Goal: Task Accomplishment & Management: Complete application form

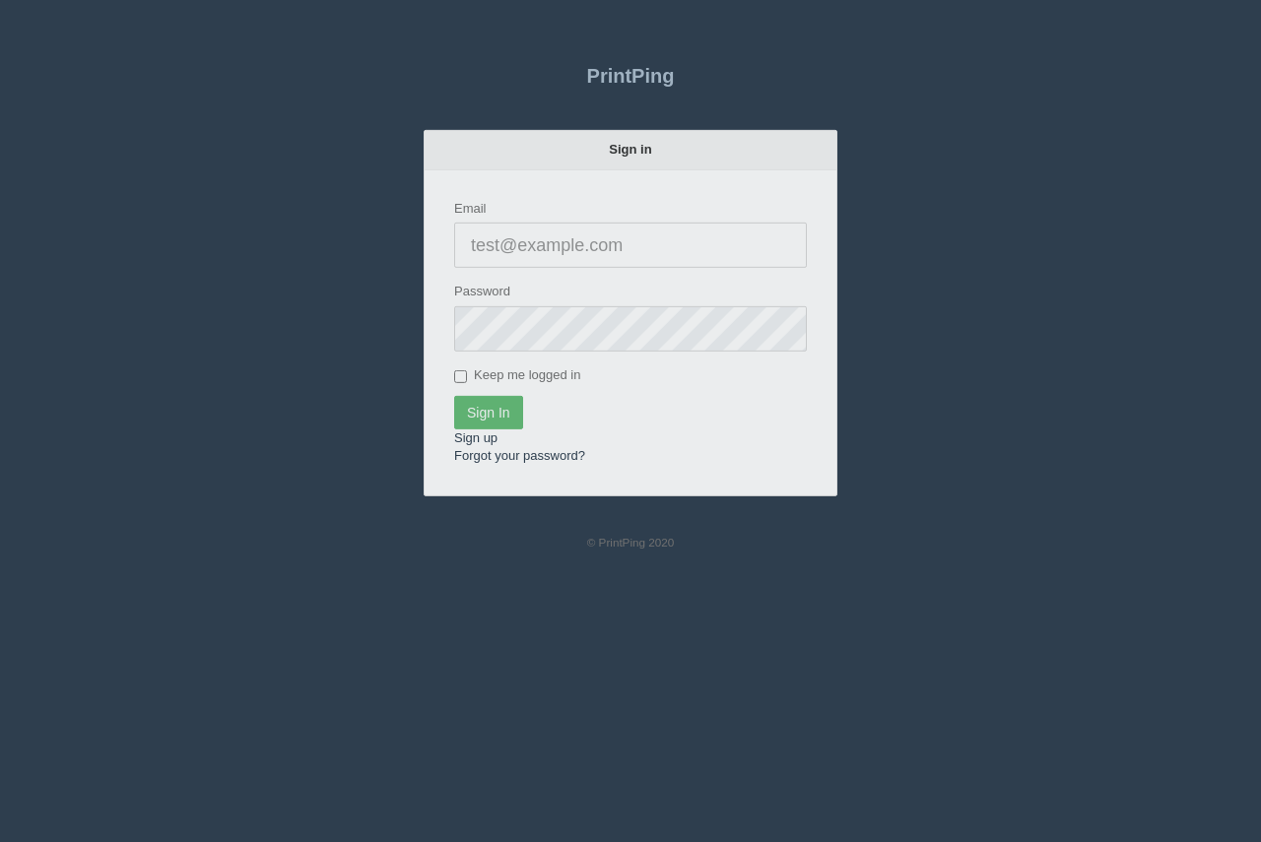
type input "[PERSON_NAME][EMAIL_ADDRESS][DOMAIN_NAME]"
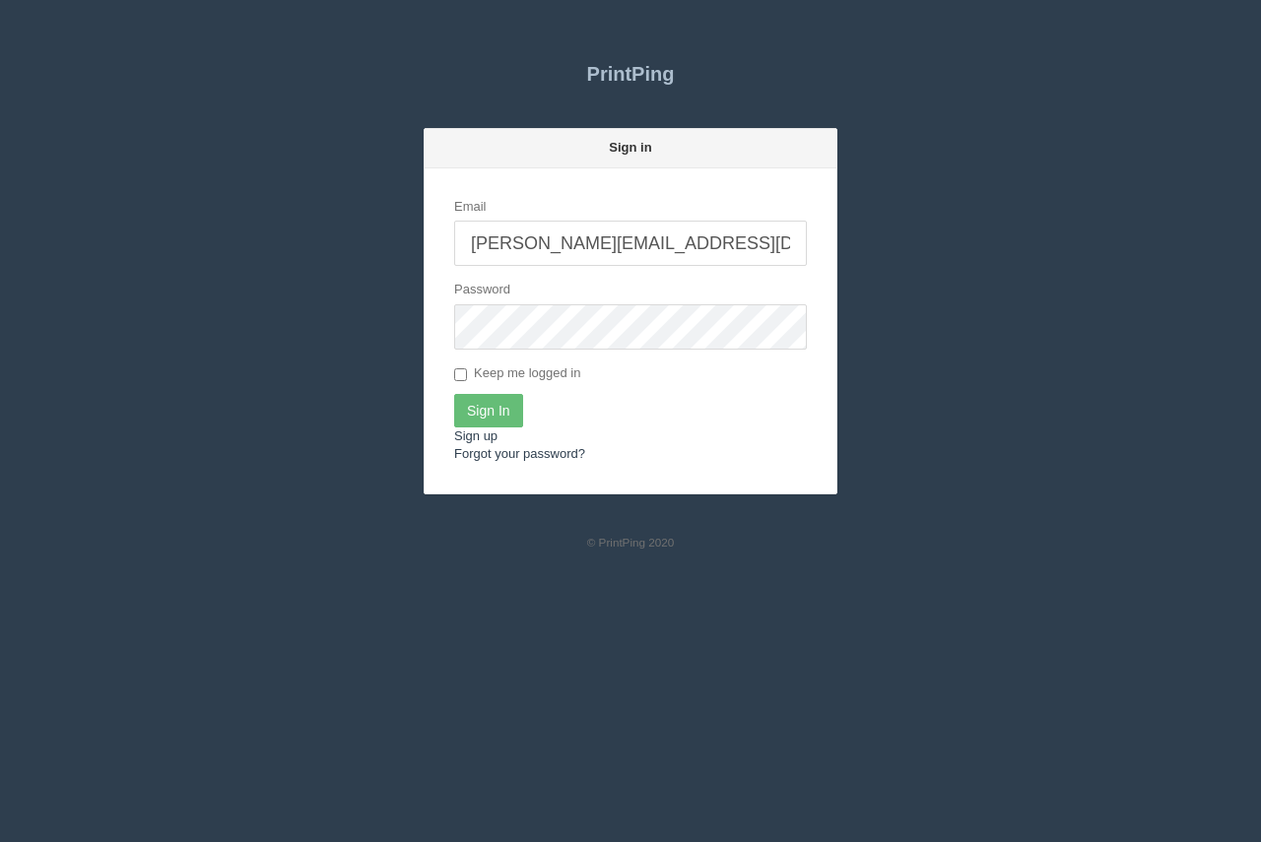
click at [488, 386] on form "Email arif@allrush.ca Password Keep me logged in Sign In Sign up Forgot your pa…" at bounding box center [630, 330] width 412 height 325
click at [488, 404] on input "Sign In" at bounding box center [488, 410] width 69 height 33
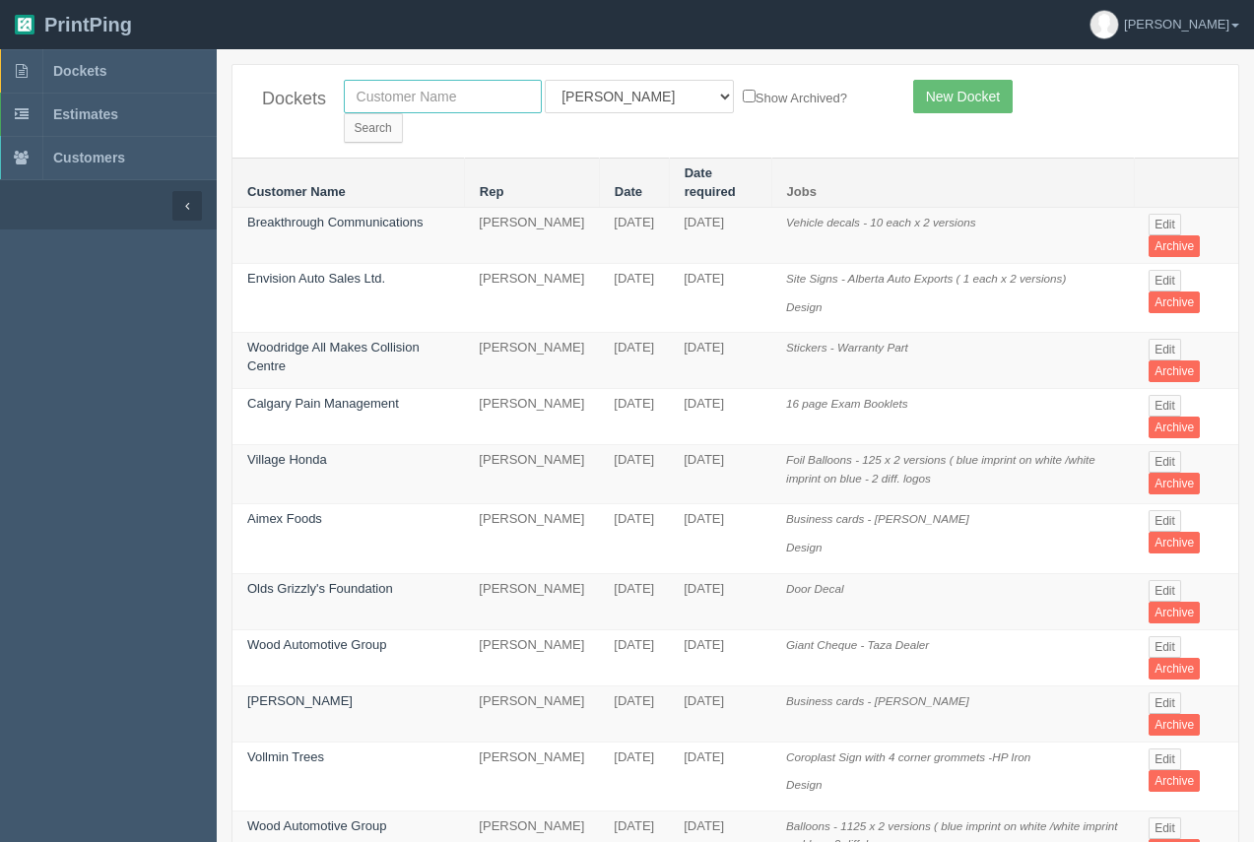
click at [450, 111] on input "text" at bounding box center [443, 96] width 198 height 33
type input "process"
click at [800, 111] on form "process All Users Ali Ali Test 1 Aly Amy Ankit Arif Brandon Dan France Greg Jim…" at bounding box center [614, 111] width 540 height 63
click at [403, 113] on input "Search" at bounding box center [373, 128] width 59 height 30
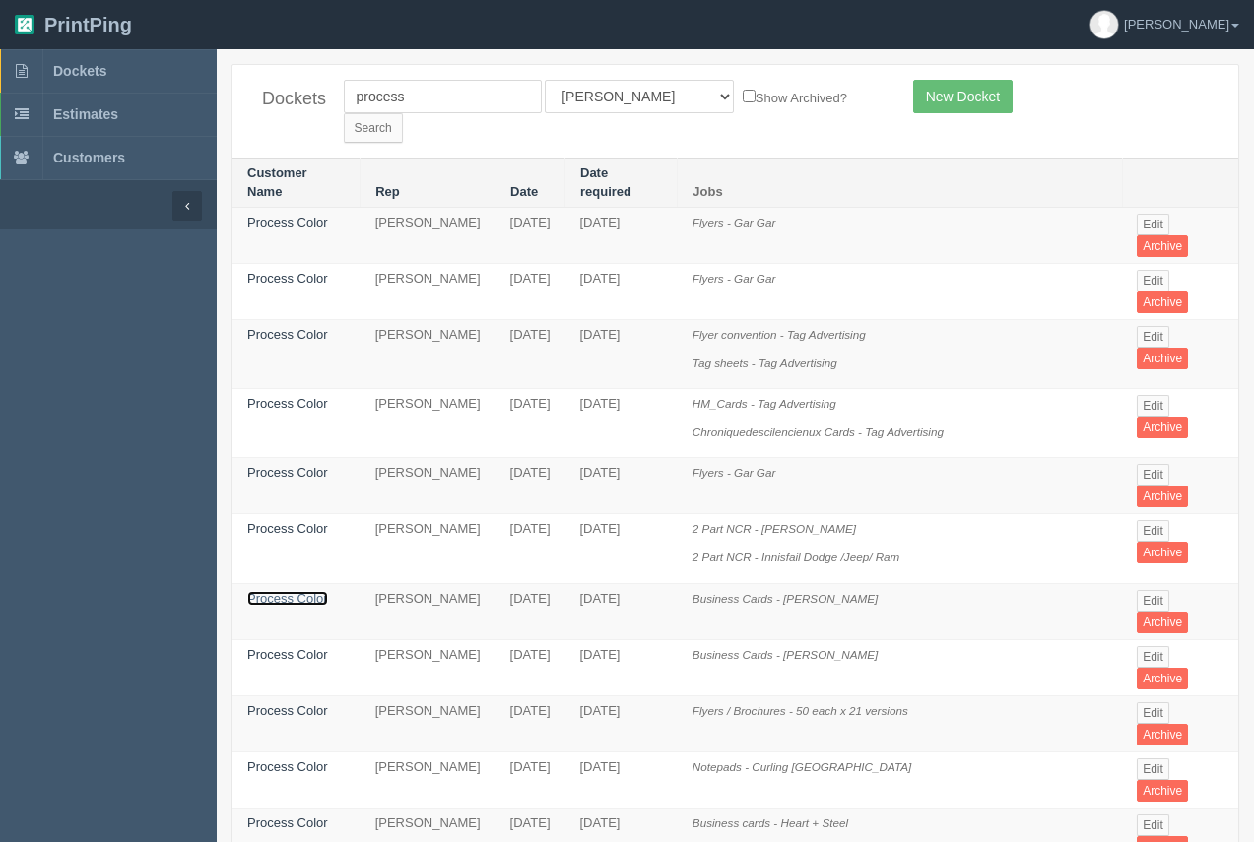
click at [300, 591] on link "Process Color" at bounding box center [287, 598] width 81 height 15
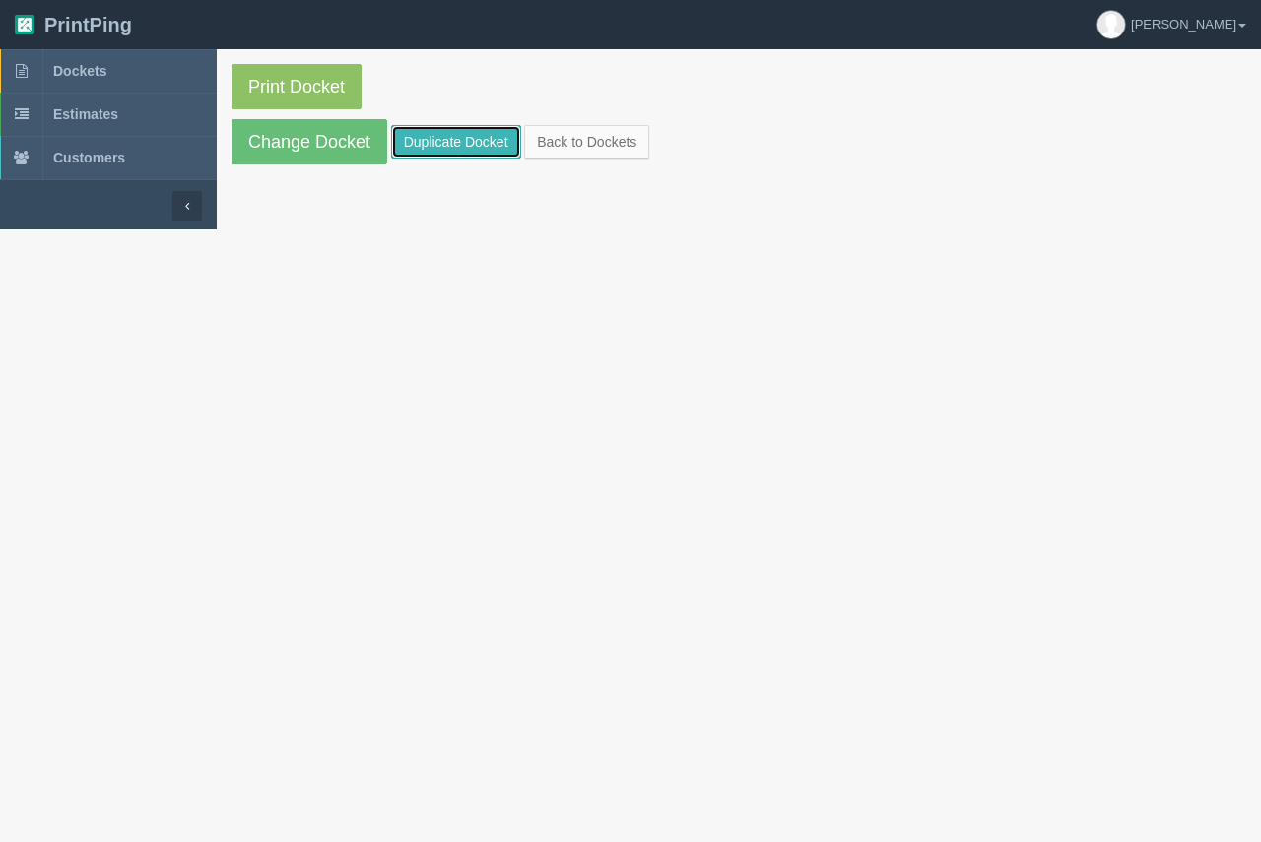
click at [416, 132] on link "Duplicate Docket" at bounding box center [456, 141] width 130 height 33
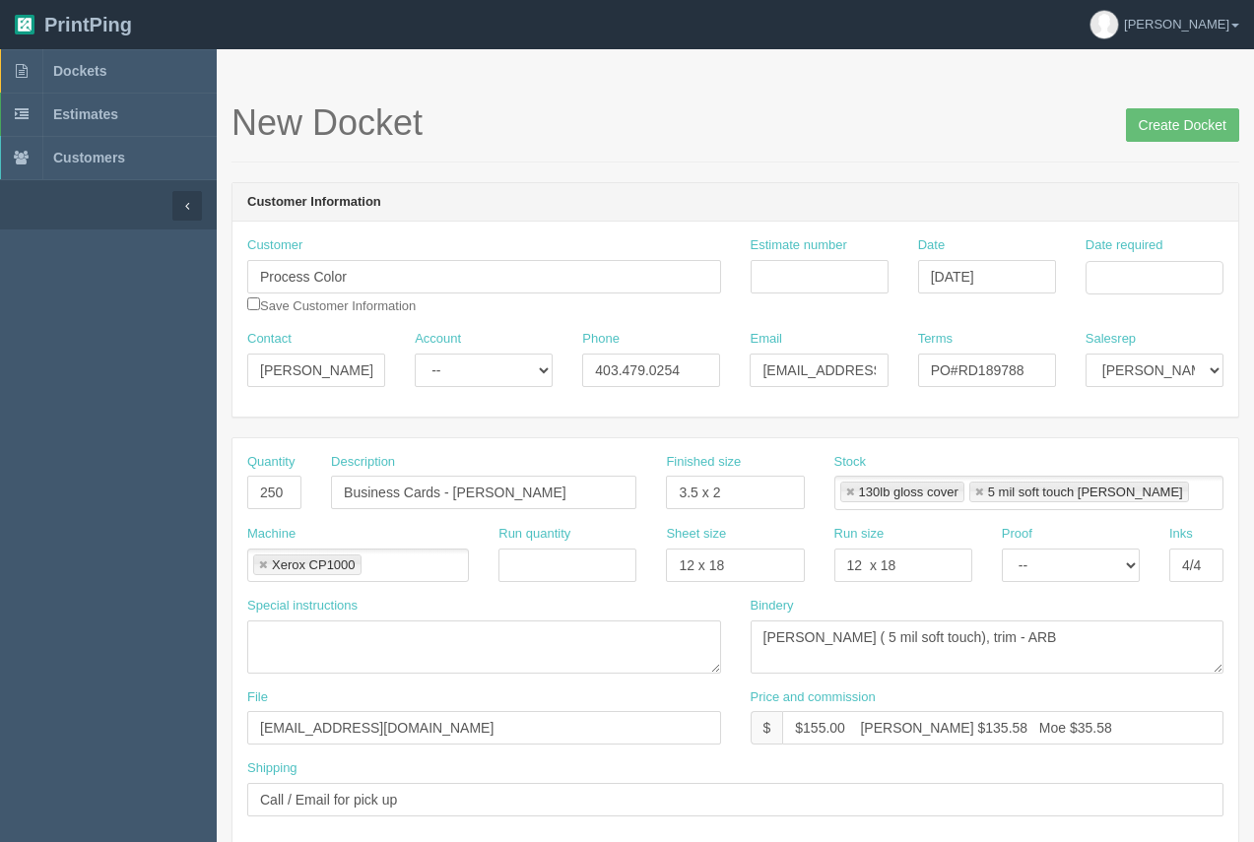
click at [852, 493] on link at bounding box center [850, 493] width 12 height 13
type input "5 mil soft touch lam"
click at [852, 493] on link at bounding box center [850, 493] width 12 height 13
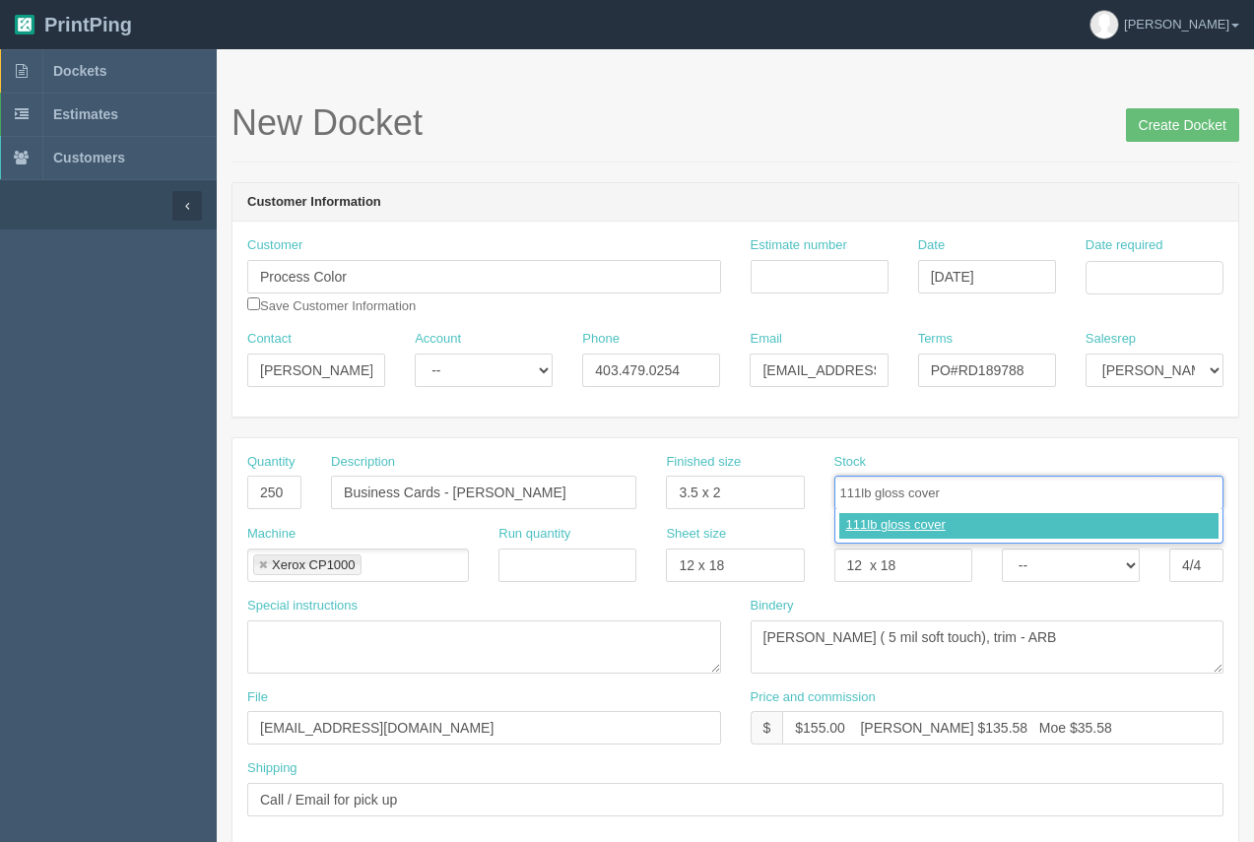
type input "111lb gloss cover"
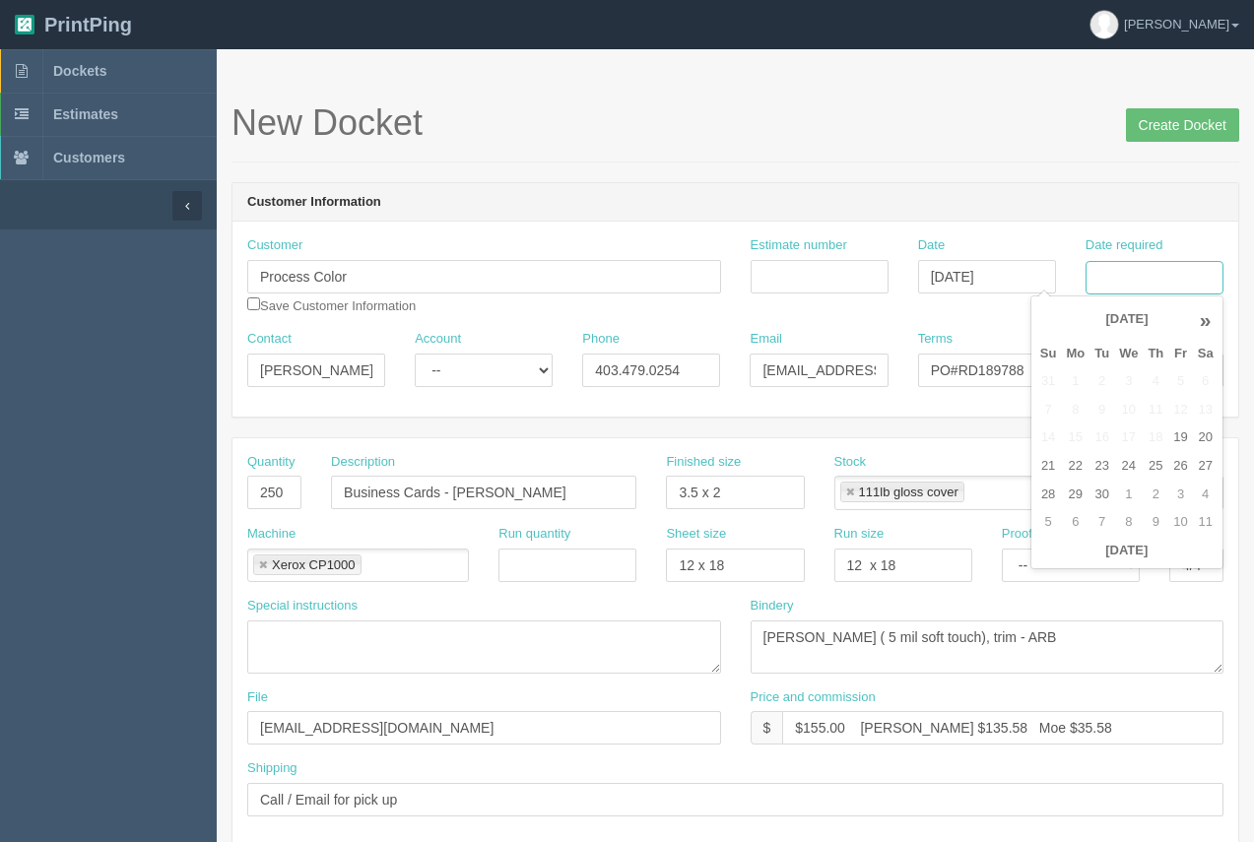
click at [1120, 277] on input "Date required" at bounding box center [1154, 277] width 138 height 33
click at [1059, 473] on td "21" at bounding box center [1048, 466] width 27 height 29
click at [1179, 470] on td "26" at bounding box center [1180, 466] width 24 height 29
type input "[DATE]"
drag, startPoint x: 1102, startPoint y: 162, endPoint x: 1094, endPoint y: 168, distance: 10.5
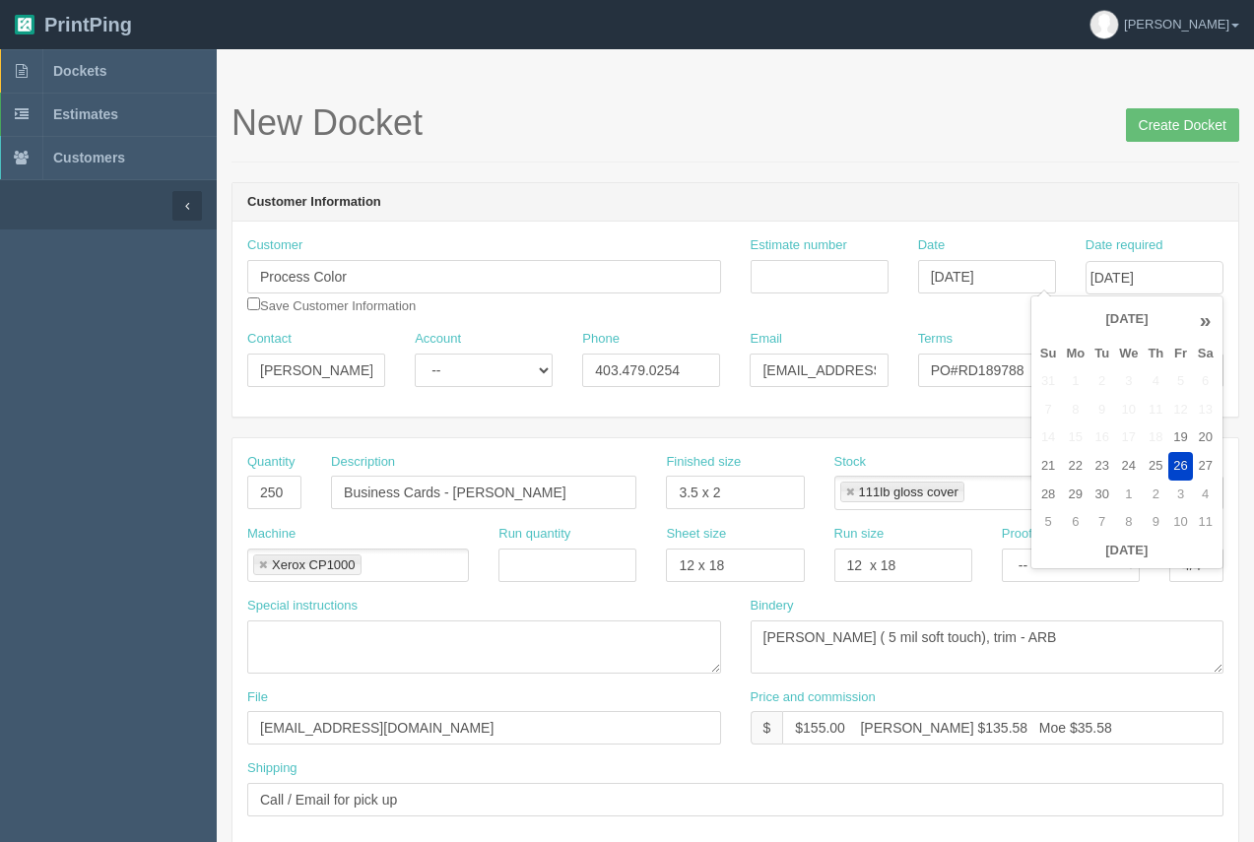
click at [812, 286] on input "Estimate number" at bounding box center [820, 276] width 138 height 33
drag, startPoint x: 694, startPoint y: 497, endPoint x: 623, endPoint y: 503, distance: 71.2
click at [634, 499] on div "Quantity 250 Description Business Cards - Julio Florez Finished size 3.5 x 2 St…" at bounding box center [735, 489] width 1006 height 72
type input "5.5 x 4.25"
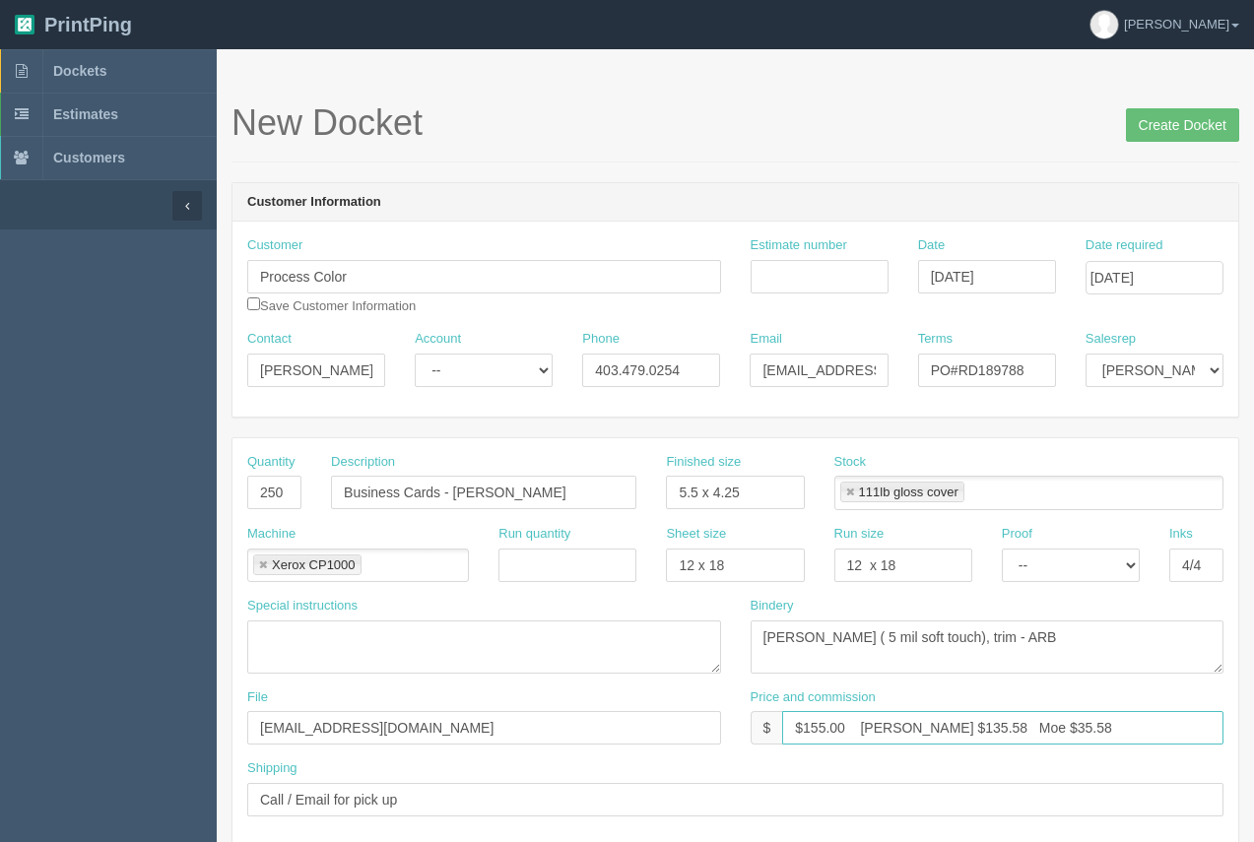
drag, startPoint x: 843, startPoint y: 734, endPoint x: 815, endPoint y: 734, distance: 28.6
click at [815, 731] on input "$155.00 Arif $135.58 Moe $35.58" at bounding box center [1002, 727] width 441 height 33
click at [815, 724] on input "$1528.41 Arif $135.58 Moe $35.58" at bounding box center [1002, 727] width 441 height 33
type input "$128.41 Arif $135.58 Moe $35.58"
click at [851, 494] on link at bounding box center [850, 493] width 12 height 13
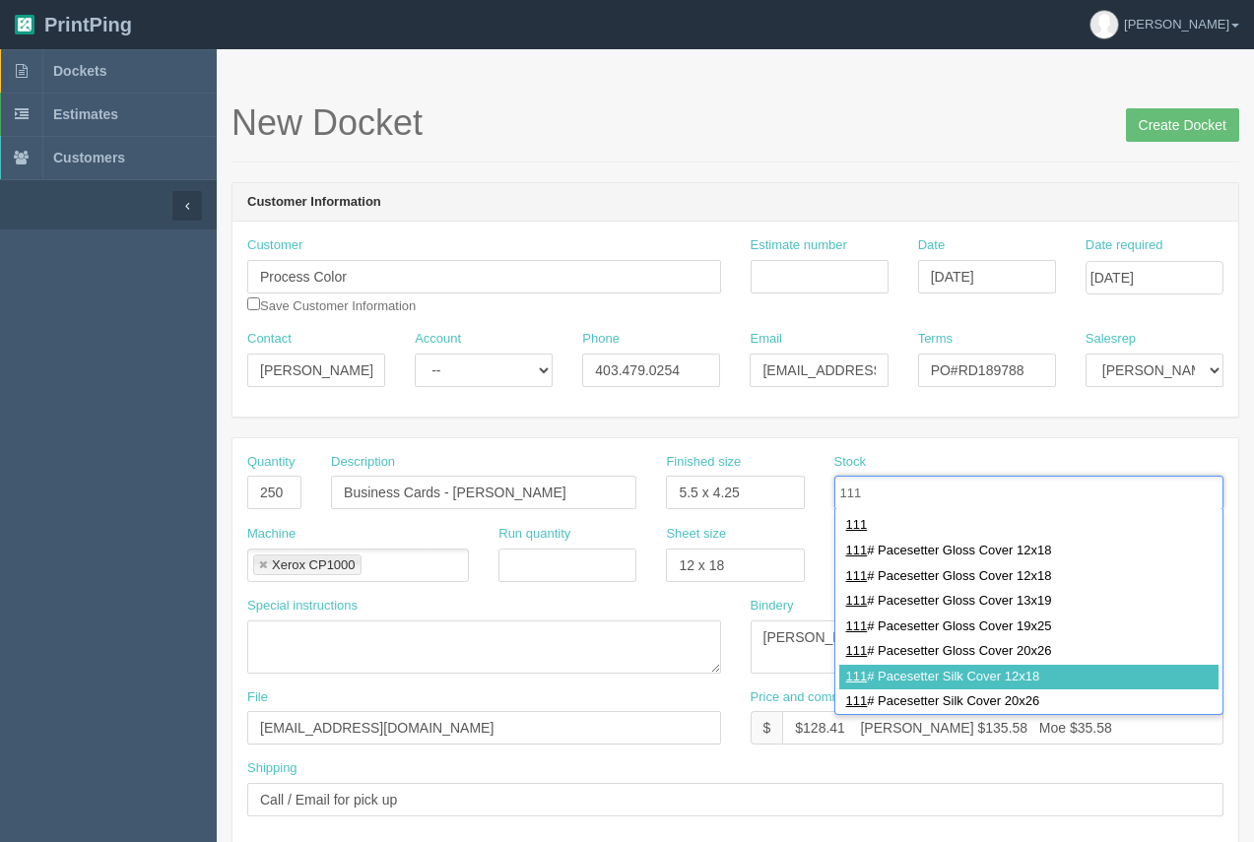
type input "111"
type input "111# Pacesetter Silk Cover 12x18"
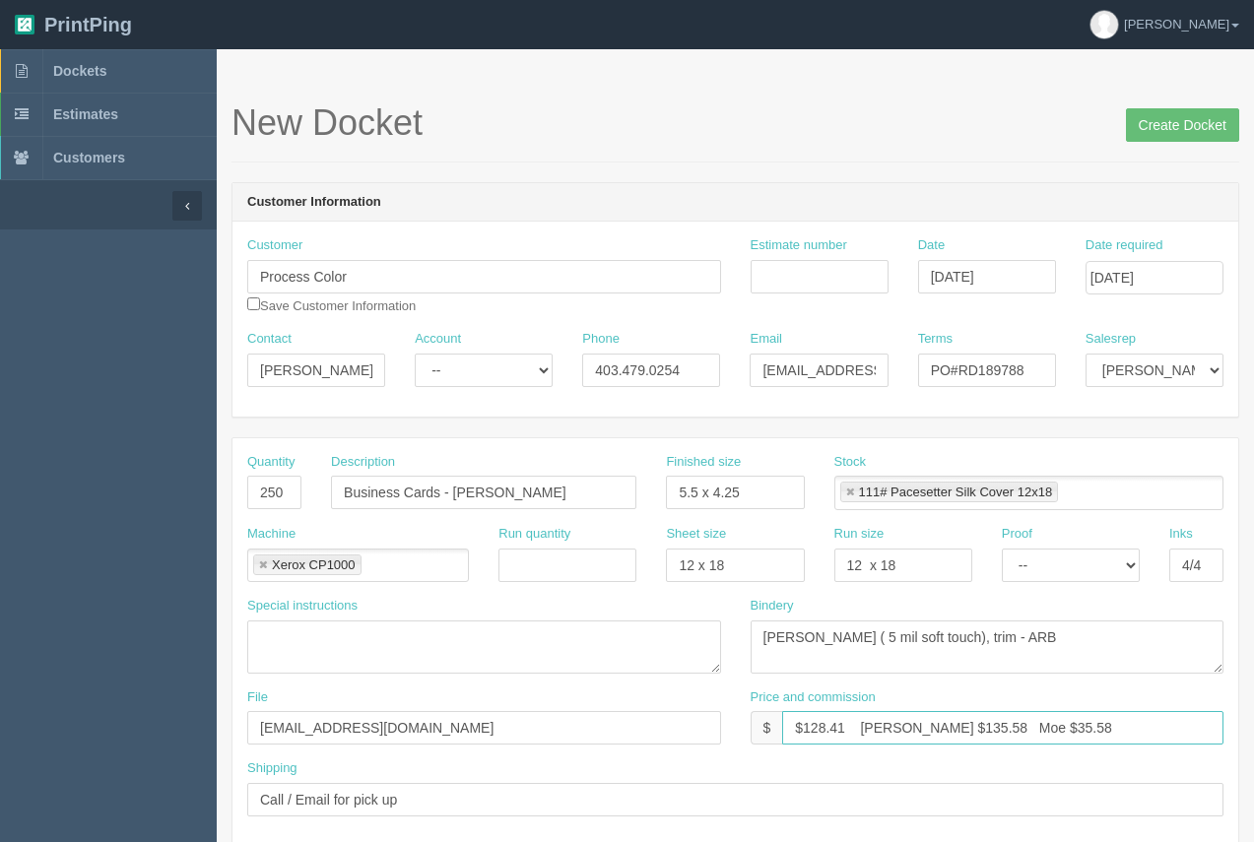
drag, startPoint x: 933, startPoint y: 728, endPoint x: 895, endPoint y: 721, distance: 38.1
click at [895, 721] on input "$128.41 Arif $135.58 Moe $35.58" at bounding box center [1002, 727] width 441 height 33
type input "$128.41 Arif $35.82 Moe $35.58"
drag, startPoint x: 554, startPoint y: 498, endPoint x: 473, endPoint y: 399, distance: 128.1
click at [465, 444] on div "Quantity 250 Description Business Cards - Julio Florez Finished size 5.5 x 4.25…" at bounding box center [735, 642] width 1006 height 408
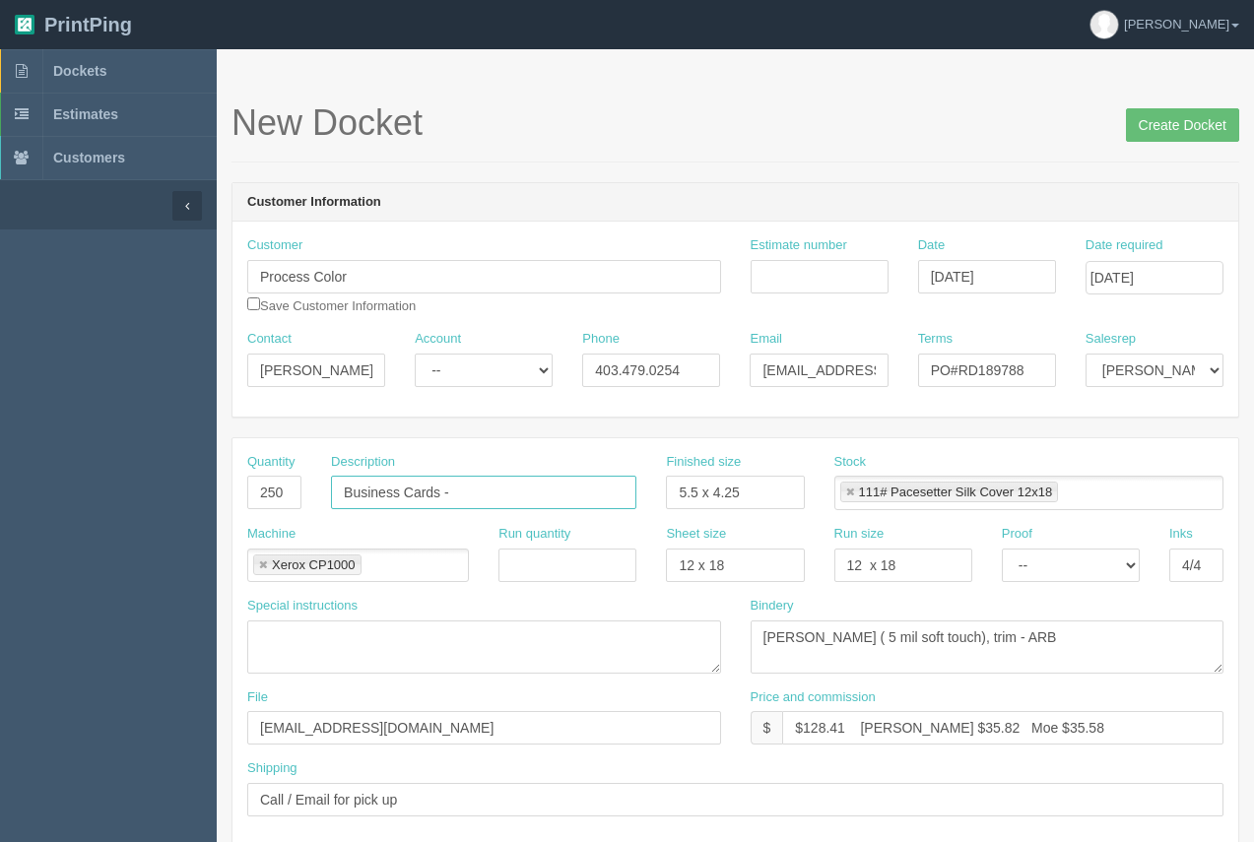
drag, startPoint x: 405, startPoint y: 490, endPoint x: 108, endPoint y: 478, distance: 296.7
click at [439, 506] on input "Cards -" at bounding box center [483, 492] width 305 height 33
type input "Cards - Happy [DATE]"
drag, startPoint x: 290, startPoint y: 493, endPoint x: 234, endPoint y: 492, distance: 55.2
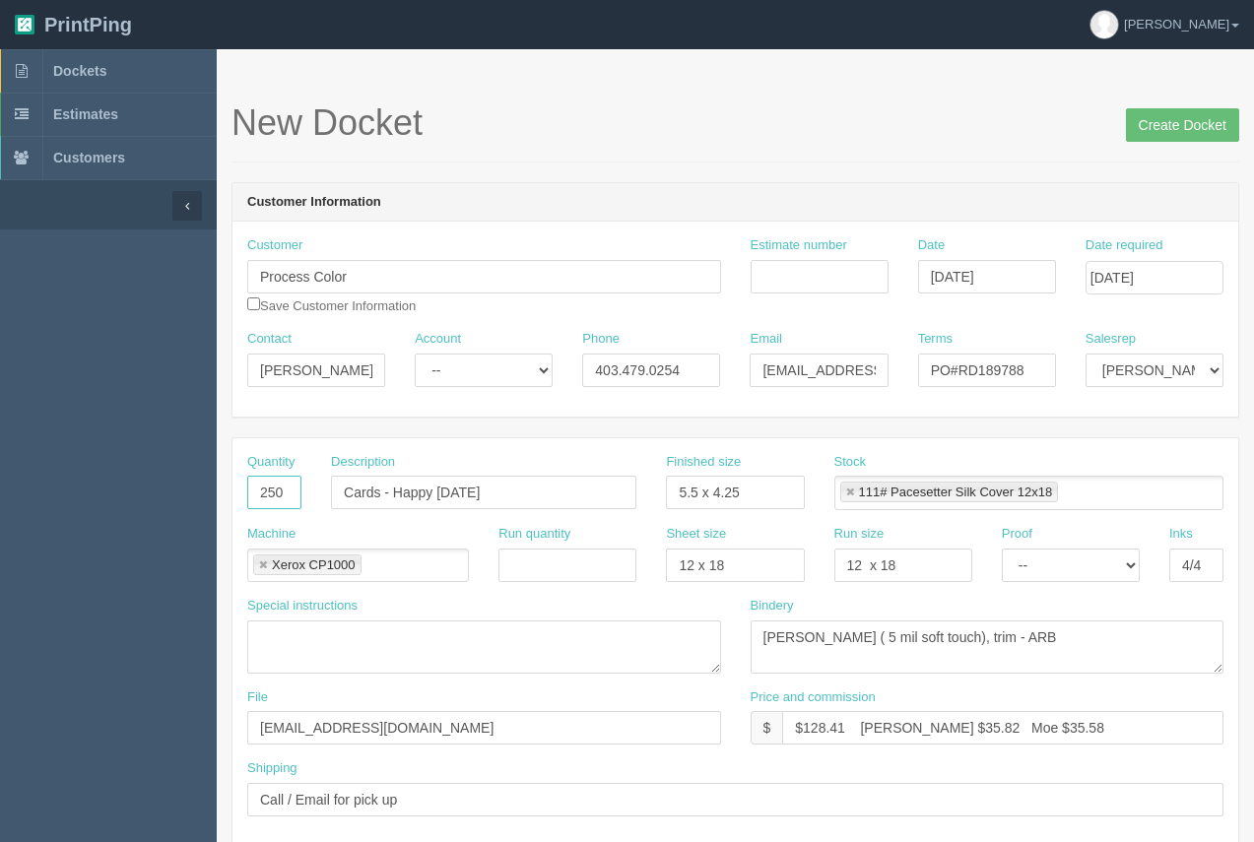
click at [231, 493] on div "Quantity 250 Description Cards - Happy Thanksgiving Finished size 5.5 x 4.25 St…" at bounding box center [735, 642] width 1008 height 410
type input "400"
click at [807, 270] on input "Estimate number" at bounding box center [820, 276] width 138 height 33
type input "90094"
click at [843, 726] on input "$128.41 Arif $35.82 Moe $35.58" at bounding box center [1002, 727] width 441 height 33
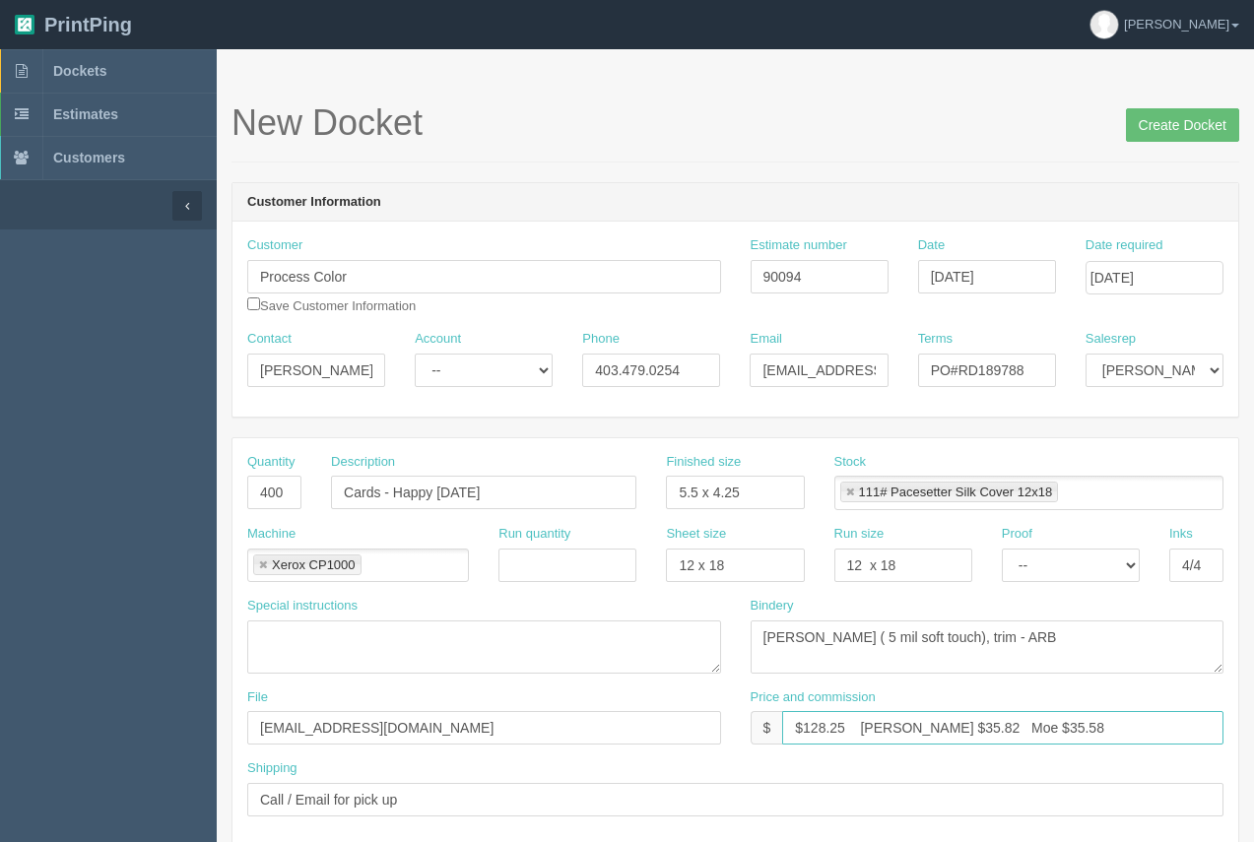
drag, startPoint x: 1026, startPoint y: 728, endPoint x: 979, endPoint y: 729, distance: 47.3
click at [979, 729] on input "$128.25 Arif $35.82 Moe $35.58" at bounding box center [1002, 727] width 441 height 33
click at [852, 492] on link at bounding box center [850, 493] width 12 height 13
type input "$128.25 Arif $35.82 Moe $29.60"
click at [880, 503] on ul at bounding box center [1028, 493] width 389 height 34
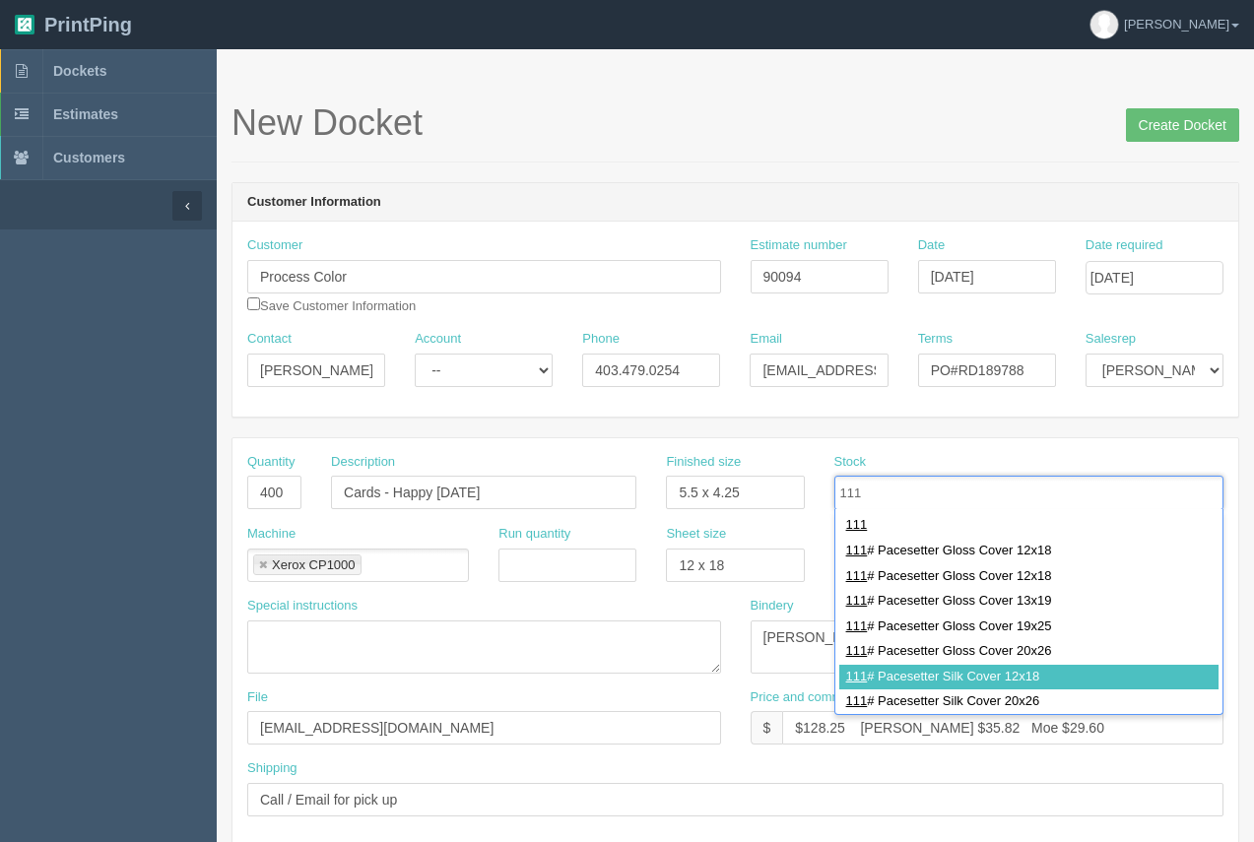
type input "111"
type input "111# Pacesetter Silk Cover 12x18,111# Pacesetter Silk Cover 12x18"
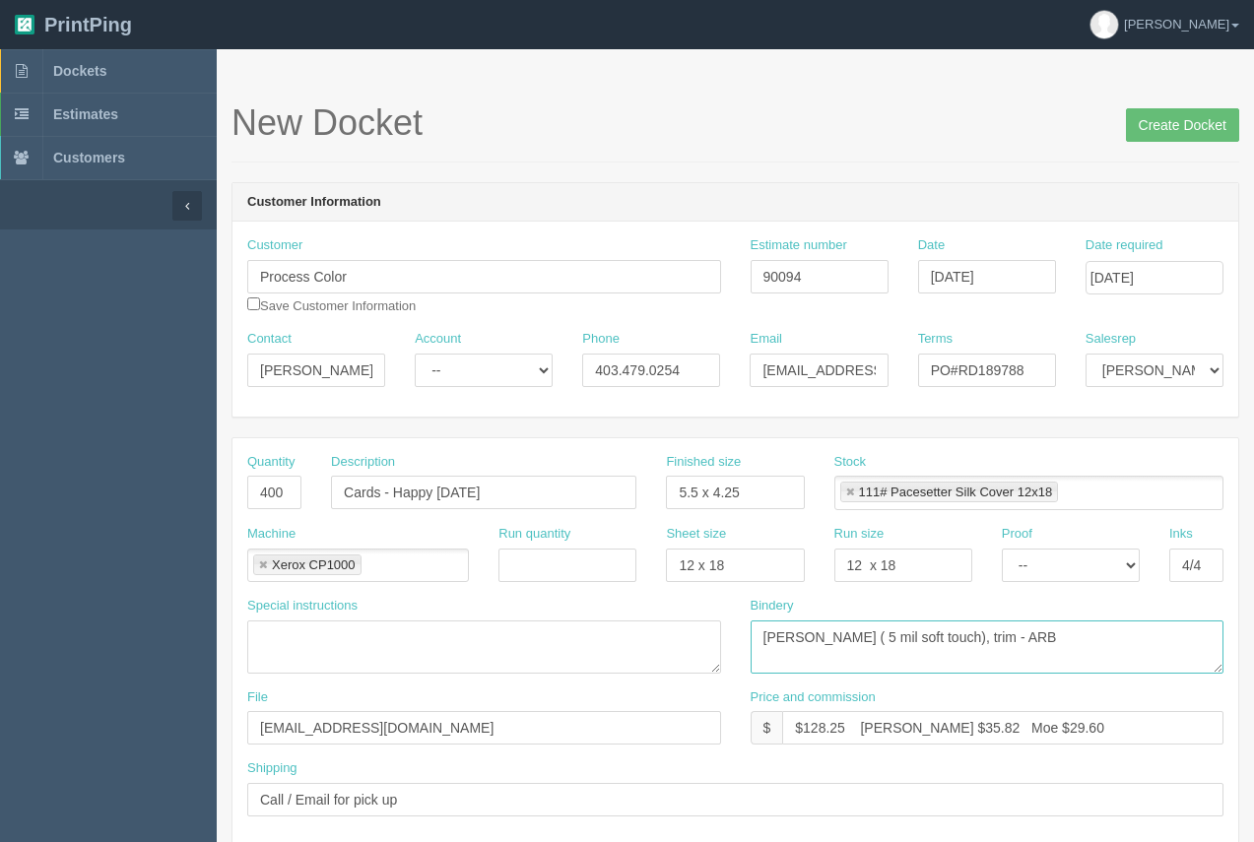
drag, startPoint x: 1092, startPoint y: 645, endPoint x: 727, endPoint y: 650, distance: 365.4
click at [727, 650] on div "Special instructions Bindery Lam ( 5 mil soft touch), trim - ARB" at bounding box center [735, 643] width 1006 height 92
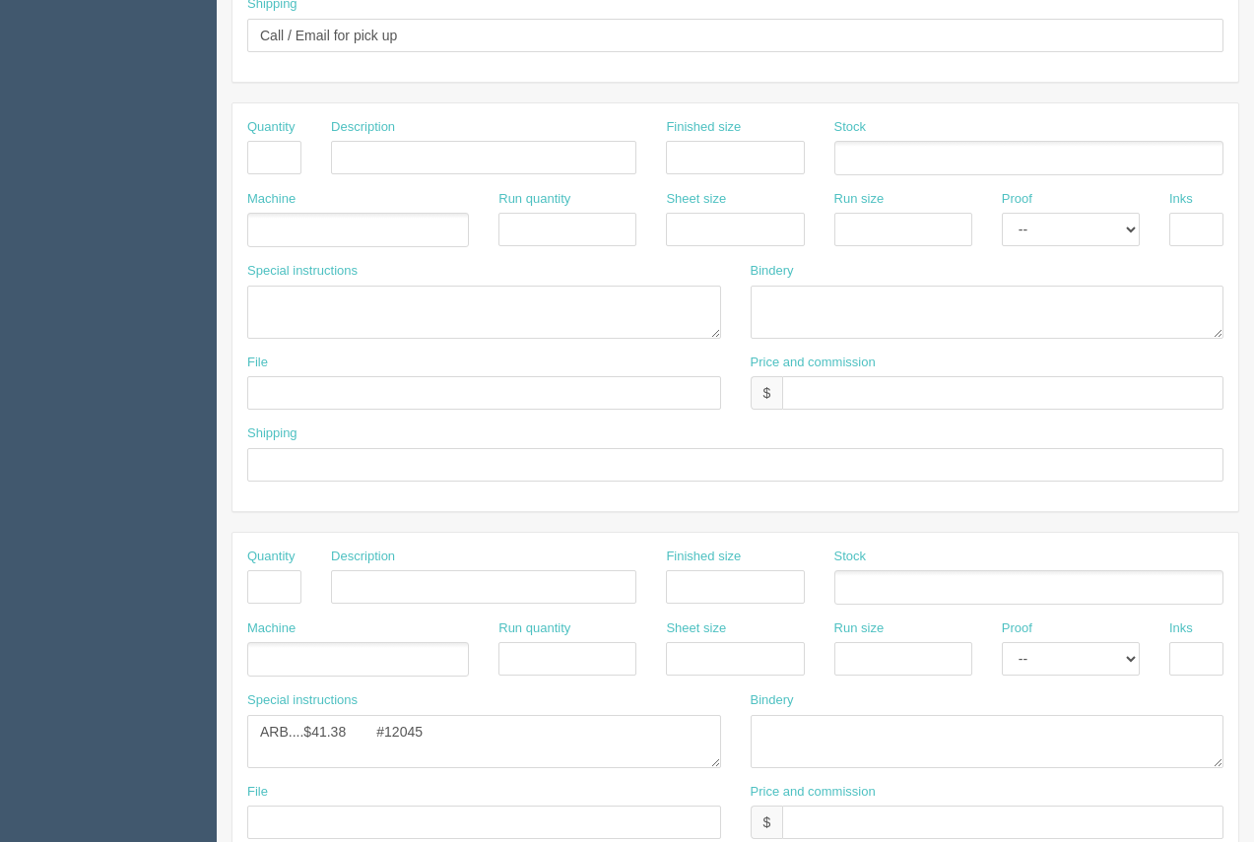
scroll to position [768, 0]
type textarea "trim"
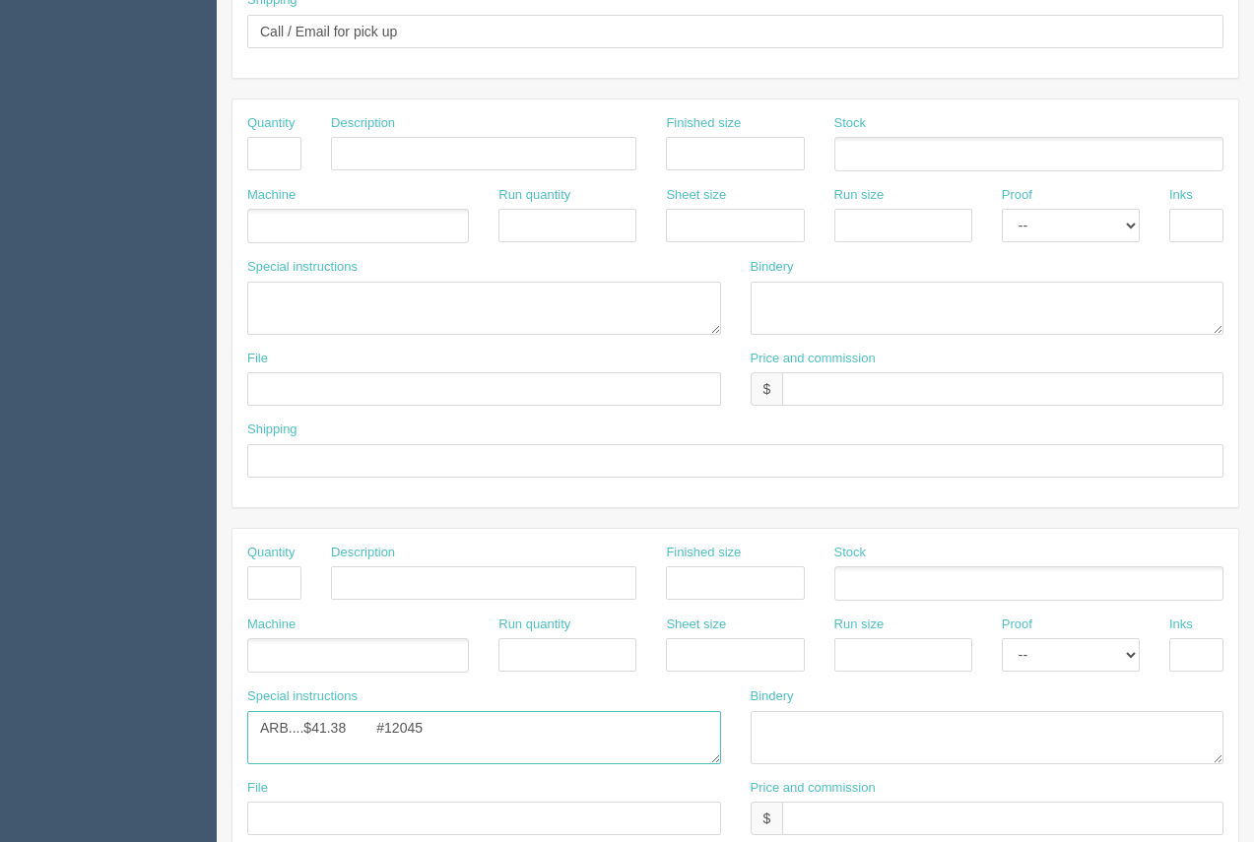
drag, startPoint x: 428, startPoint y: 729, endPoint x: 30, endPoint y: 719, distance: 399.0
click at [30, 719] on section "Dockets Estimates Customers" at bounding box center [627, 150] width 1254 height 1739
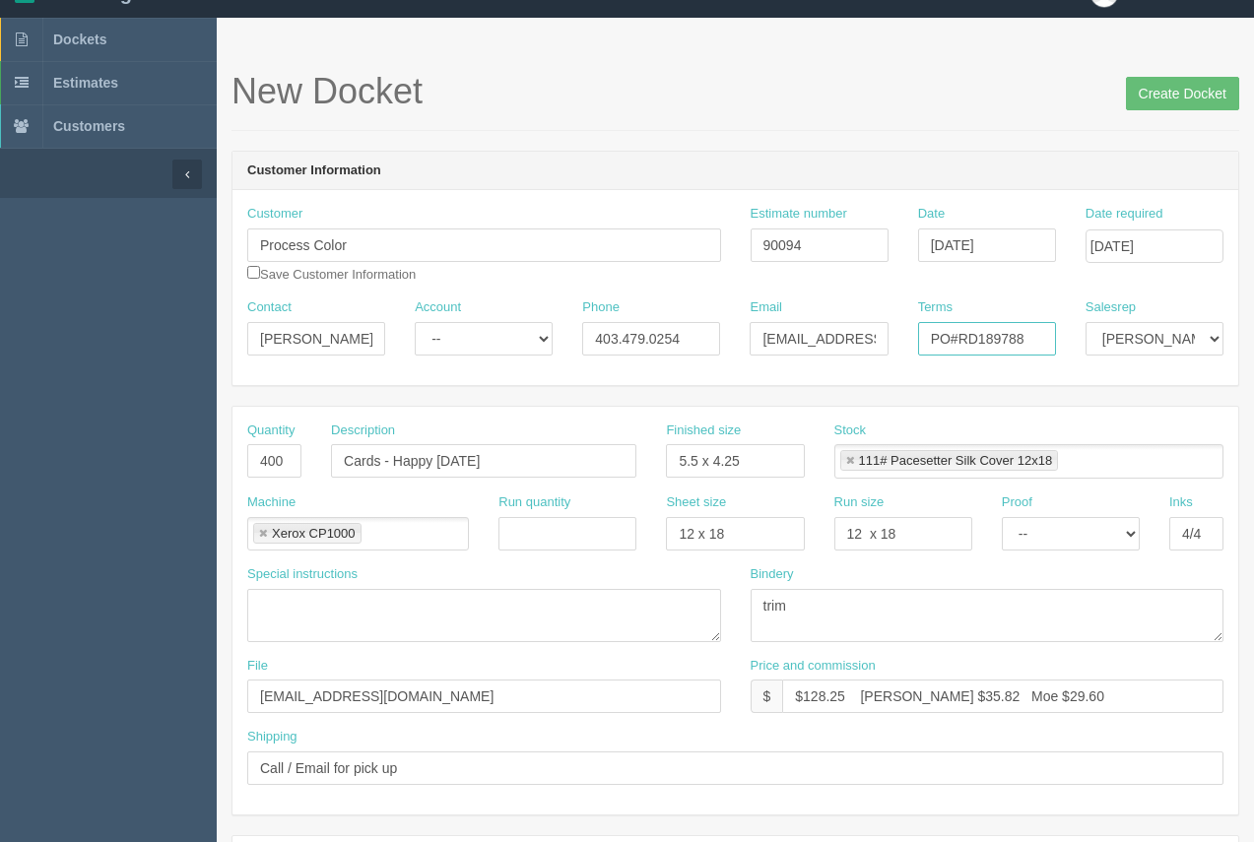
drag, startPoint x: 1028, startPoint y: 337, endPoint x: 979, endPoint y: 333, distance: 49.4
click at [979, 333] on input "PO#RD189788" at bounding box center [987, 338] width 138 height 33
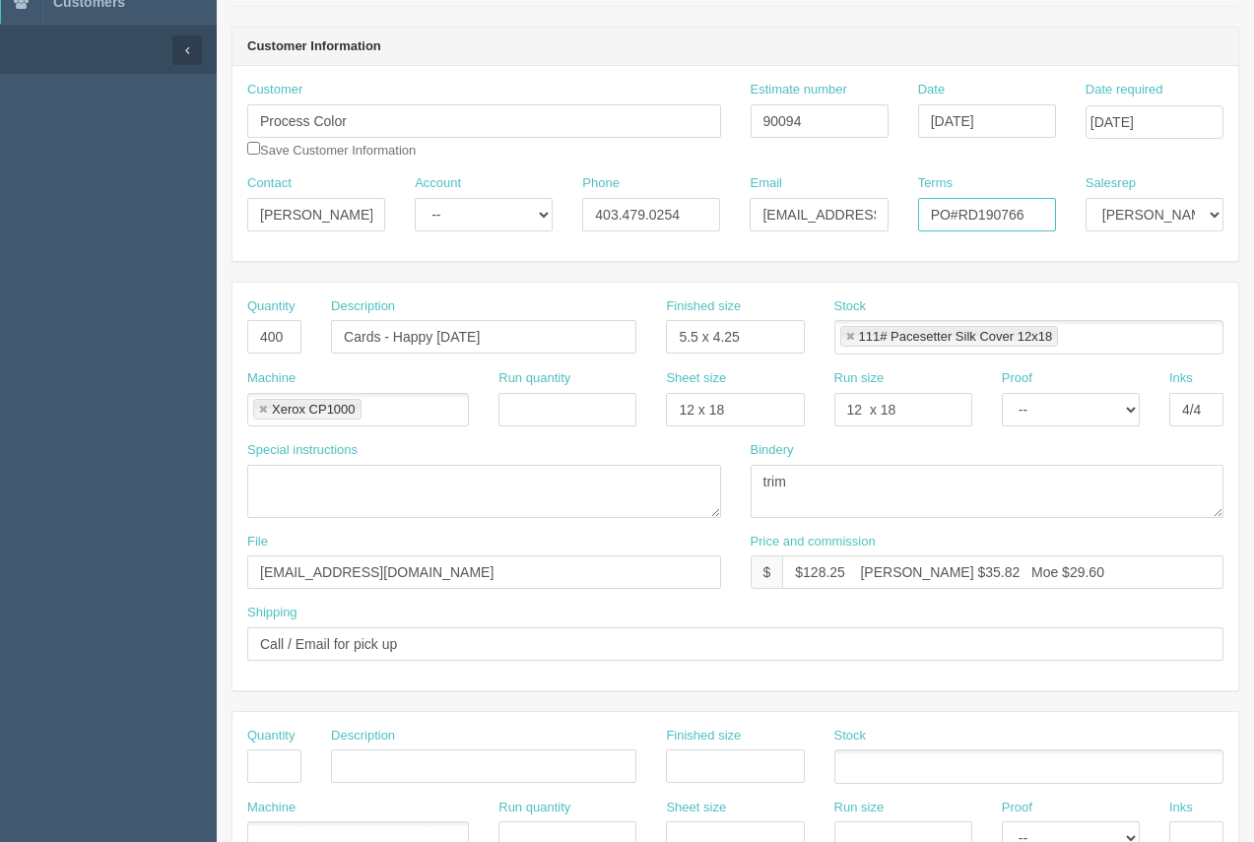
scroll to position [184, 0]
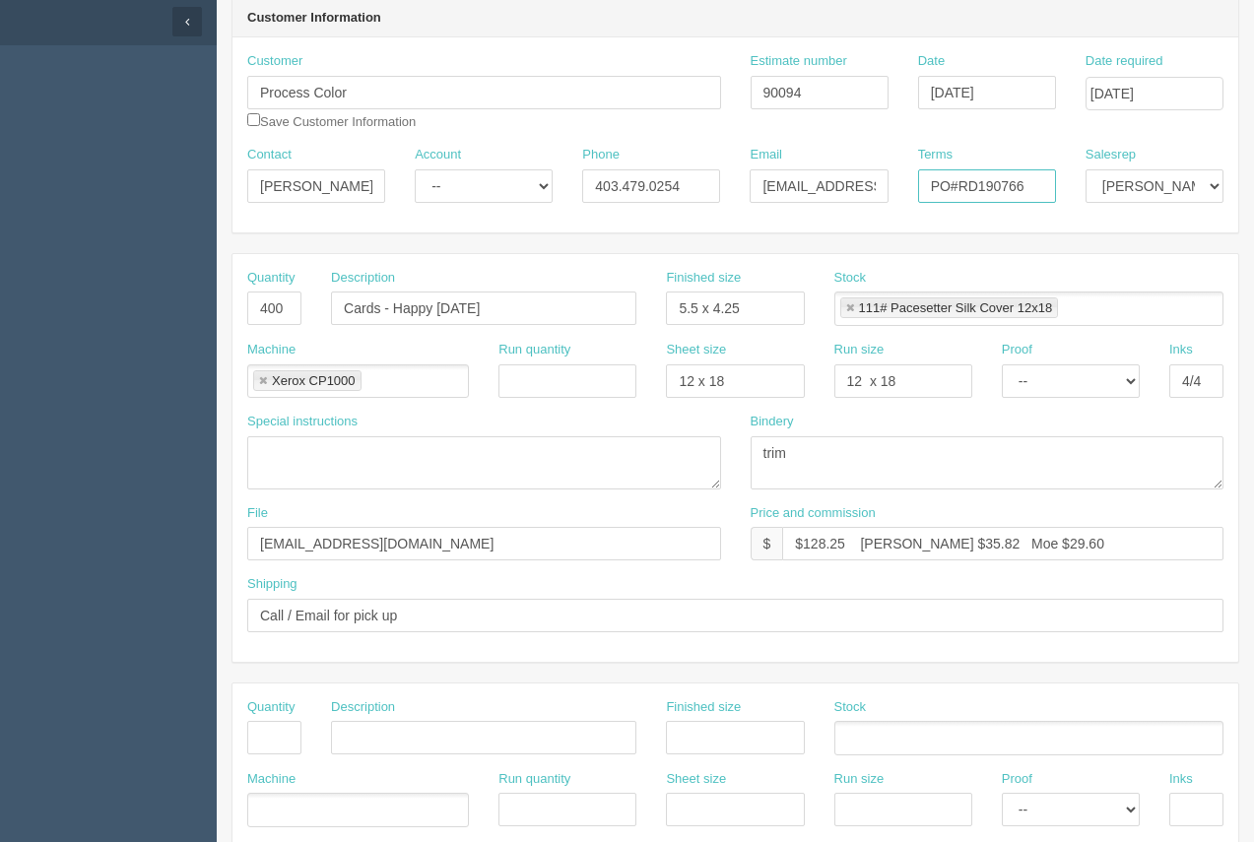
type input "PO#RD190766"
click at [88, 622] on aside "Dockets Estimates Customers" at bounding box center [108, 734] width 217 height 1739
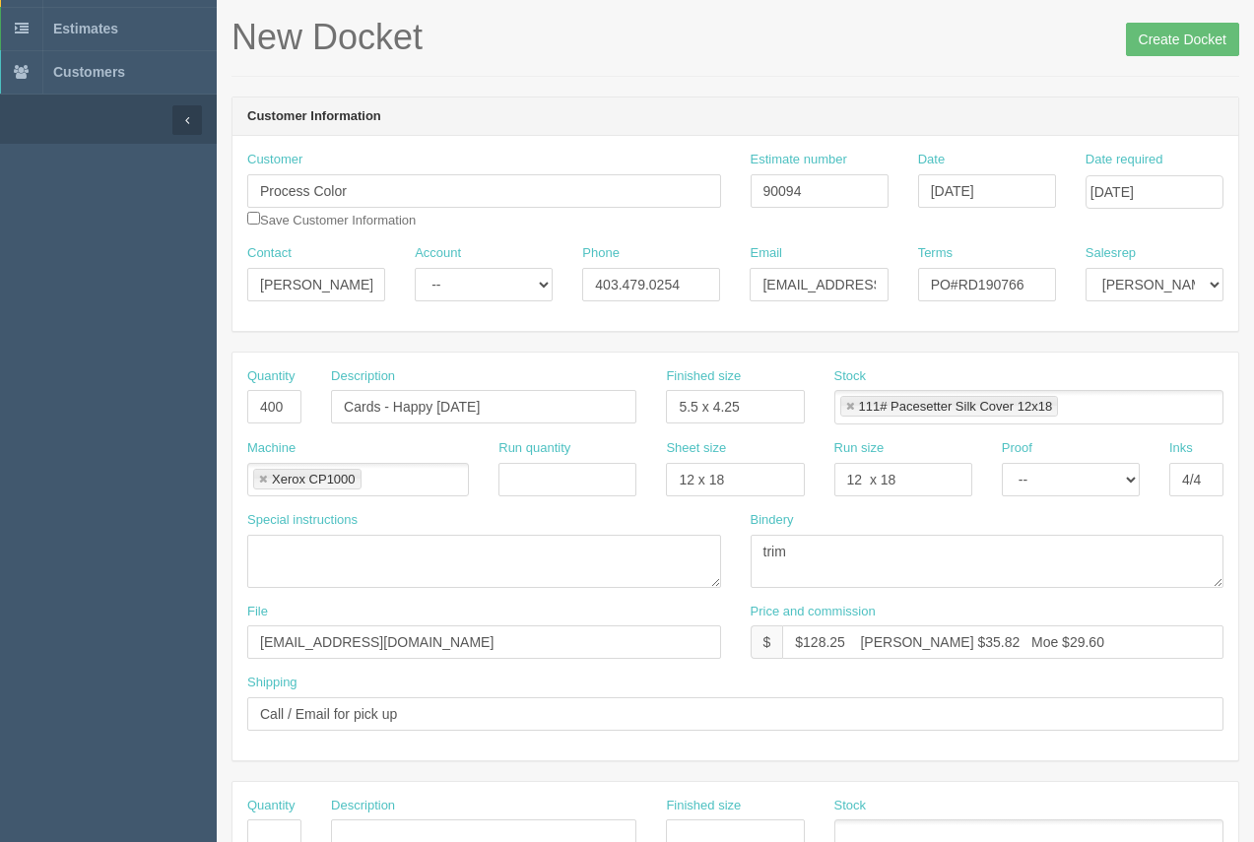
scroll to position [88, 0]
click at [1163, 28] on input "Create Docket" at bounding box center [1182, 37] width 113 height 33
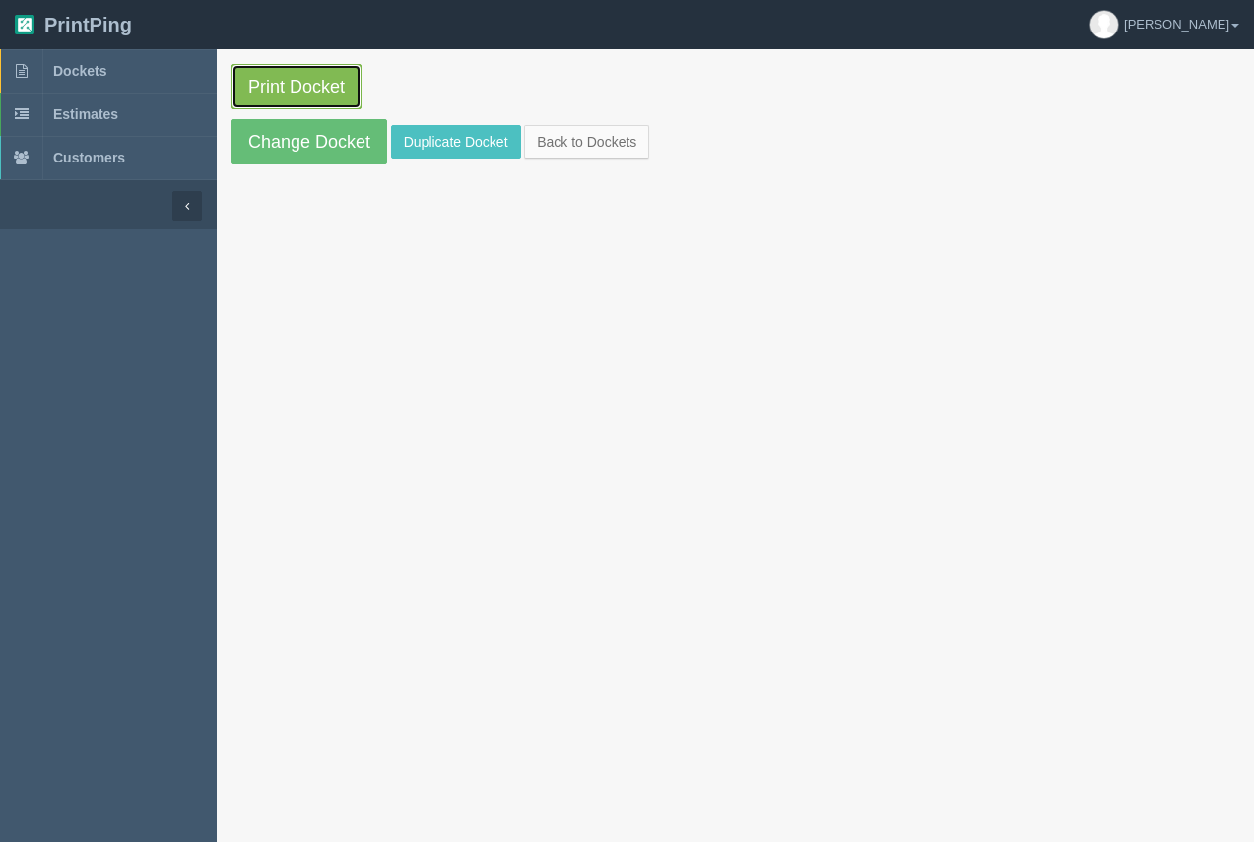
click at [307, 89] on link "Print Docket" at bounding box center [296, 86] width 130 height 45
click at [104, 75] on span "Dockets" at bounding box center [79, 71] width 53 height 16
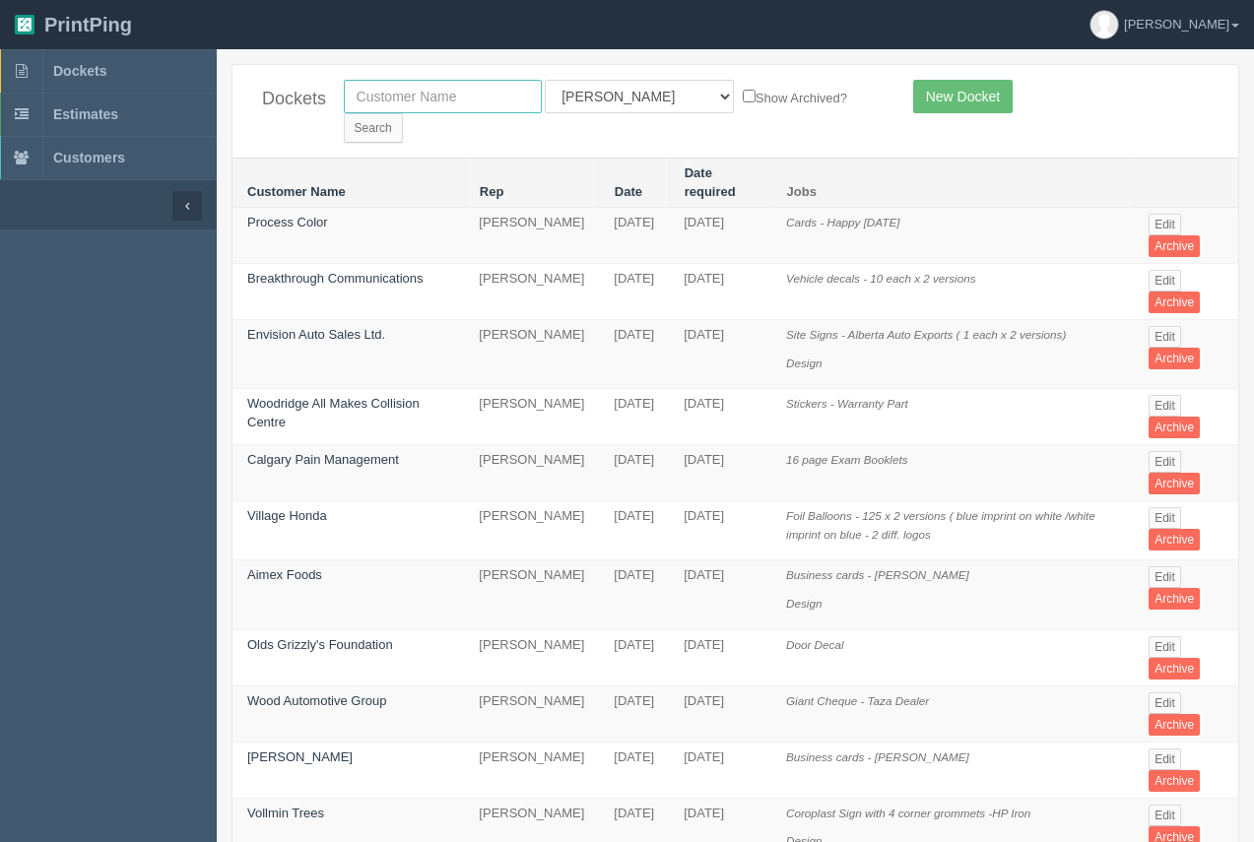
click at [414, 92] on input "text" at bounding box center [443, 96] width 198 height 33
type input "rgo"
click at [403, 113] on input "Search" at bounding box center [373, 128] width 59 height 30
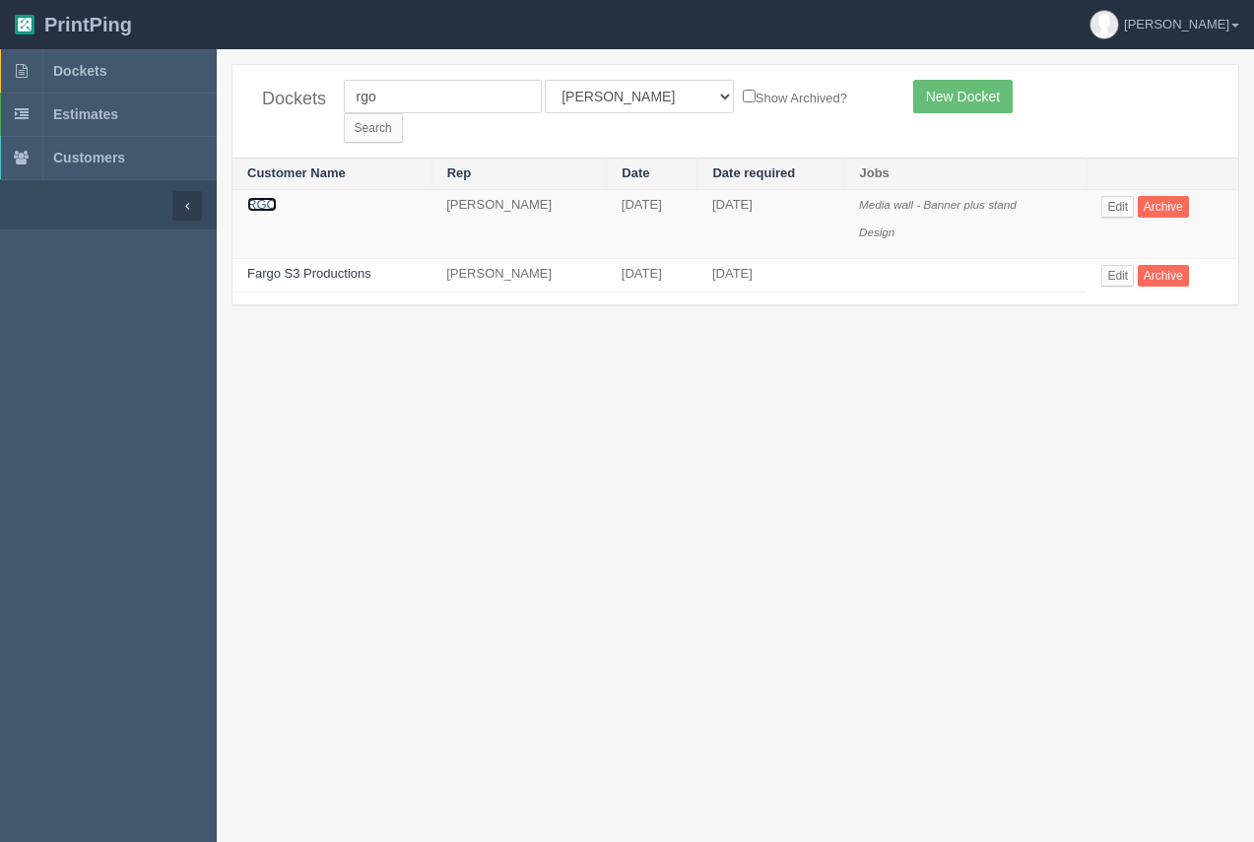
click at [270, 197] on link "RGO" at bounding box center [262, 204] width 30 height 15
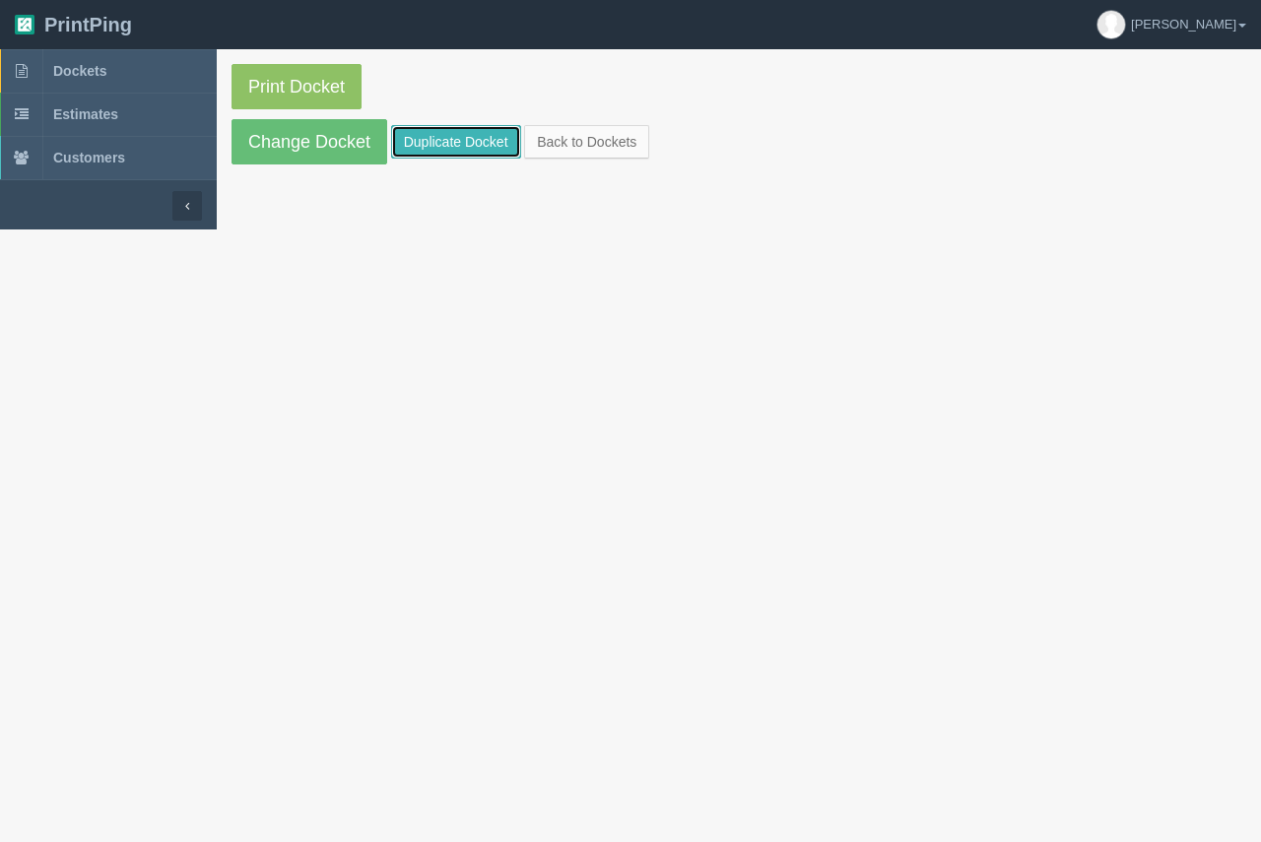
click at [424, 147] on link "Duplicate Docket" at bounding box center [456, 141] width 130 height 33
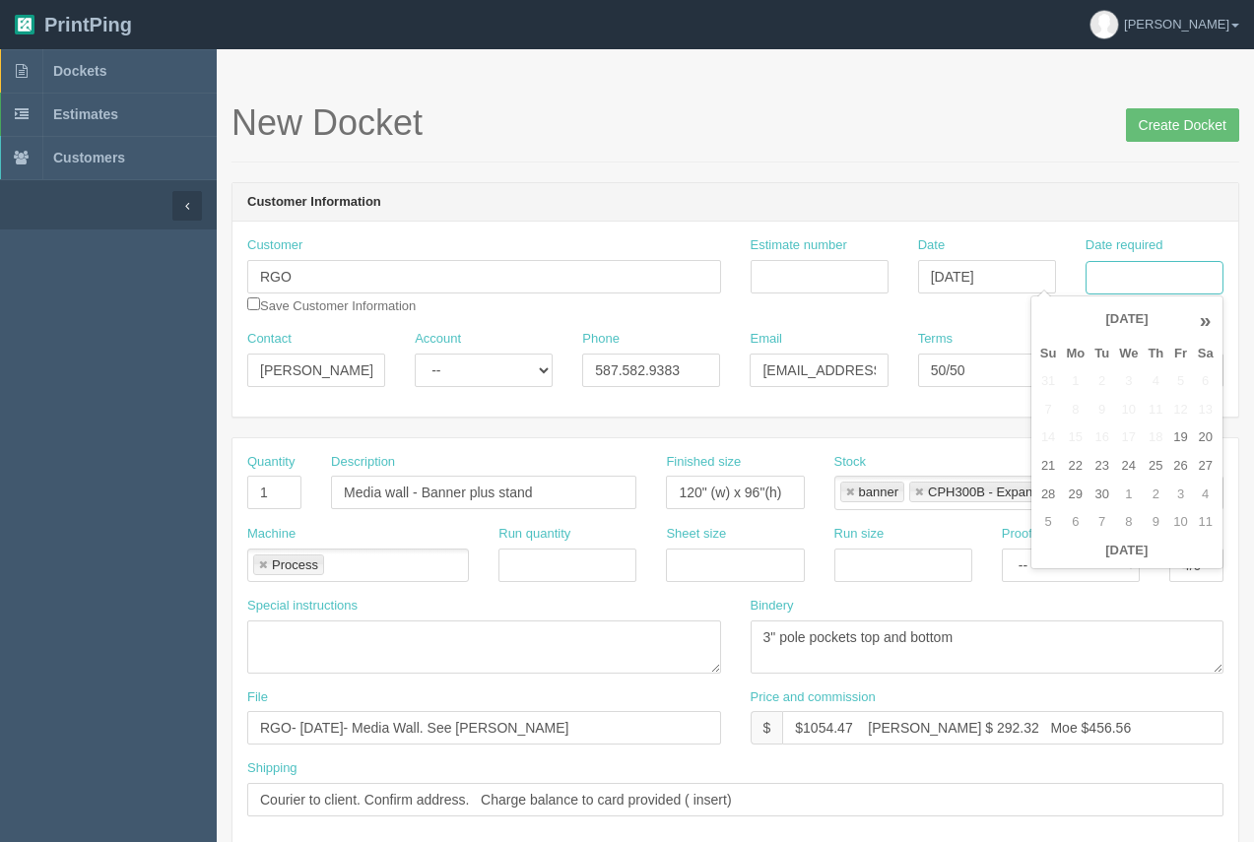
click at [1125, 290] on input "Date required" at bounding box center [1154, 277] width 138 height 33
click at [1074, 483] on td "29" at bounding box center [1075, 495] width 29 height 29
click at [1175, 464] on td "26" at bounding box center [1180, 466] width 24 height 29
type input "[DATE]"
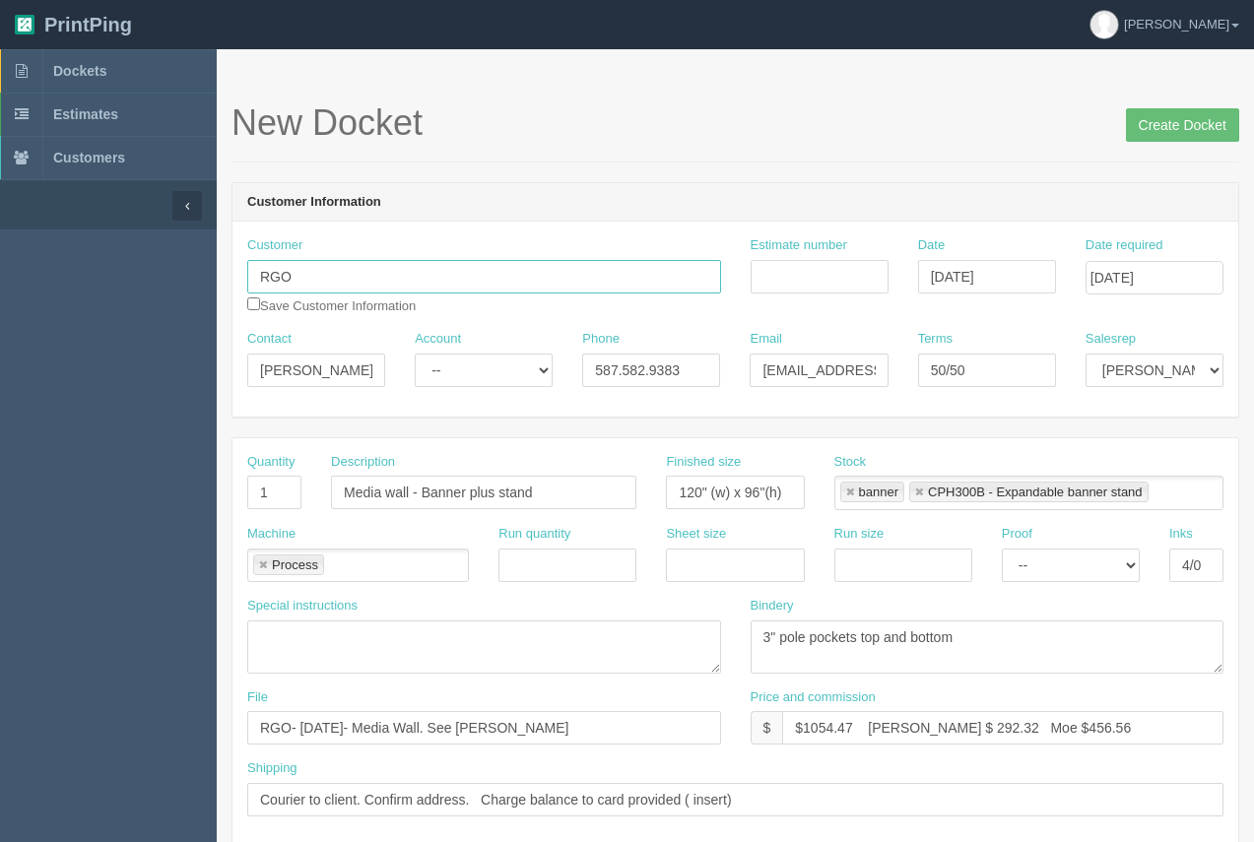
drag, startPoint x: 347, startPoint y: 280, endPoint x: 255, endPoint y: 267, distance: 92.5
click at [255, 267] on input "RGO" at bounding box center [484, 276] width 474 height 33
type input "Bioaro"
click at [403, 359] on div "Account -- Existing Client Allrush Client Rep Client" at bounding box center [483, 366] width 167 height 72
drag, startPoint x: 356, startPoint y: 364, endPoint x: 233, endPoint y: 370, distance: 122.3
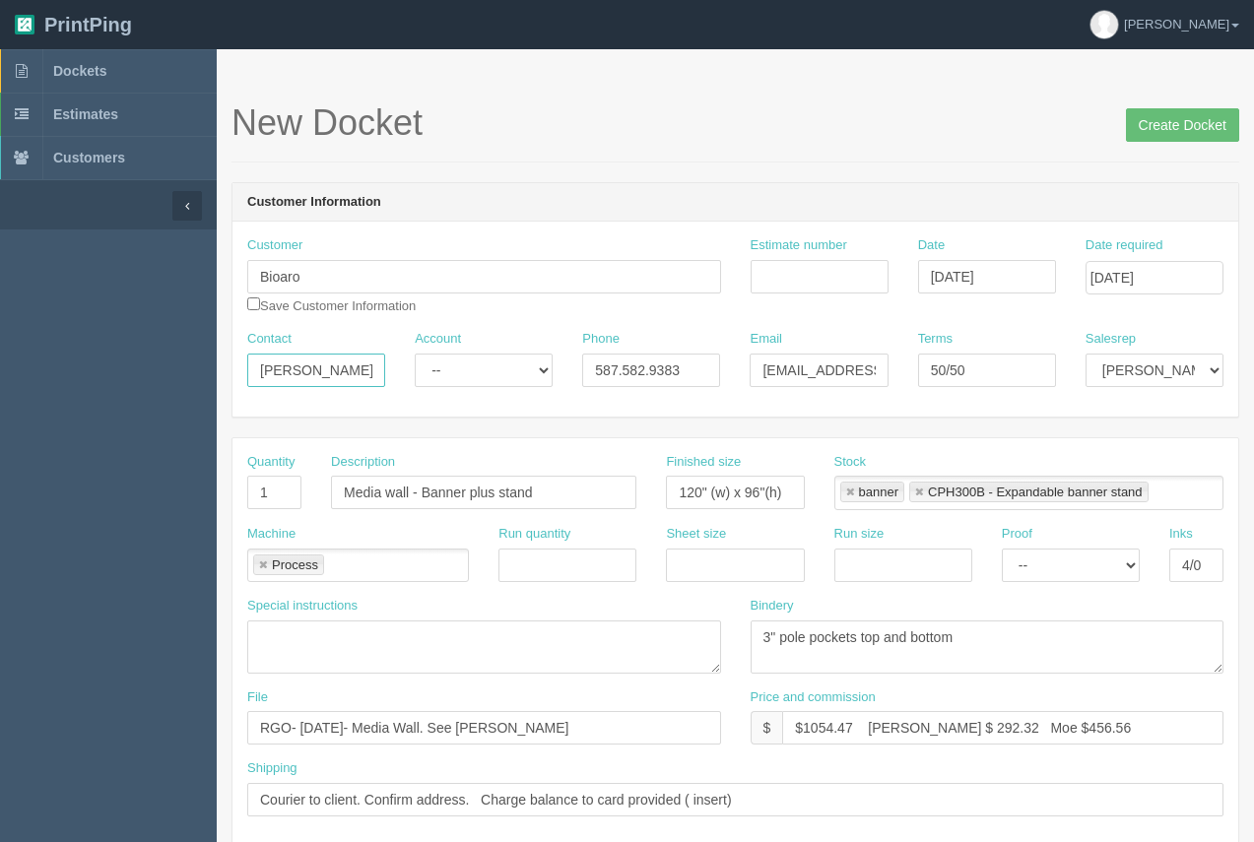
click at [232, 369] on div "Contact [PERSON_NAME]" at bounding box center [315, 366] width 167 height 72
paste input "[PERSON_NAME]"
type input "[PERSON_NAME]"
drag, startPoint x: 686, startPoint y: 375, endPoint x: 585, endPoint y: 371, distance: 100.5
click at [565, 367] on div "Contact [PERSON_NAME] Account -- Existing Client Allrush Client Rep Client Phon…" at bounding box center [735, 366] width 1006 height 72
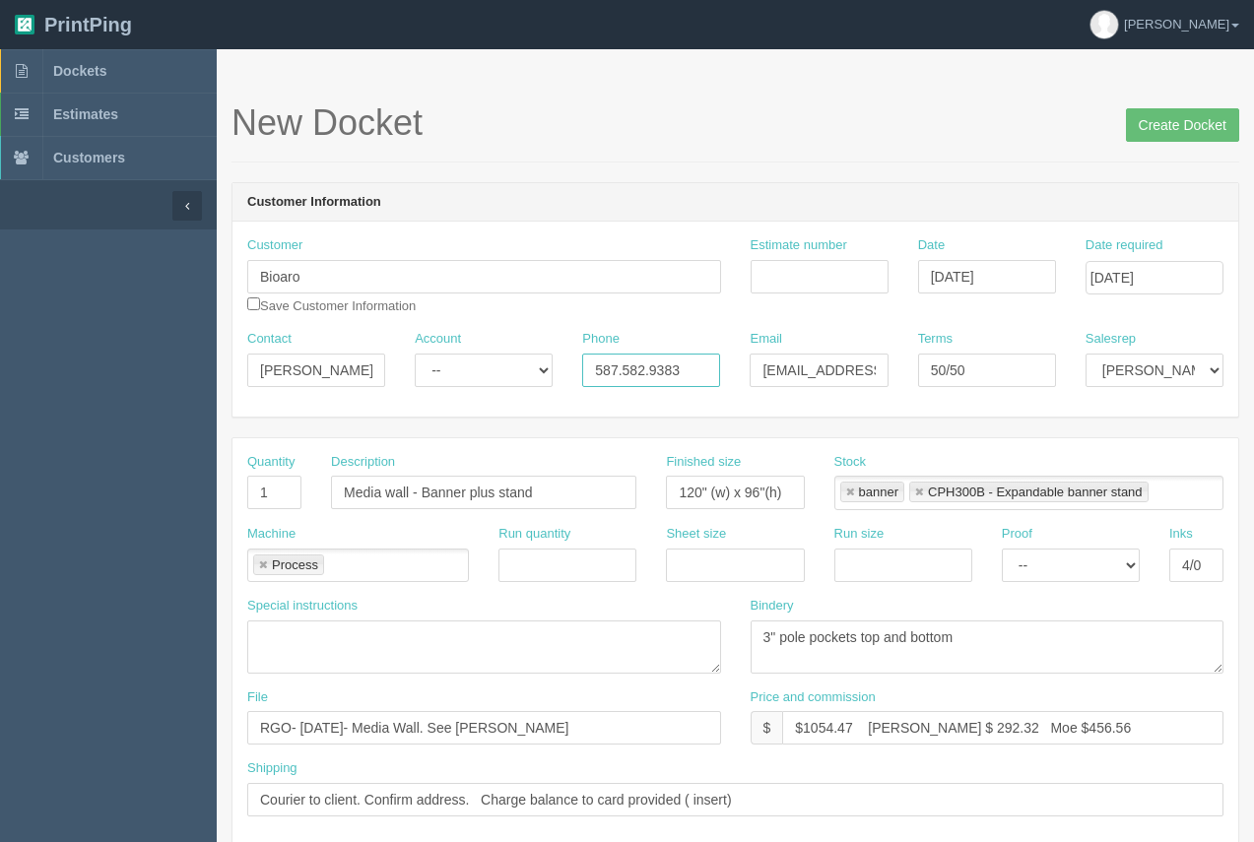
paste input "999.7686"
type input "587.999.7686"
drag, startPoint x: 756, startPoint y: 371, endPoint x: 868, endPoint y: 369, distance: 111.3
click at [932, 359] on div "Contact Kazim Syed Account -- Existing Client Allrush Client Rep Client Phone 5…" at bounding box center [735, 366] width 1006 height 72
paste input "ksyed@cardiai.com"
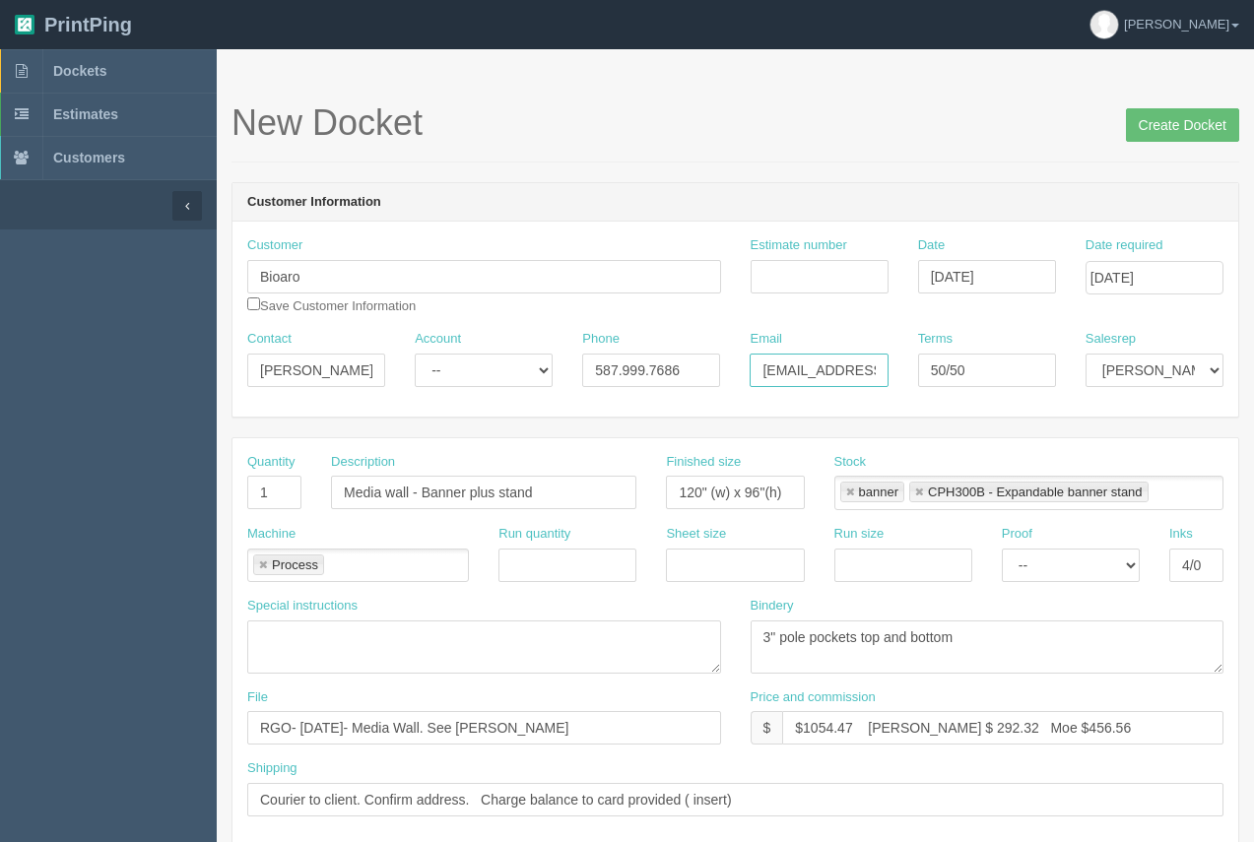
scroll to position [0, 8]
type input "ksyed@cardiai.com"
drag, startPoint x: 782, startPoint y: 494, endPoint x: 557, endPoint y: 547, distance: 230.5
click at [653, 492] on div "Finished size 120" (w) x 96"(h)" at bounding box center [734, 489] width 167 height 72
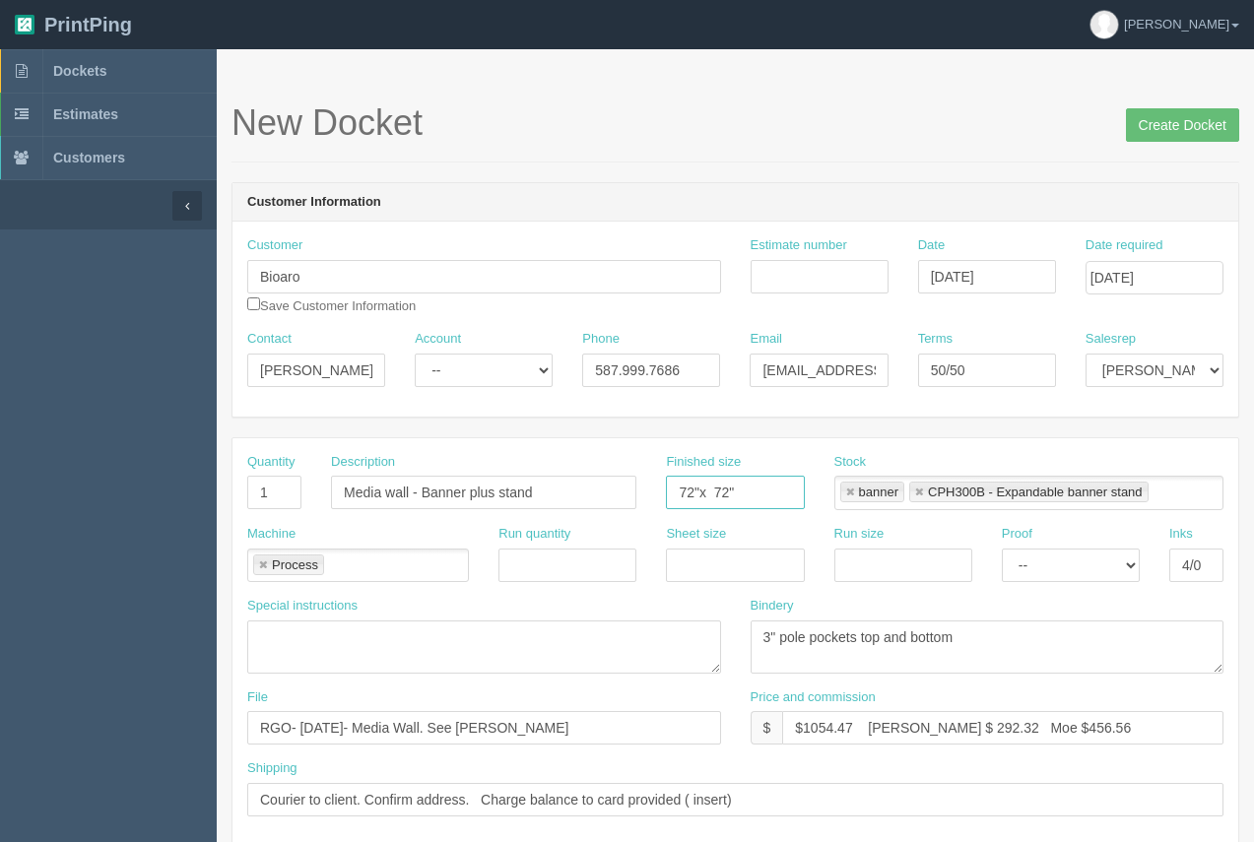
click at [700, 496] on input "72"x 72"" at bounding box center [735, 492] width 138 height 33
type input "72" x 72""
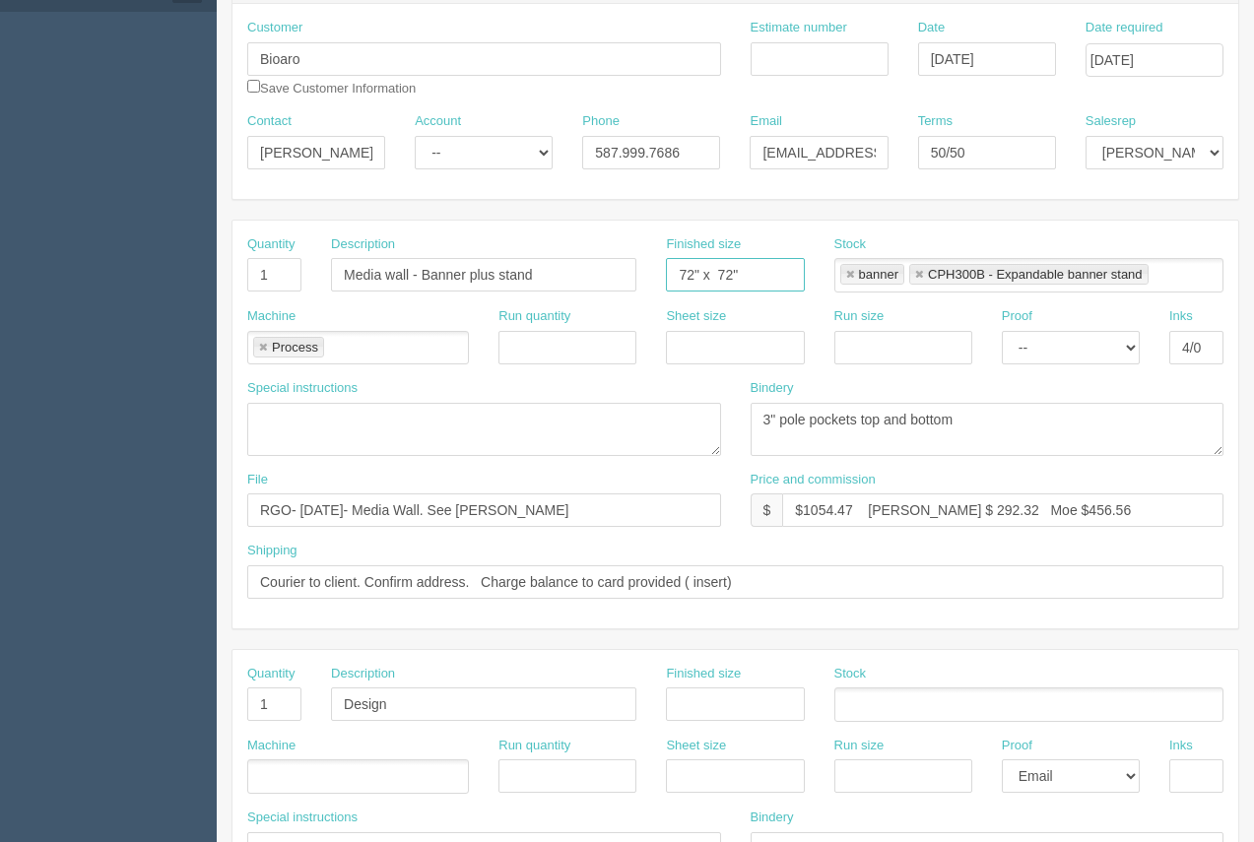
scroll to position [249, 0]
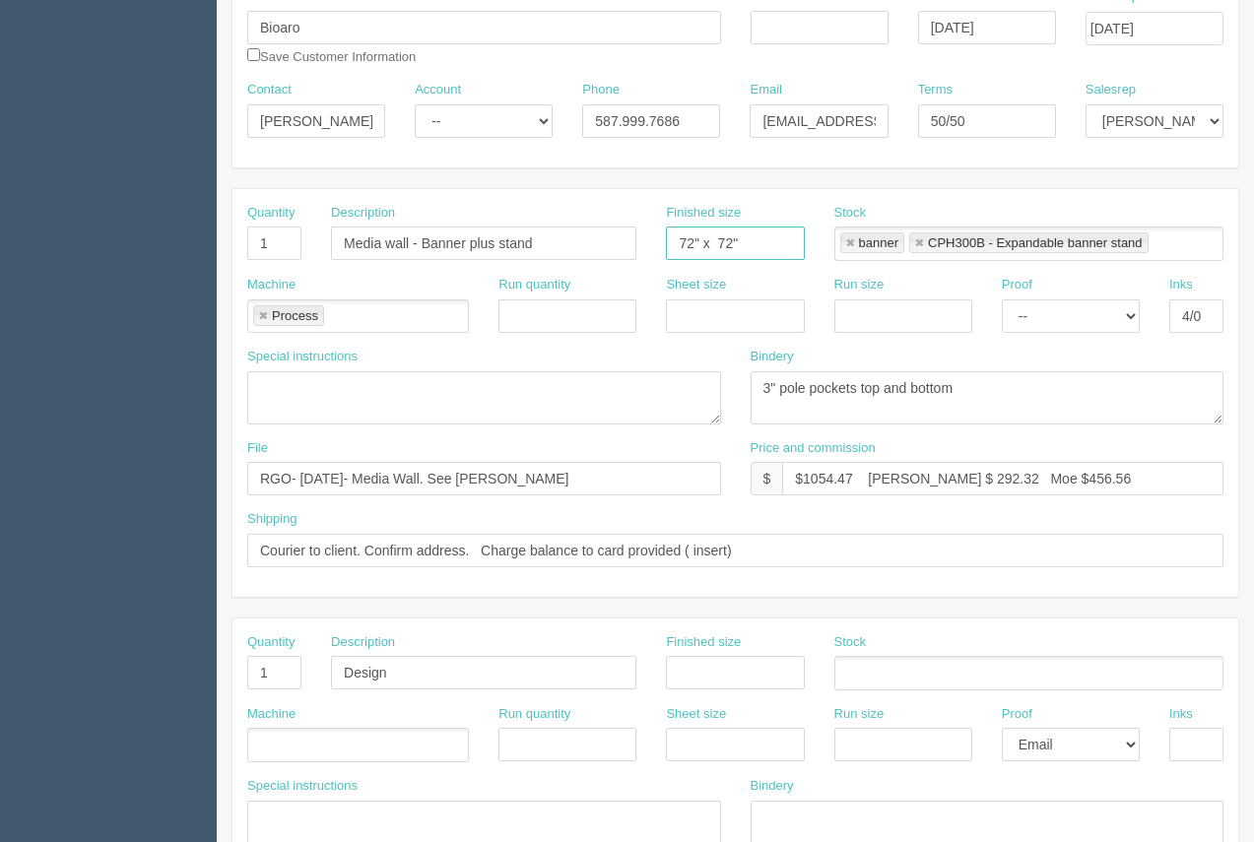
click at [267, 313] on link at bounding box center [263, 316] width 12 height 13
type input "72" x 72""
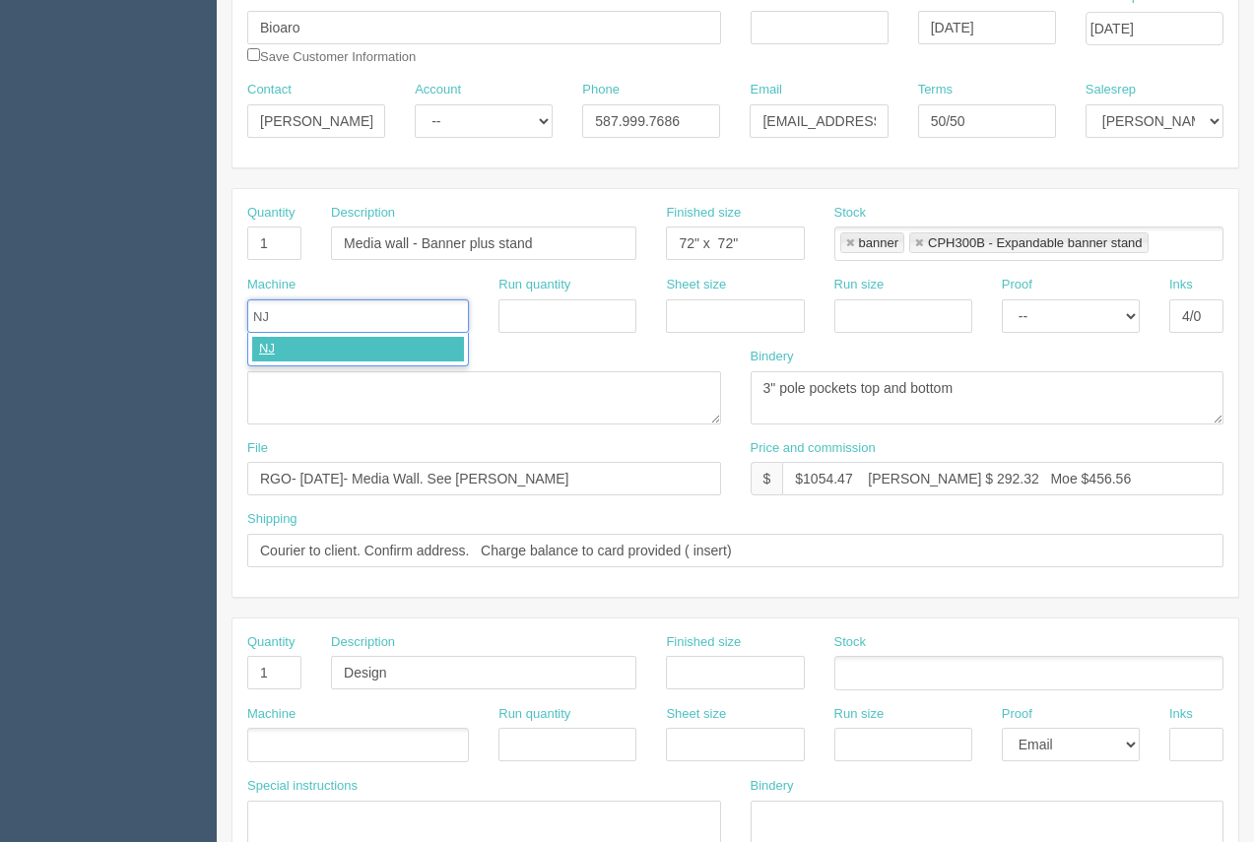
type input "N"
type input "ANVY"
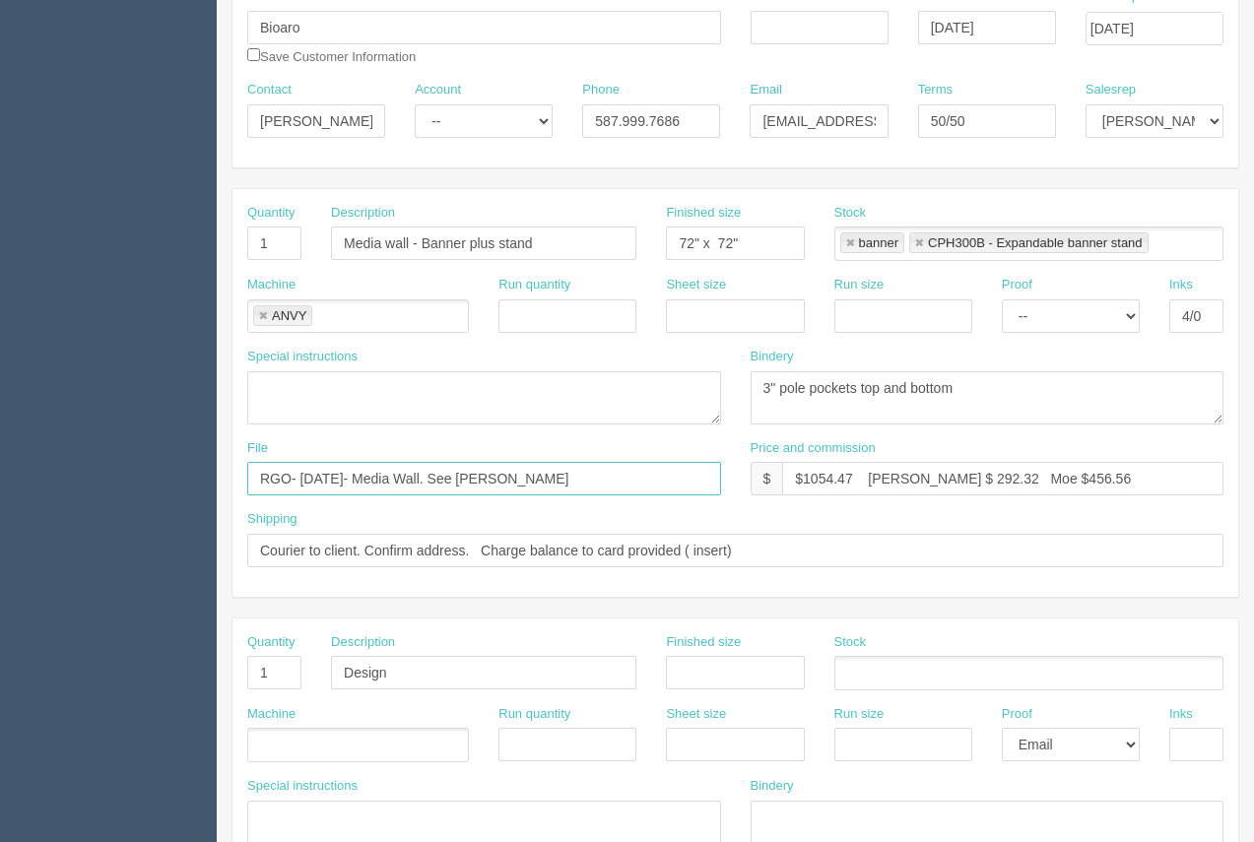
drag, startPoint x: 524, startPoint y: 480, endPoint x: 232, endPoint y: 476, distance: 291.6
click at [232, 476] on div "File RGO- May 2025- Media Wall. See Arif" at bounding box center [483, 475] width 503 height 72
click at [310, 484] on input "Waiitn gon client" at bounding box center [484, 478] width 474 height 33
type input "Waiting on client"
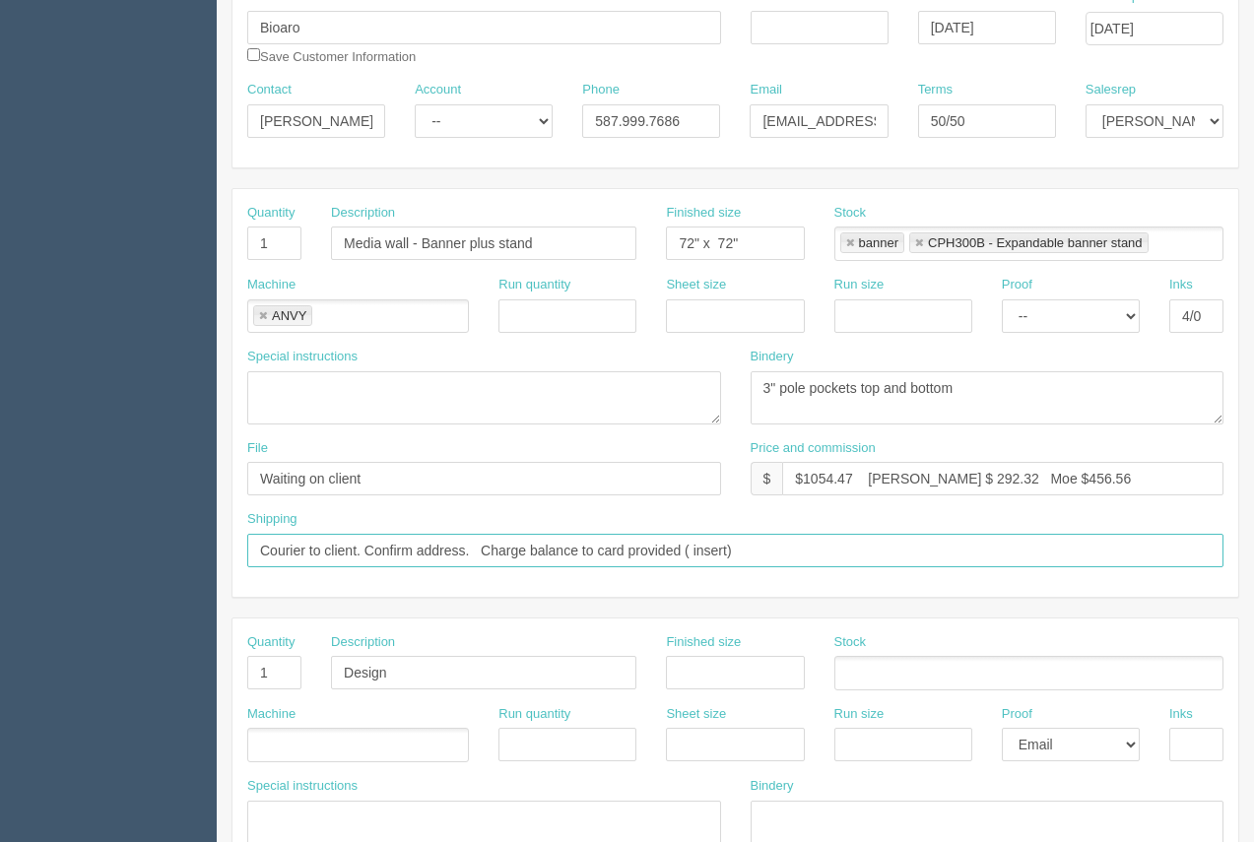
drag, startPoint x: 759, startPoint y: 548, endPoint x: 194, endPoint y: 551, distance: 565.3
click at [195, 555] on section "Dockets Estimates Customers" at bounding box center [627, 669] width 1254 height 1739
type input "Call / Email for pick up"
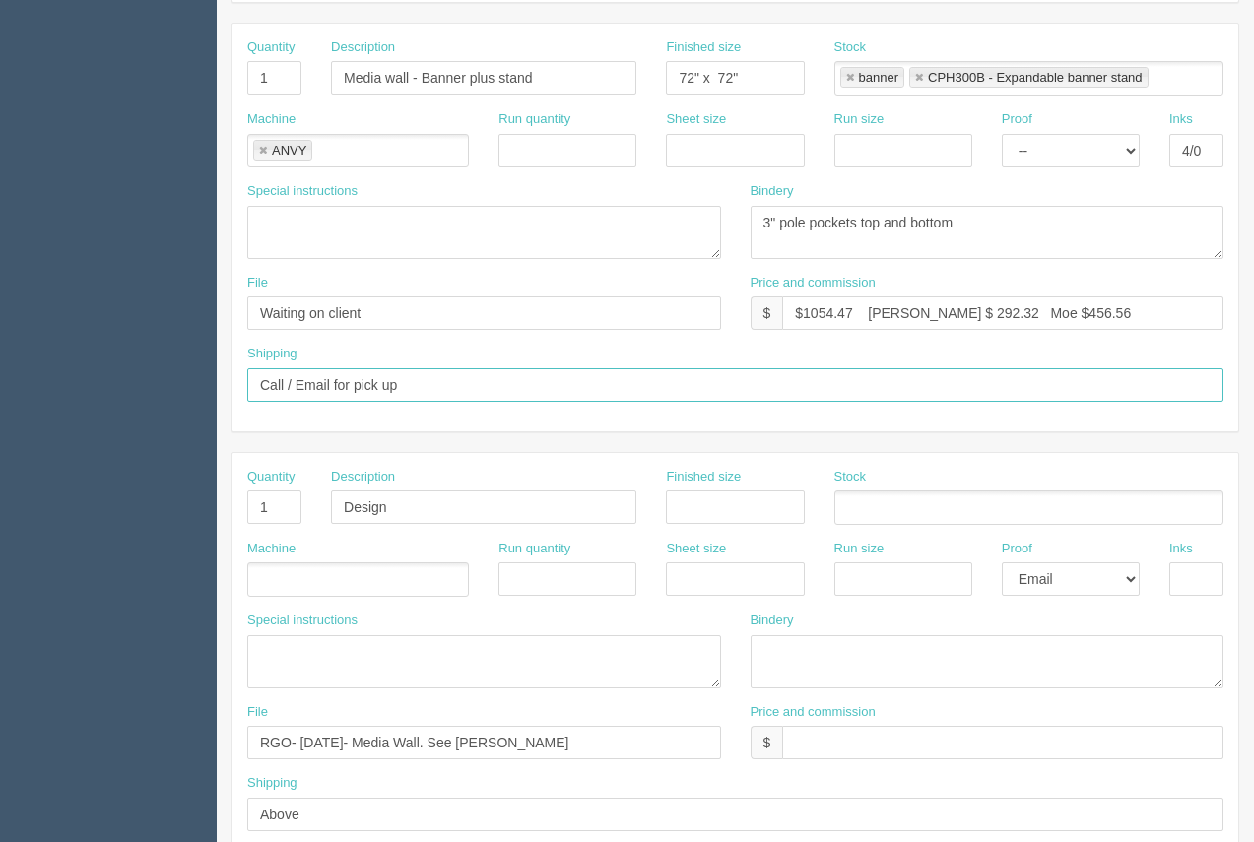
scroll to position [422, 0]
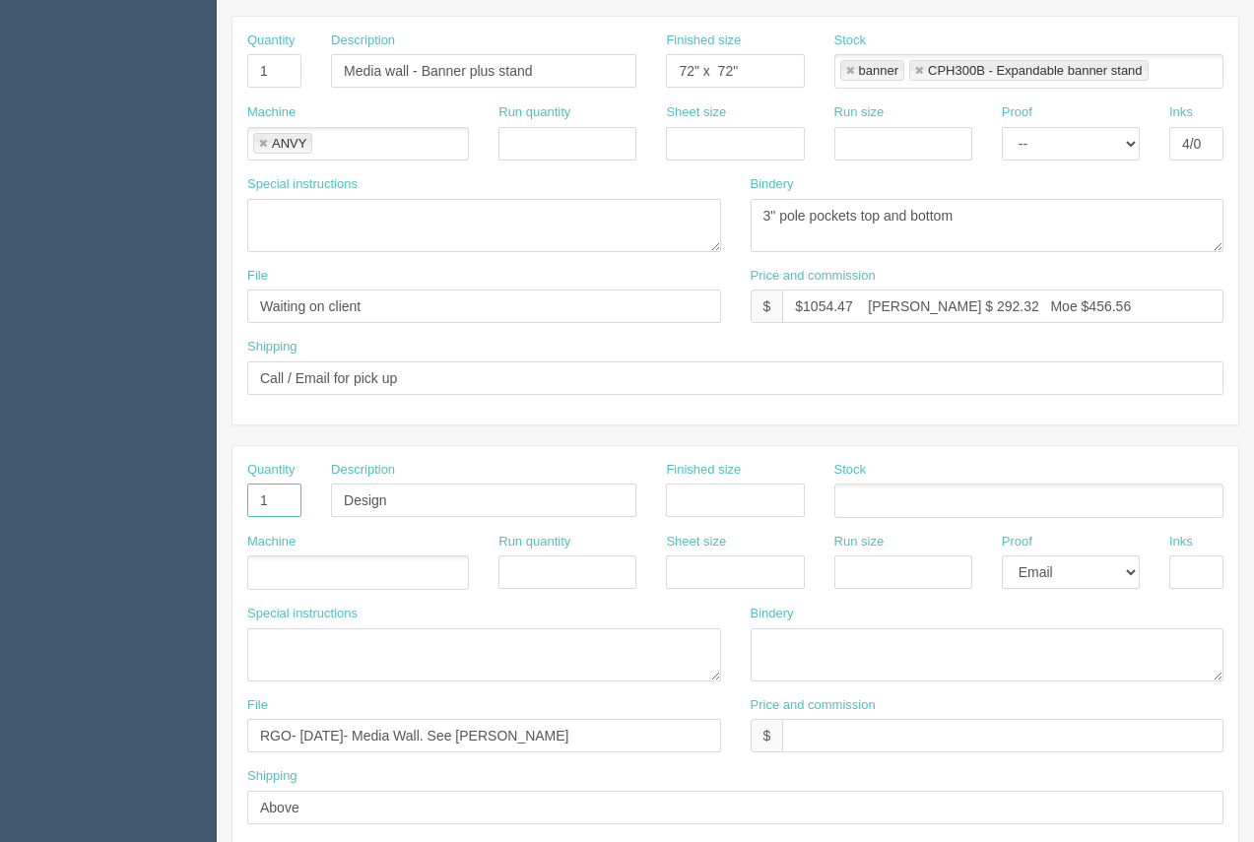
drag, startPoint x: 284, startPoint y: 500, endPoint x: 205, endPoint y: 502, distance: 78.8
click at [205, 502] on section "Dockets Estimates Customers" at bounding box center [627, 497] width 1254 height 1739
click at [1014, 566] on select "-- Email Hard Copy" at bounding box center [1071, 571] width 138 height 33
select select
click at [1002, 555] on select "-- Email Hard Copy" at bounding box center [1071, 571] width 138 height 33
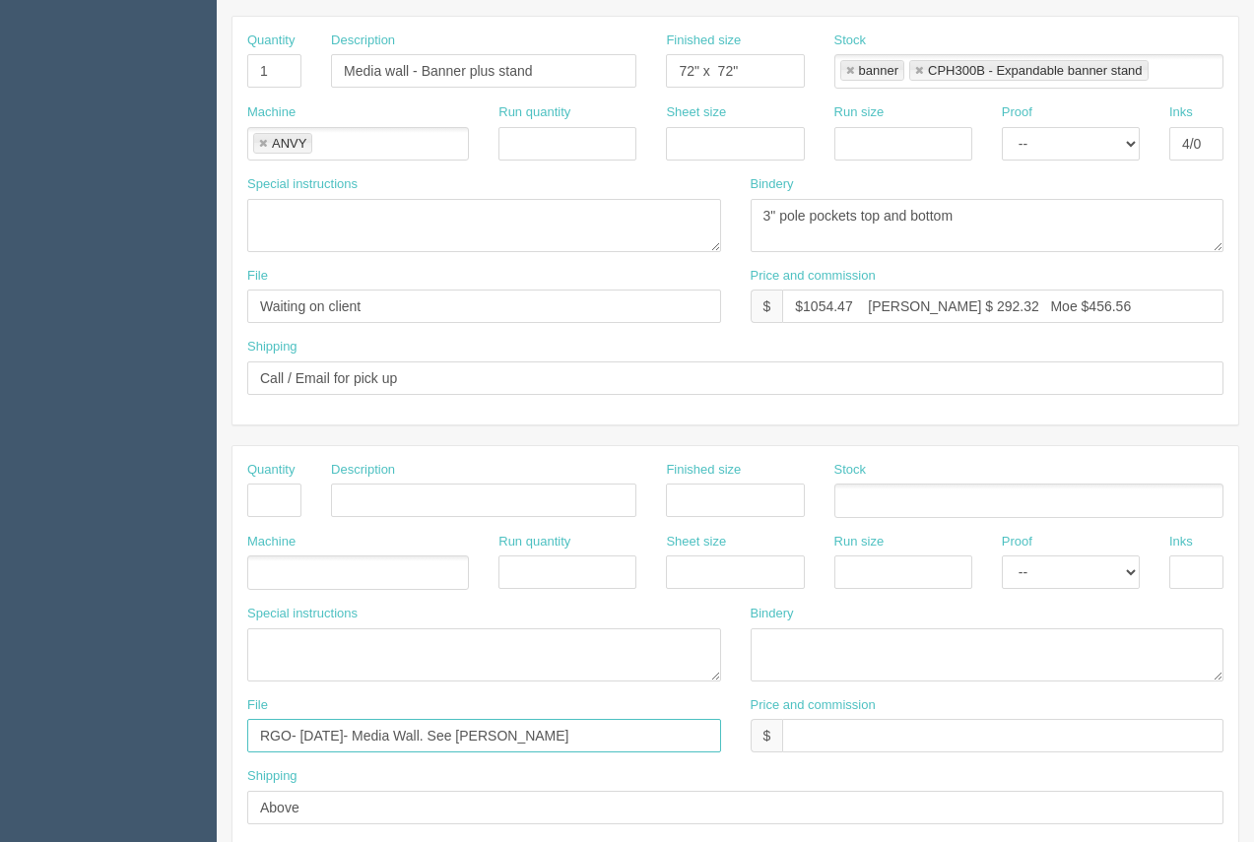
drag, startPoint x: 555, startPoint y: 746, endPoint x: 66, endPoint y: 760, distance: 489.7
click at [66, 760] on section "Dockets Estimates Customers" at bounding box center [627, 497] width 1254 height 1739
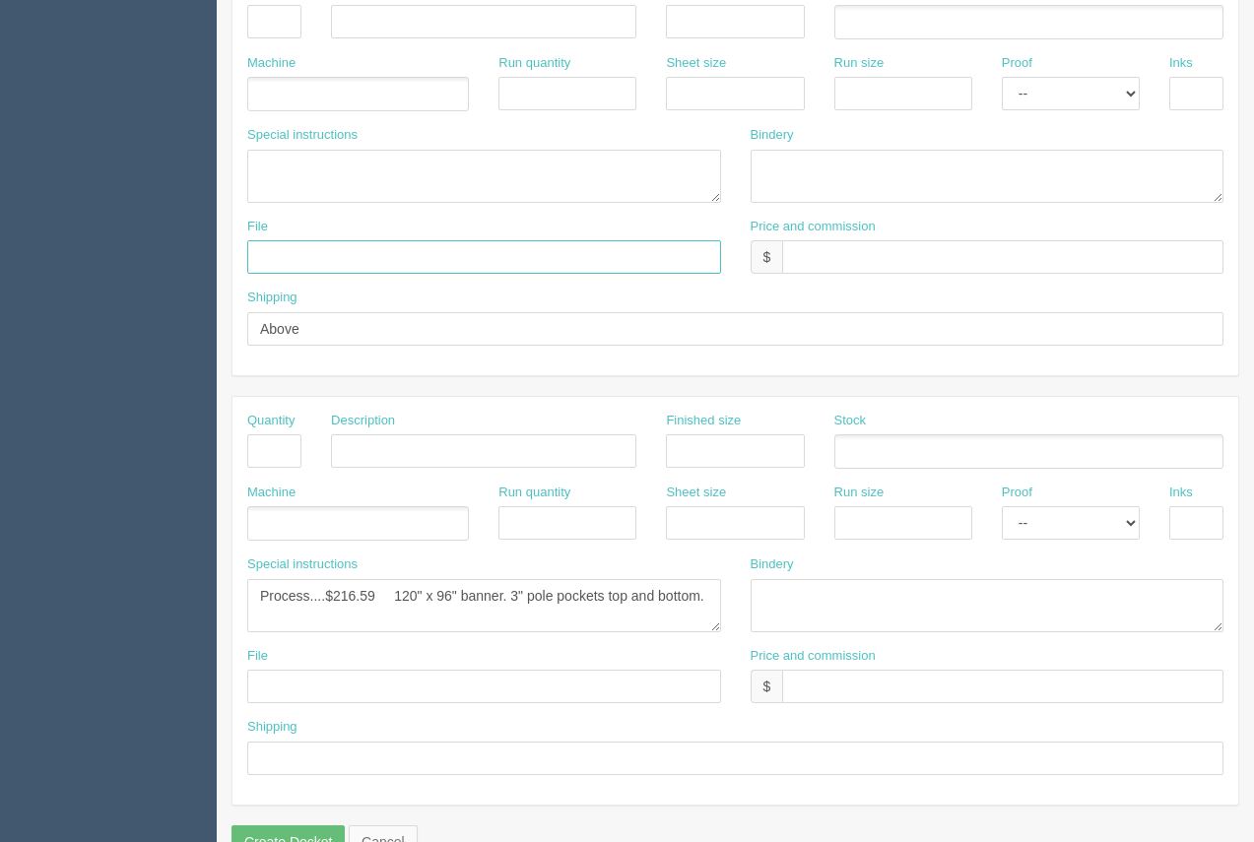
scroll to position [890, 0]
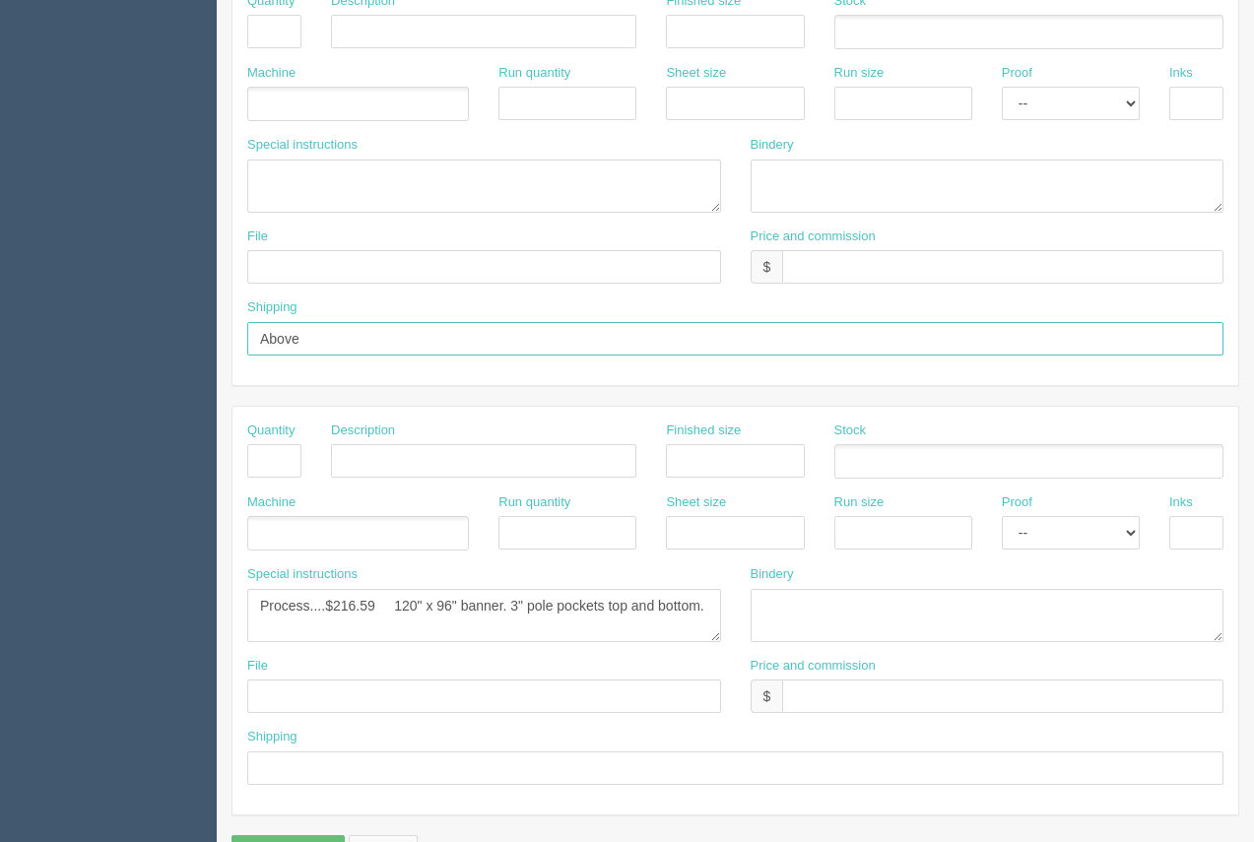
drag, startPoint x: 301, startPoint y: 339, endPoint x: 65, endPoint y: 345, distance: 236.5
click at [66, 343] on section "Dockets Estimates Customers" at bounding box center [627, 28] width 1254 height 1739
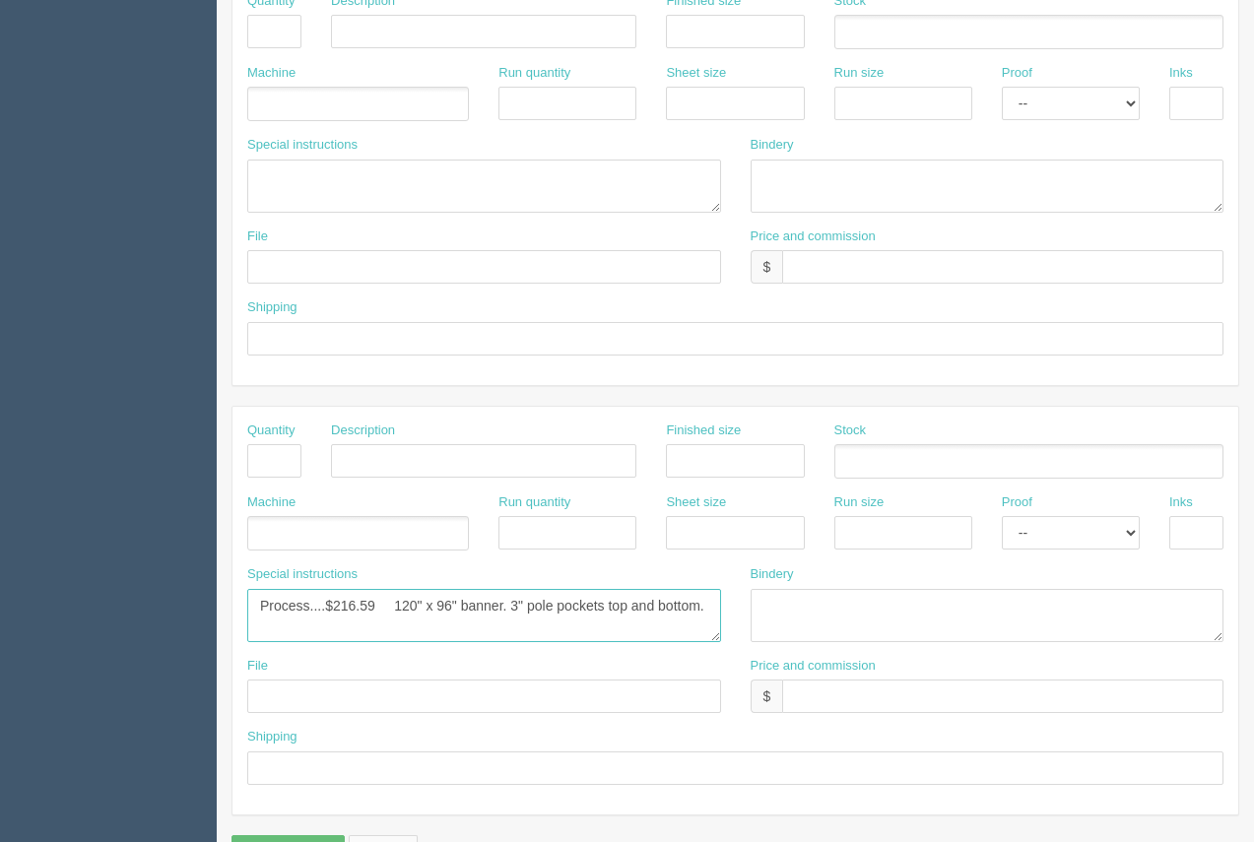
drag, startPoint x: 309, startPoint y: 602, endPoint x: 167, endPoint y: 613, distance: 142.2
click at [194, 588] on section "Dockets Estimates Customers" at bounding box center [627, 28] width 1254 height 1739
drag, startPoint x: 360, startPoint y: 606, endPoint x: 331, endPoint y: 596, distance: 31.1
click at [331, 596] on textarea "Process....$216.59 120" x 96" banner. 3" pole pockets top and bottom." at bounding box center [484, 615] width 474 height 53
click at [400, 608] on textarea "Process....$216.59 120" x 96" banner. 3" pole pockets top and bottom." at bounding box center [484, 615] width 474 height 53
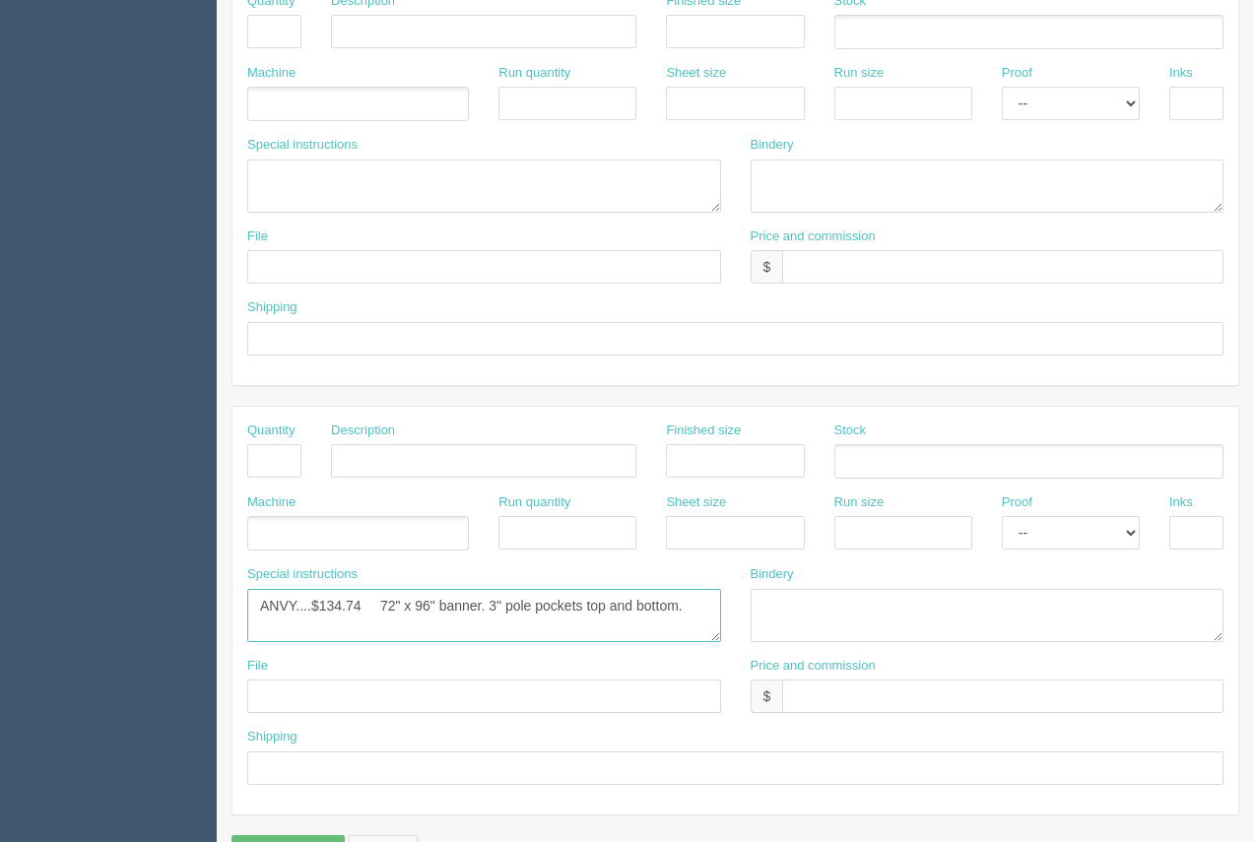
click at [424, 610] on textarea "Process....$216.59 120" x 96" banner. 3" pole pockets top and bottom." at bounding box center [484, 615] width 474 height 53
click at [689, 614] on textarea "Process....$216.59 120" x 96" banner. 3" pole pockets top and bottom." at bounding box center [484, 615] width 474 height 53
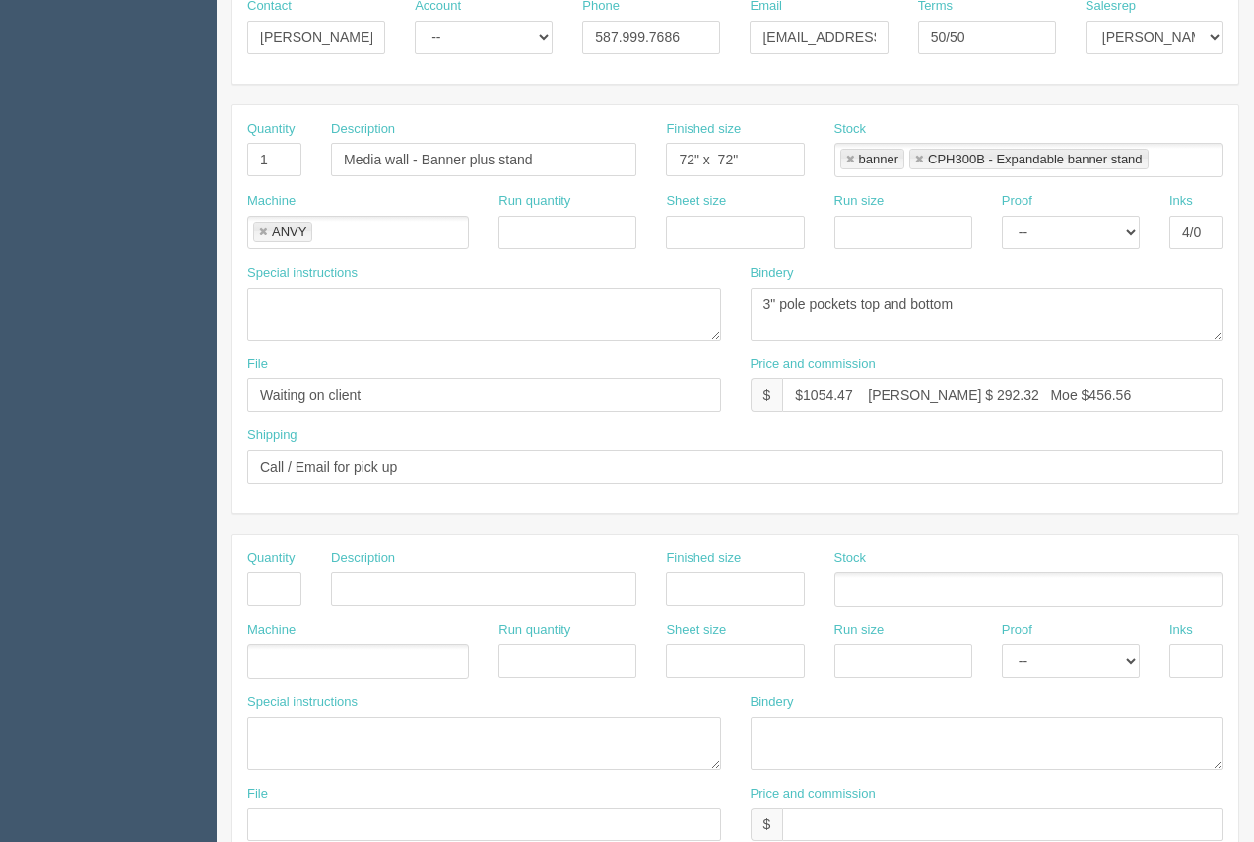
scroll to position [327, 0]
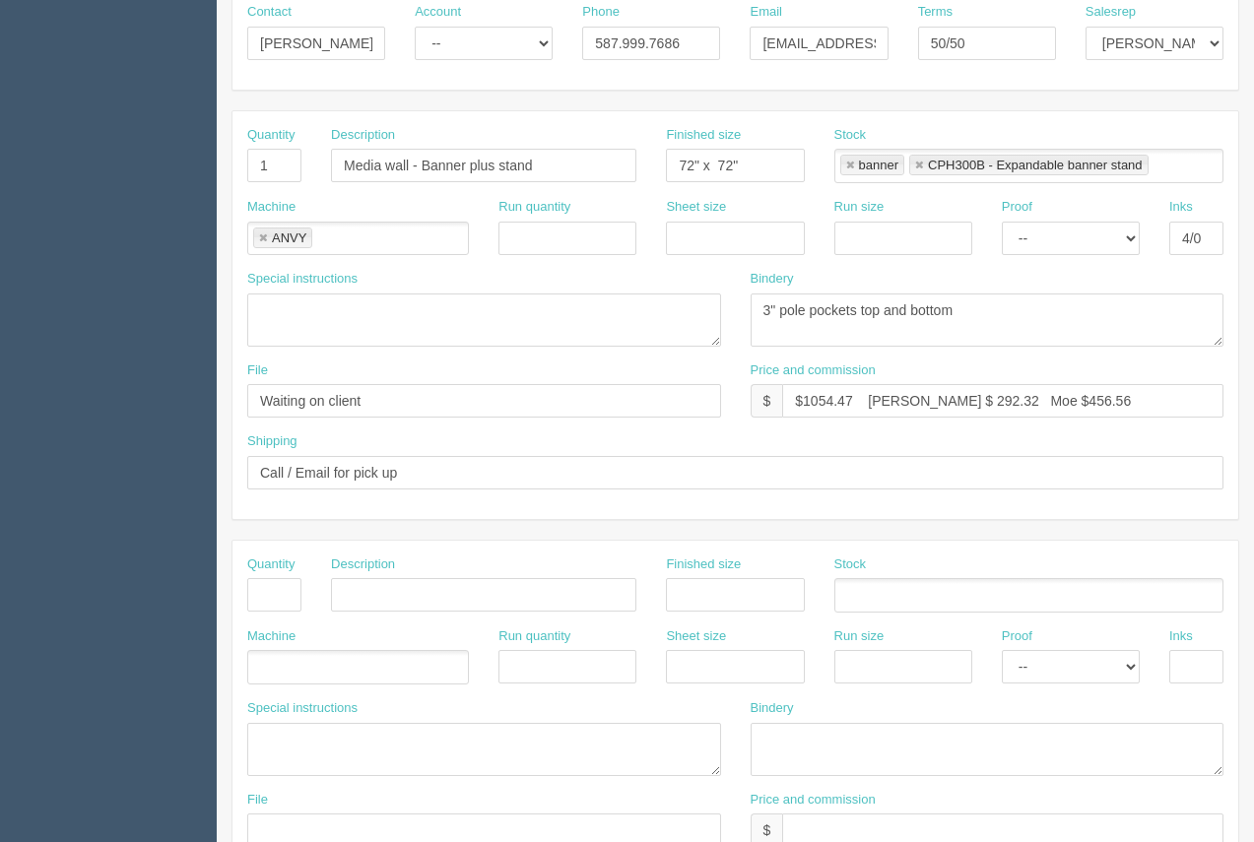
type textarea "ANVY....$134.74 72" x 72" banner. 3" pole pockets top and bottom. TRADE - 21971"
drag, startPoint x: 855, startPoint y: 399, endPoint x: 820, endPoint y: 395, distance: 34.7
click at [811, 391] on input "$1054.47 Arif $ 292.32 Moe $456.56" at bounding box center [1002, 400] width 441 height 33
click at [806, 403] on input "$1650.00 Arif $ 292.32 Moe $456.56" at bounding box center [1002, 400] width 441 height 33
drag, startPoint x: 933, startPoint y: 400, endPoint x: 894, endPoint y: 399, distance: 38.4
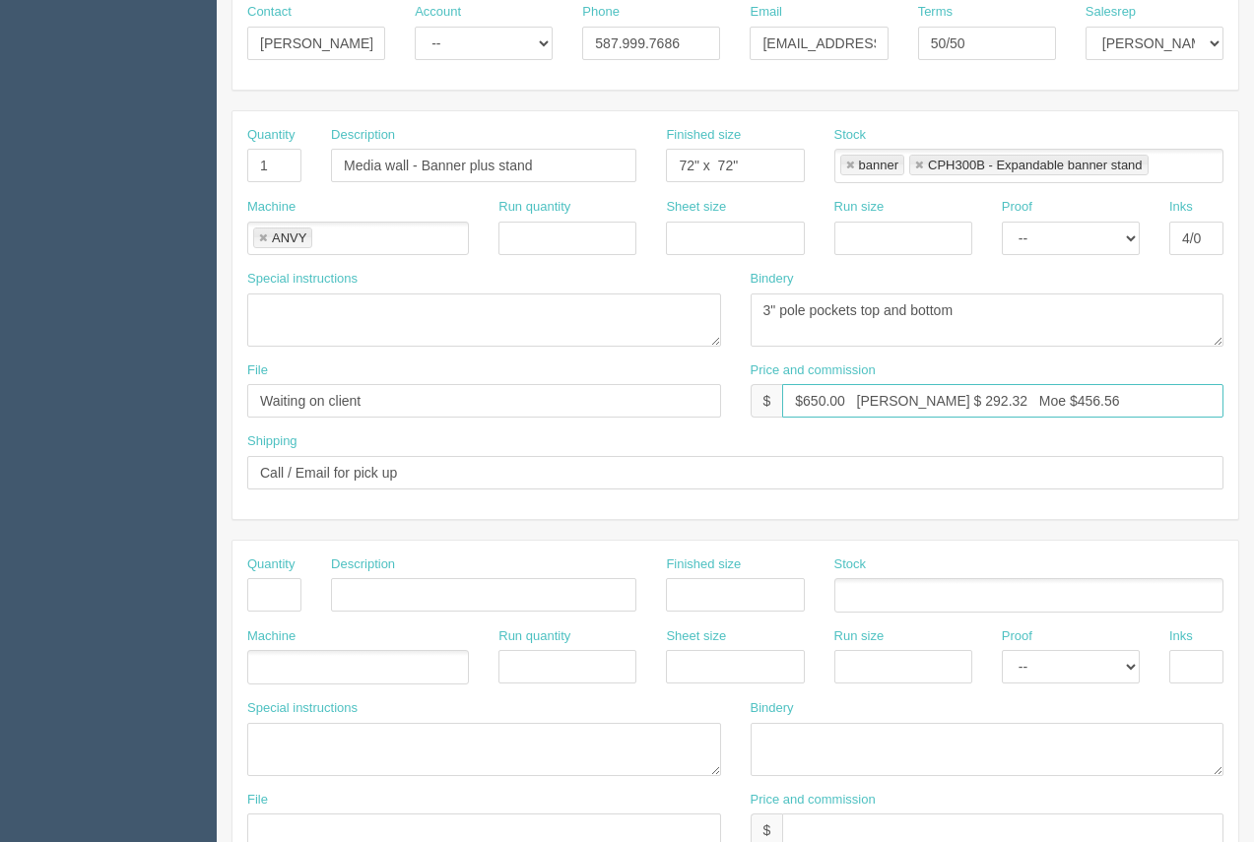
click at [894, 399] on input "$650.00 Arif $ 292.32 Moe $456.56" at bounding box center [1002, 400] width 441 height 33
drag, startPoint x: 1033, startPoint y: 395, endPoint x: 984, endPoint y: 394, distance: 49.3
click at [984, 394] on input "$650.00 Arif $ 117.47 Moe $456.56" at bounding box center [1002, 400] width 441 height 33
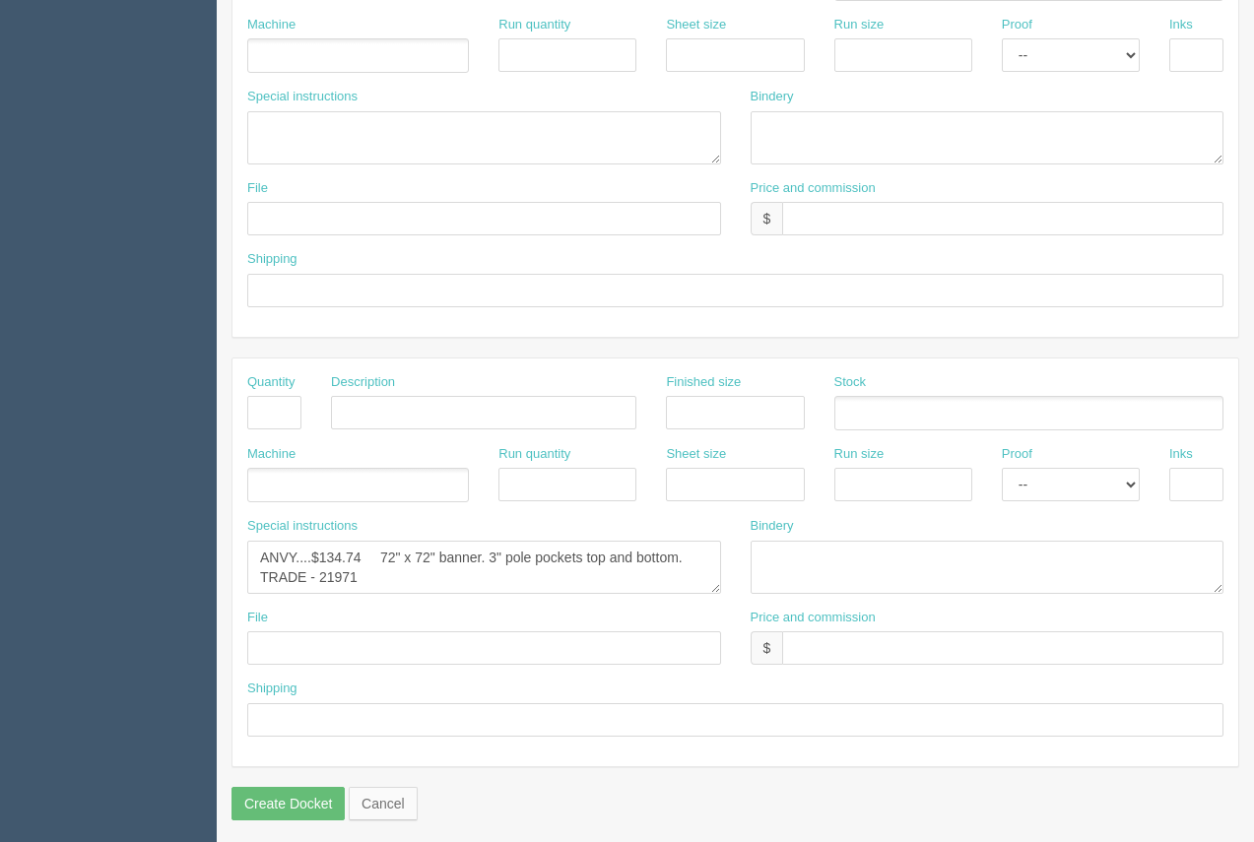
scroll to position [947, 0]
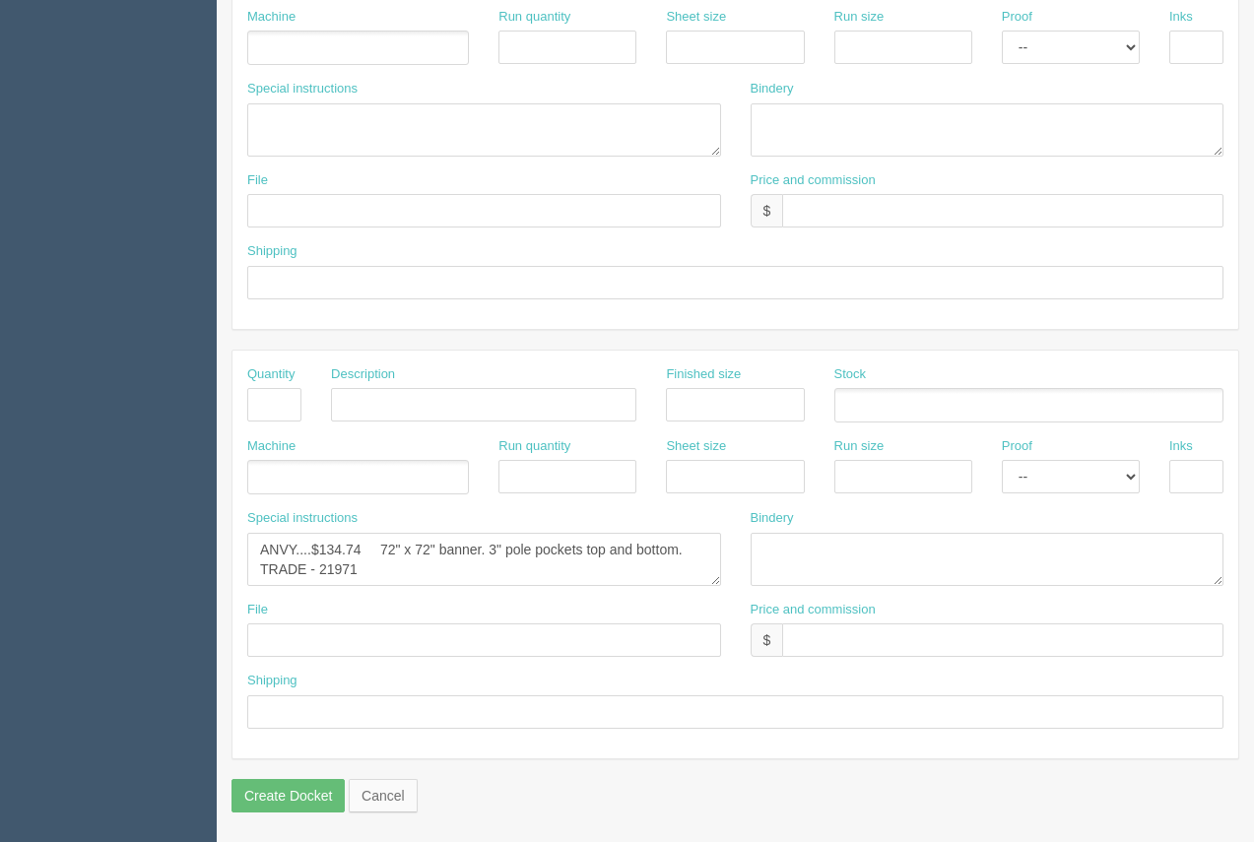
type input "$650.00 Arif $ 117.47 Moe $178.06"
click at [372, 571] on textarea "Process....$216.59 120" x 96" banner. 3" pole pockets top and bottom." at bounding box center [484, 559] width 474 height 53
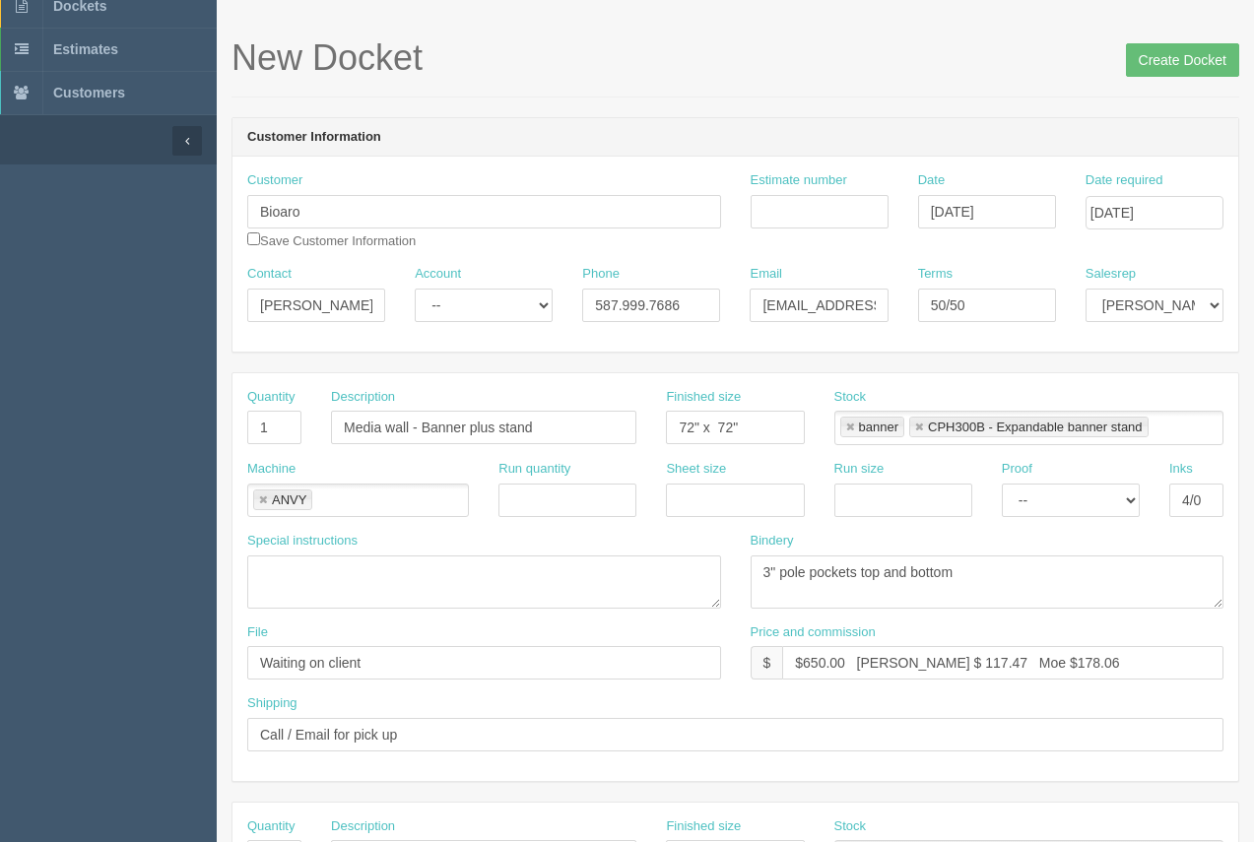
scroll to position [63, 0]
type textarea "ANVY....$134.74 72" x 72" banner. 3" pole pockets top and bottom. TRADE - 21971…"
click at [1171, 65] on input "Create Docket" at bounding box center [1182, 61] width 113 height 33
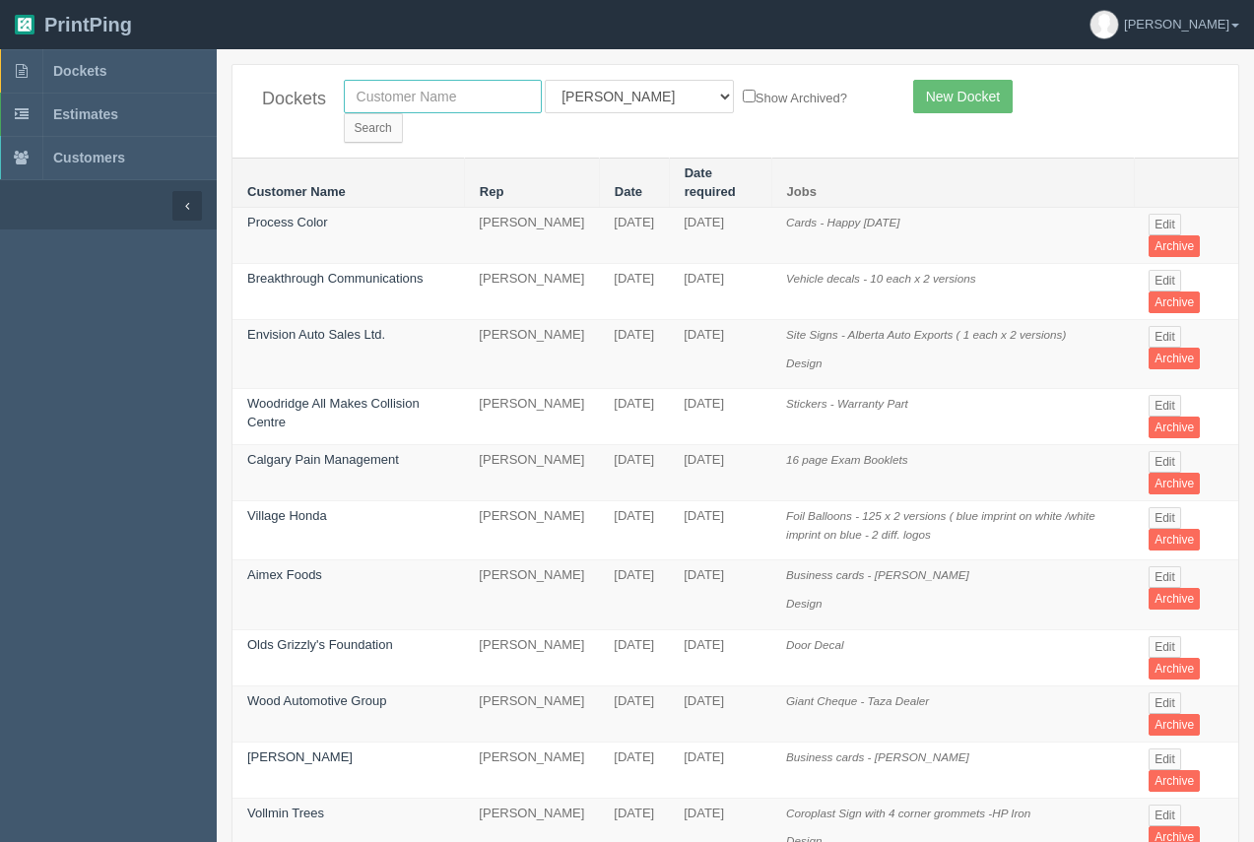
click at [382, 97] on input "text" at bounding box center [443, 96] width 198 height 33
type input "bioaro"
click at [344, 113] on input "Search" at bounding box center [373, 128] width 59 height 30
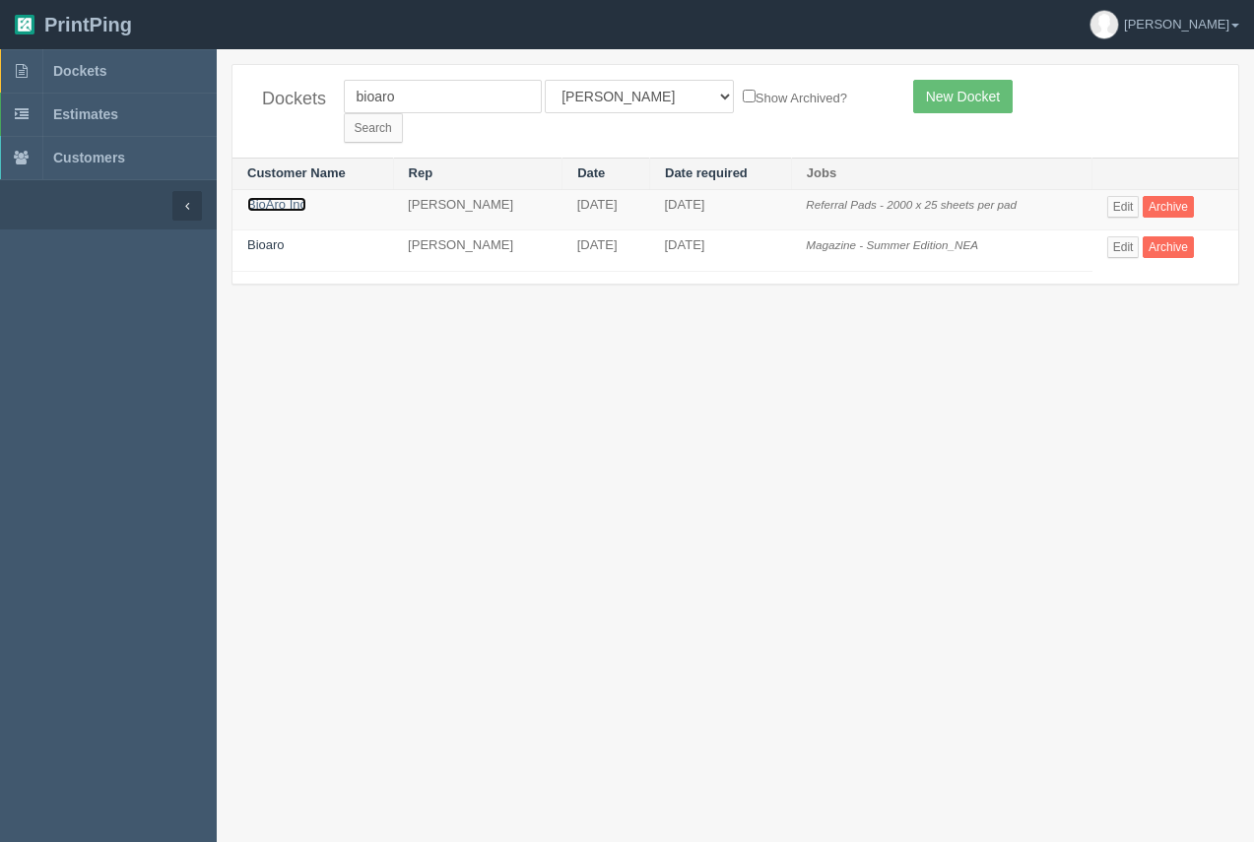
click at [271, 197] on link "BioAro Inc" at bounding box center [276, 204] width 59 height 15
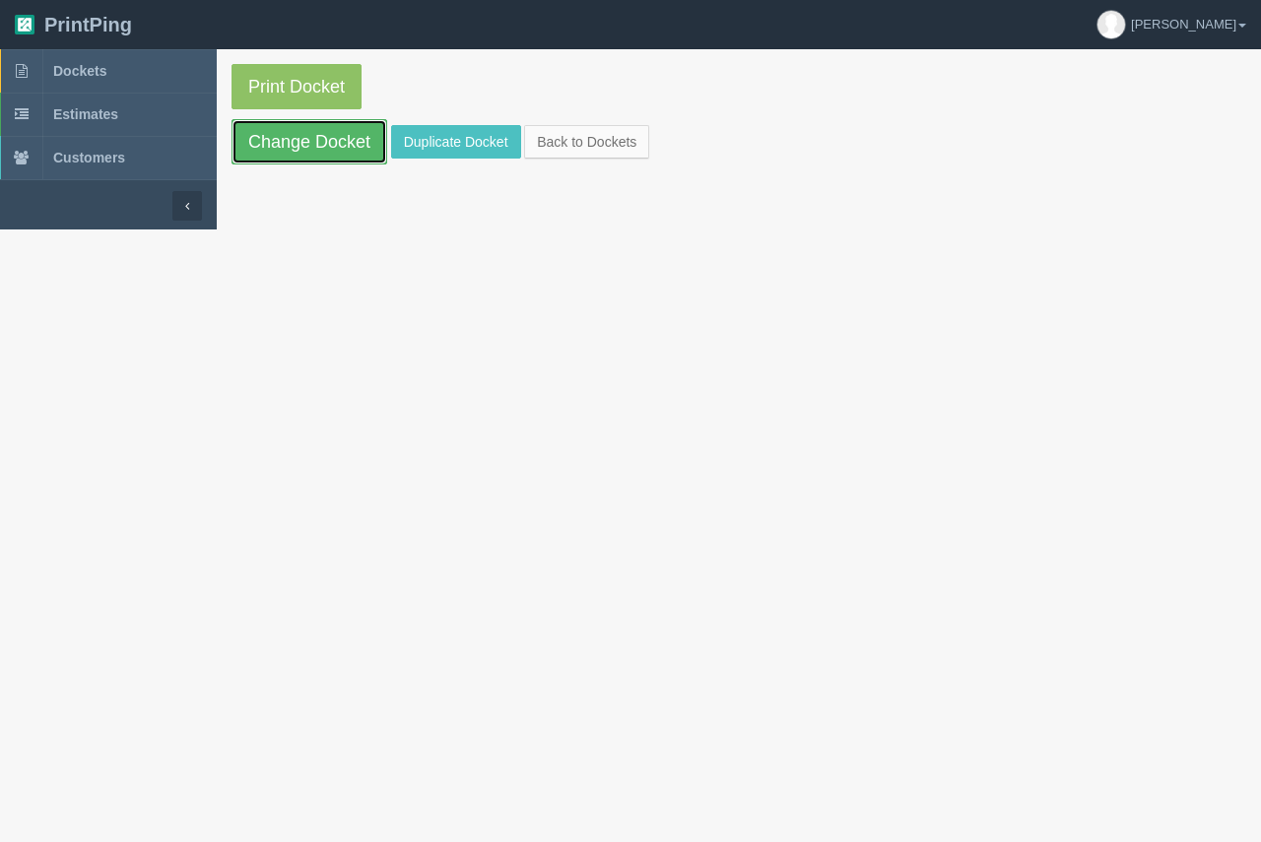
click at [283, 145] on link "Change Docket" at bounding box center [309, 141] width 156 height 45
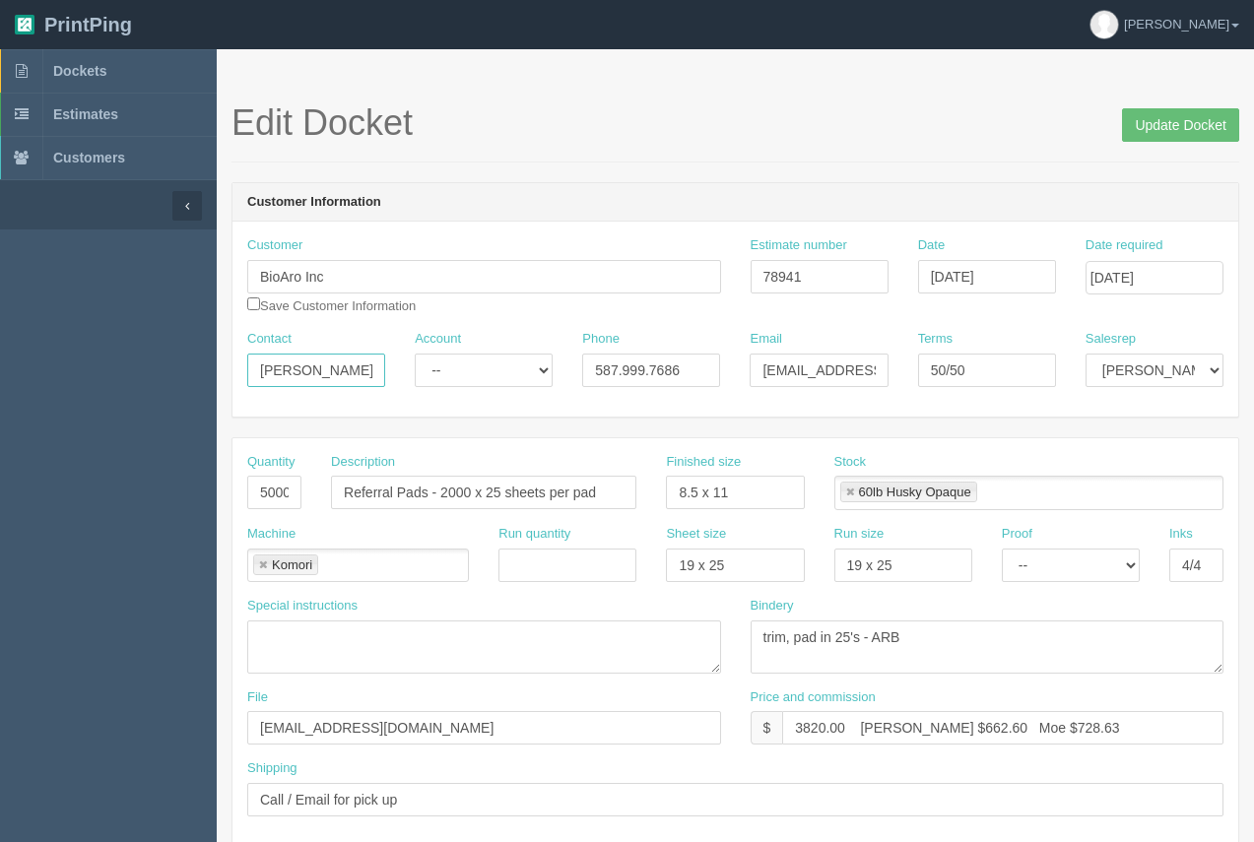
drag, startPoint x: 370, startPoint y: 379, endPoint x: 228, endPoint y: 367, distance: 143.3
drag, startPoint x: 681, startPoint y: 365, endPoint x: 591, endPoint y: 365, distance: 89.6
click at [591, 365] on input "587.999.7686" at bounding box center [651, 370] width 138 height 33
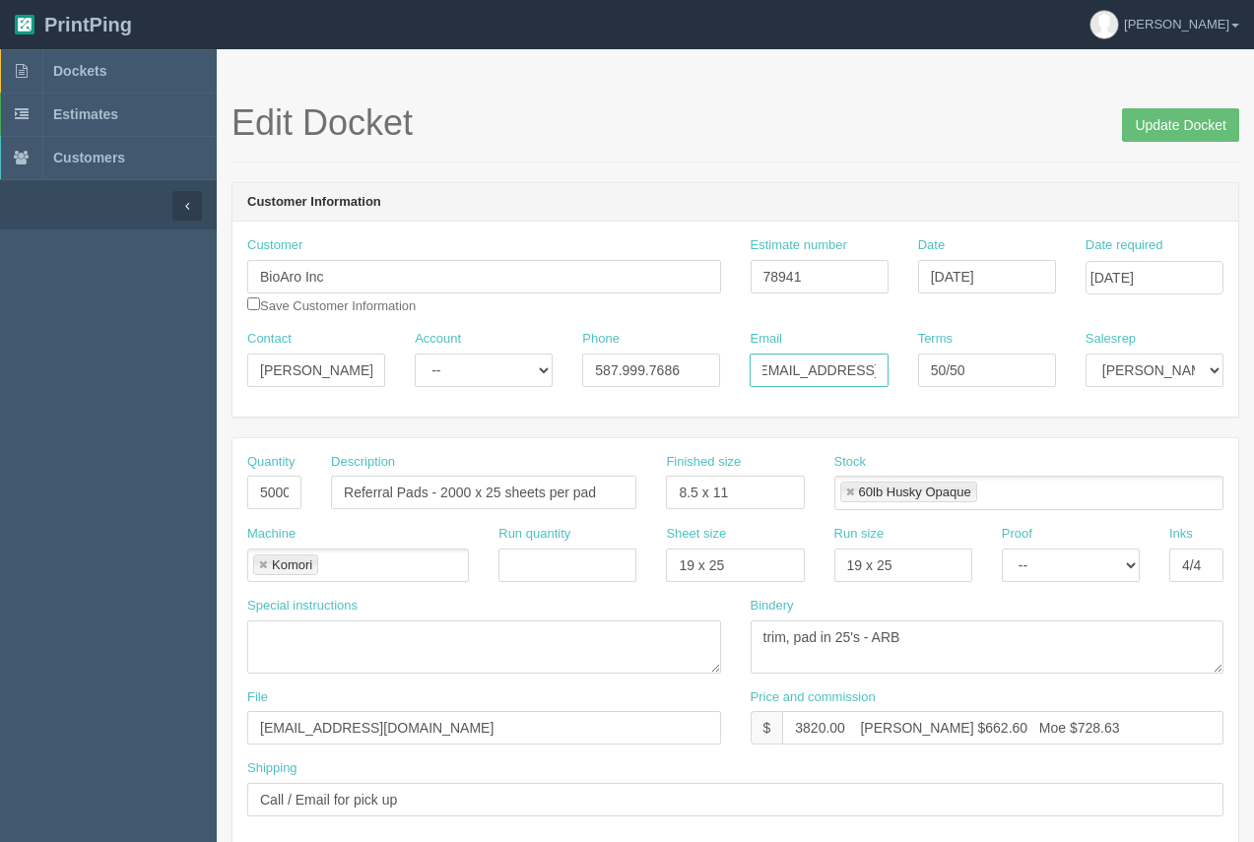
drag, startPoint x: 752, startPoint y: 371, endPoint x: 904, endPoint y: 373, distance: 151.7
click at [925, 373] on div "Contact [PERSON_NAME] Account -- Existing Client Allrush Client Rep Client Phon…" at bounding box center [735, 366] width 1006 height 72
click at [95, 76] on span "Dockets" at bounding box center [79, 71] width 53 height 16
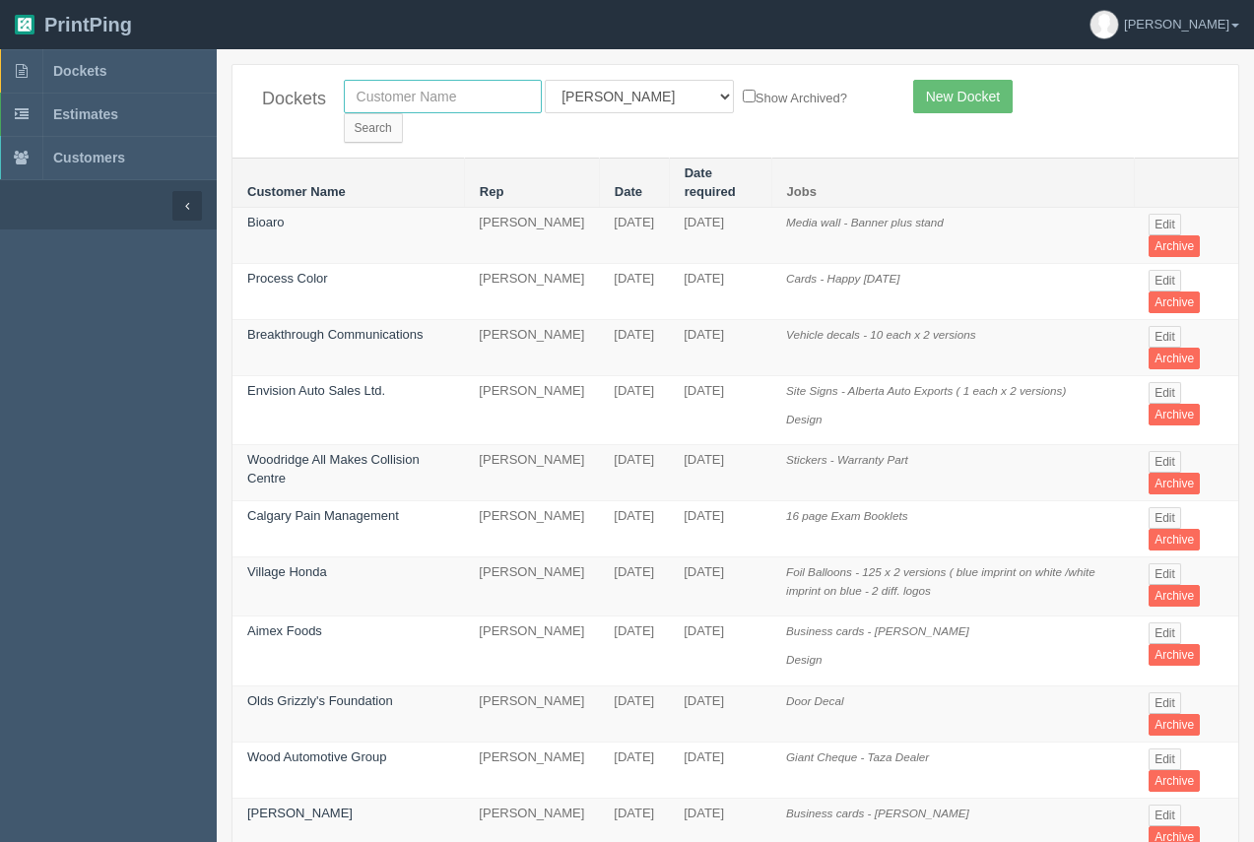
click at [440, 105] on input "text" at bounding box center [443, 96] width 198 height 33
drag, startPoint x: 476, startPoint y: 100, endPoint x: 336, endPoint y: 102, distance: 139.9
click at [337, 105] on div "calgary canucks All Users [PERSON_NAME] Test 1 [PERSON_NAME] [PERSON_NAME] [PER…" at bounding box center [613, 111] width 569 height 63
type input "united roofing"
click at [403, 113] on input "Search" at bounding box center [373, 128] width 59 height 30
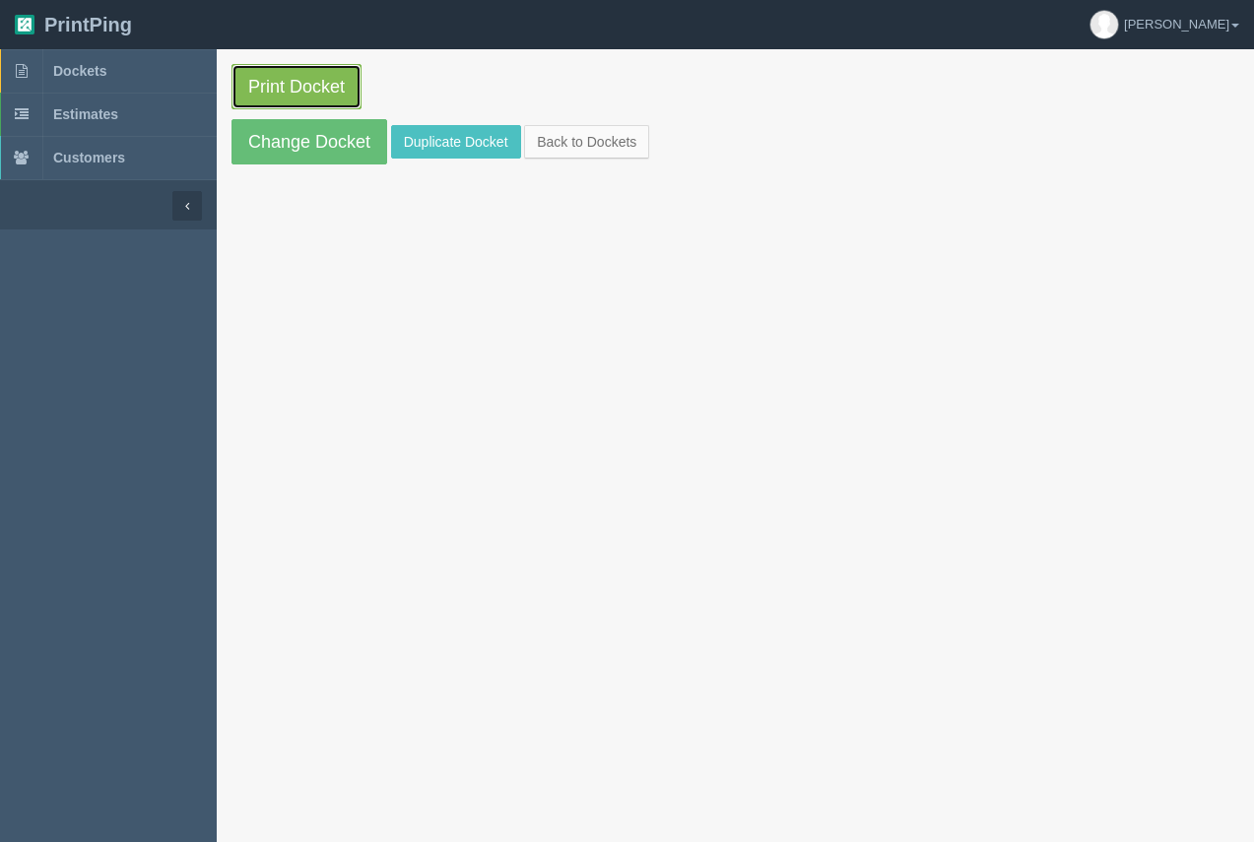
click at [237, 72] on link "Print Docket" at bounding box center [296, 86] width 130 height 45
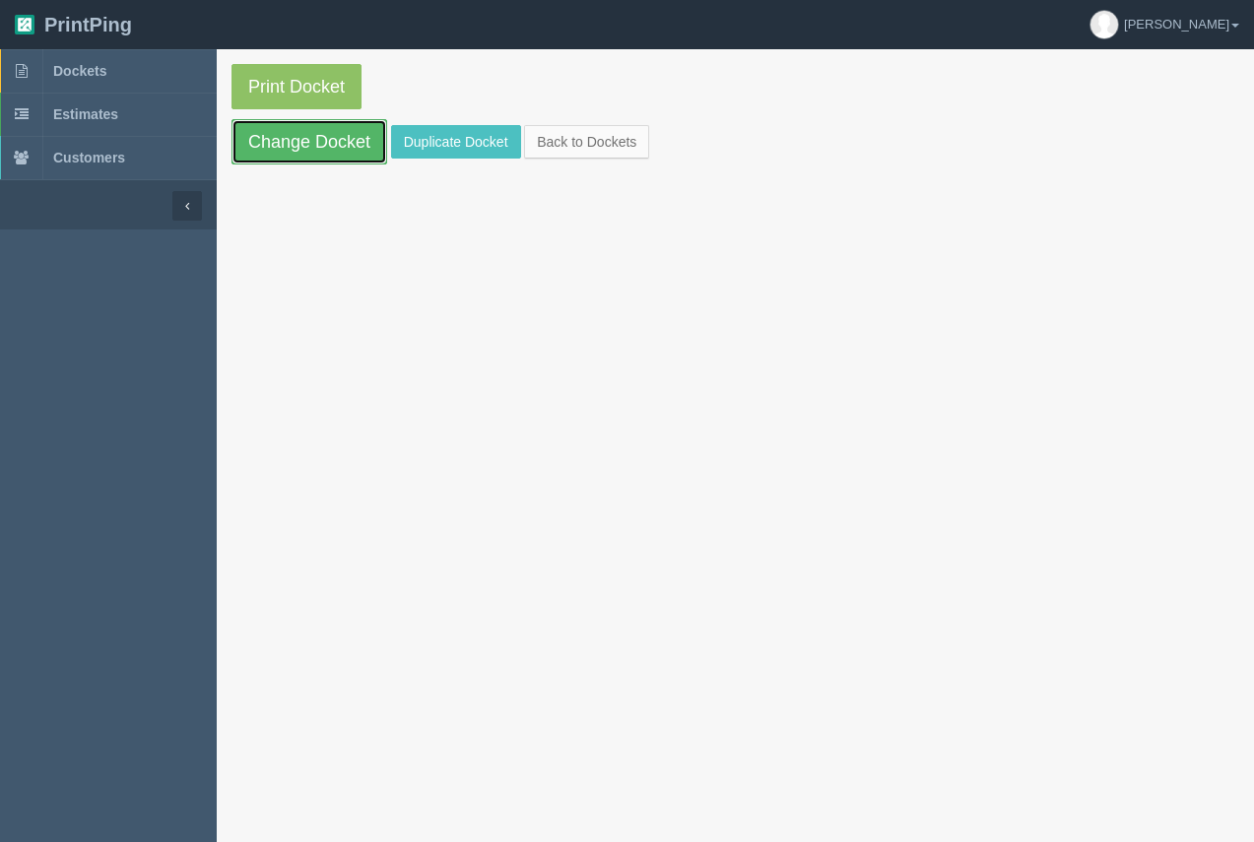
drag, startPoint x: 307, startPoint y: 163, endPoint x: 309, endPoint y: 151, distance: 12.0
click at [307, 162] on link "Change Docket" at bounding box center [309, 141] width 156 height 45
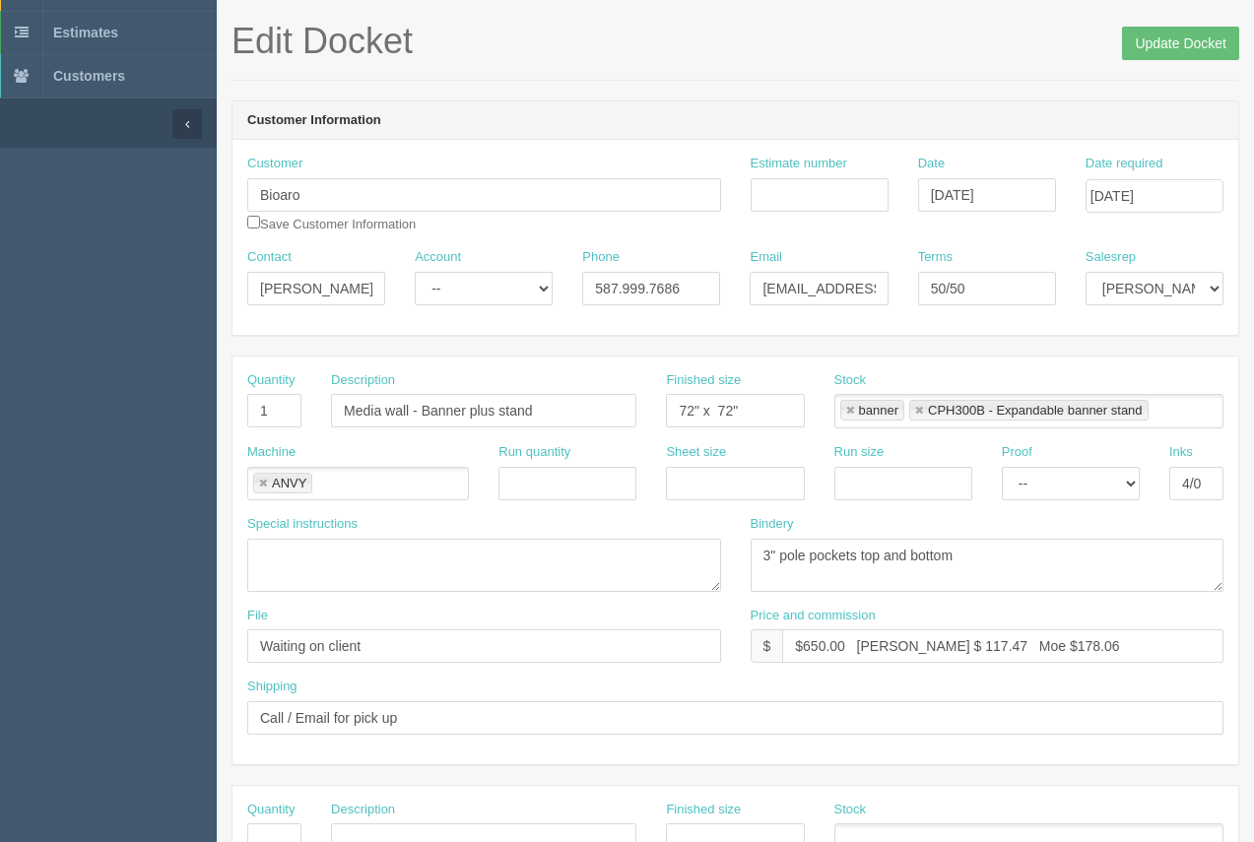
scroll to position [144, 0]
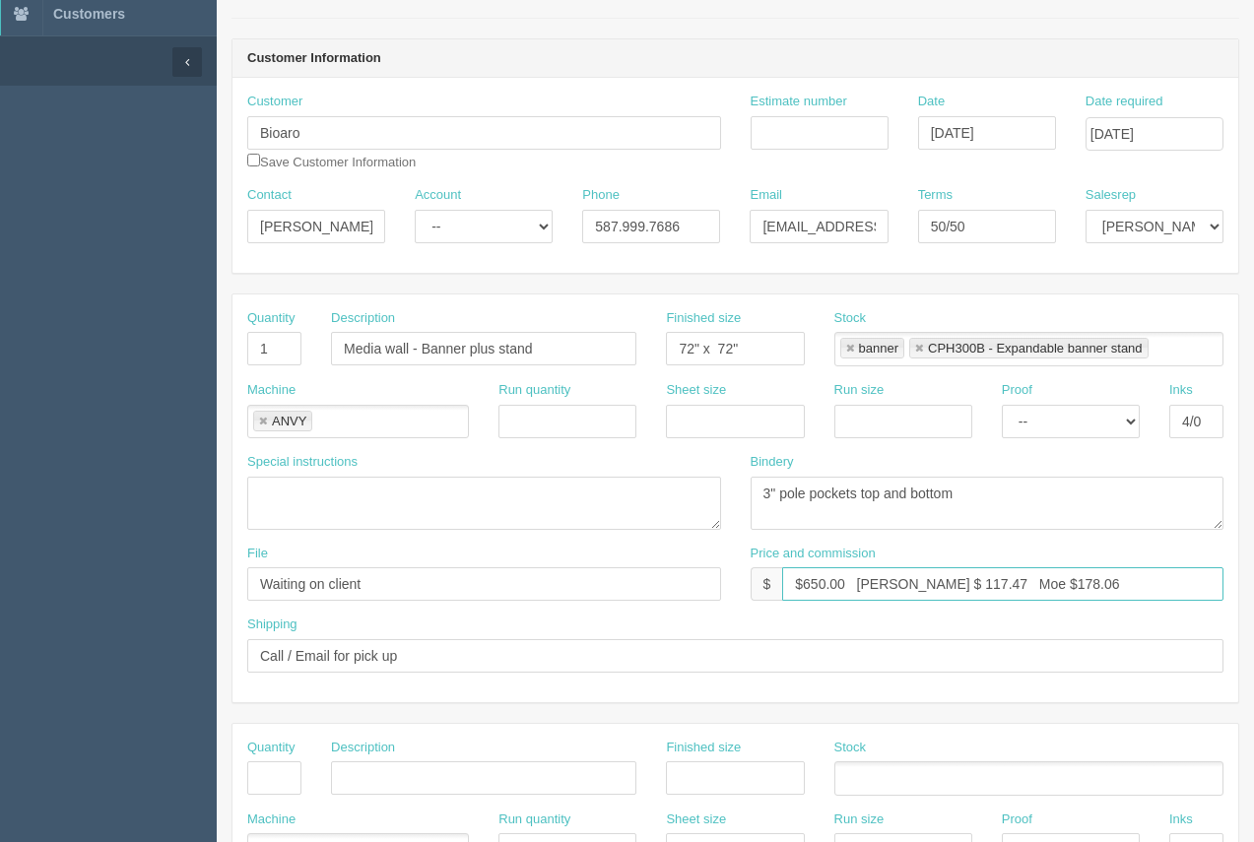
drag, startPoint x: 931, startPoint y: 579, endPoint x: 901, endPoint y: 576, distance: 29.7
click at [901, 576] on input "$650.00 Arif $ 117.47 Moe $178.06" at bounding box center [1002, 583] width 441 height 33
click at [1037, 592] on input "$650.00 Arif $ 127.23 Moe $178.06" at bounding box center [1002, 583] width 441 height 33
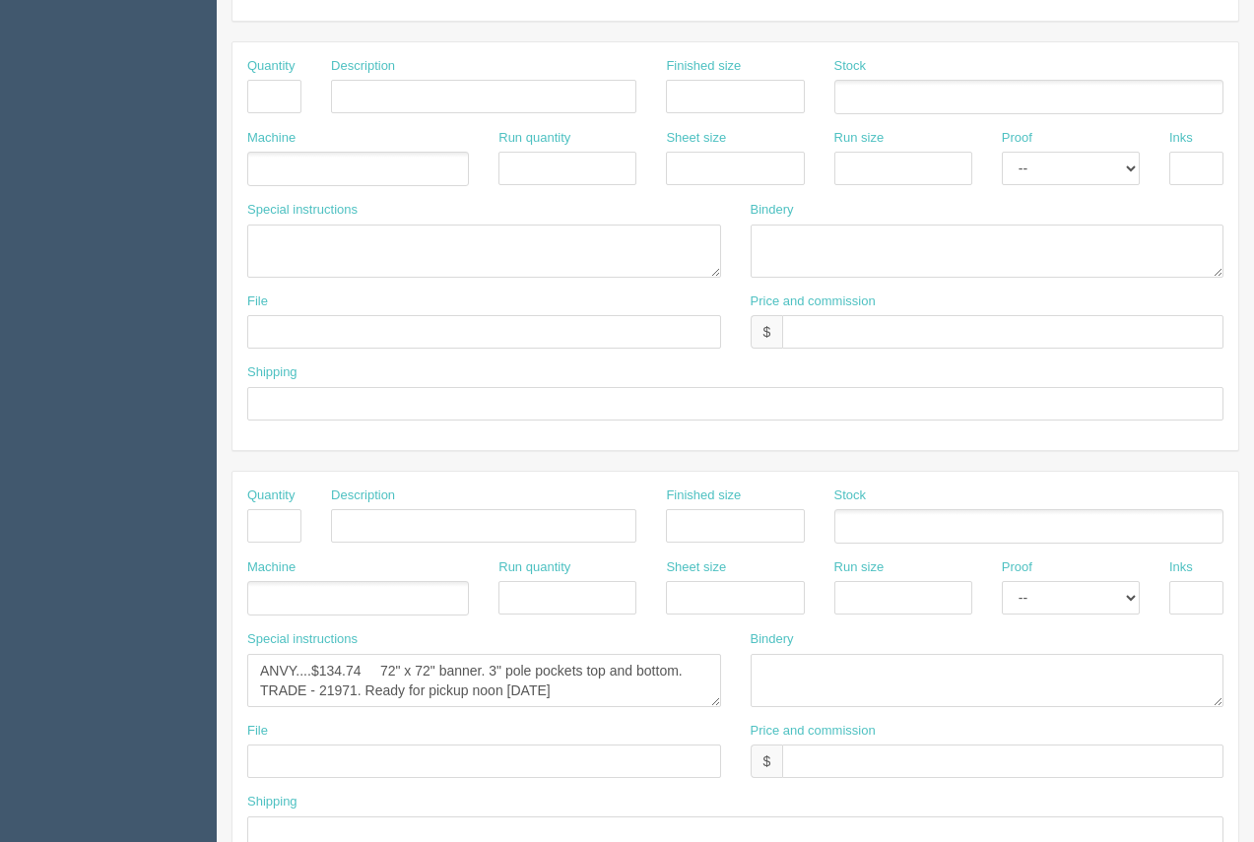
scroll to position [947, 0]
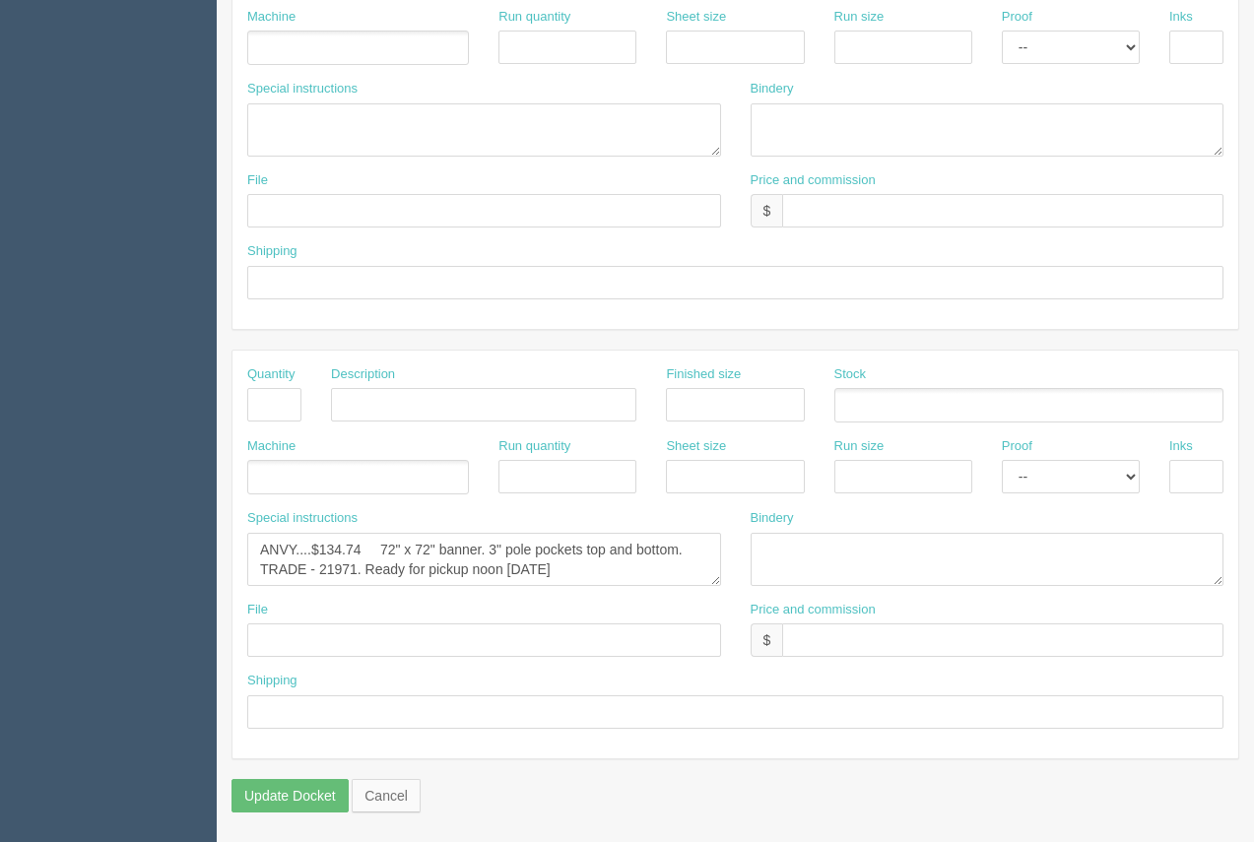
type input "$650.00 Arif $ 127.23 Moe $179.05"
click at [622, 570] on textarea "ANVY....$134.74 72" x 72" banner. 3" pole pockets top and bottom. TRADE - 21971…" at bounding box center [484, 559] width 474 height 53
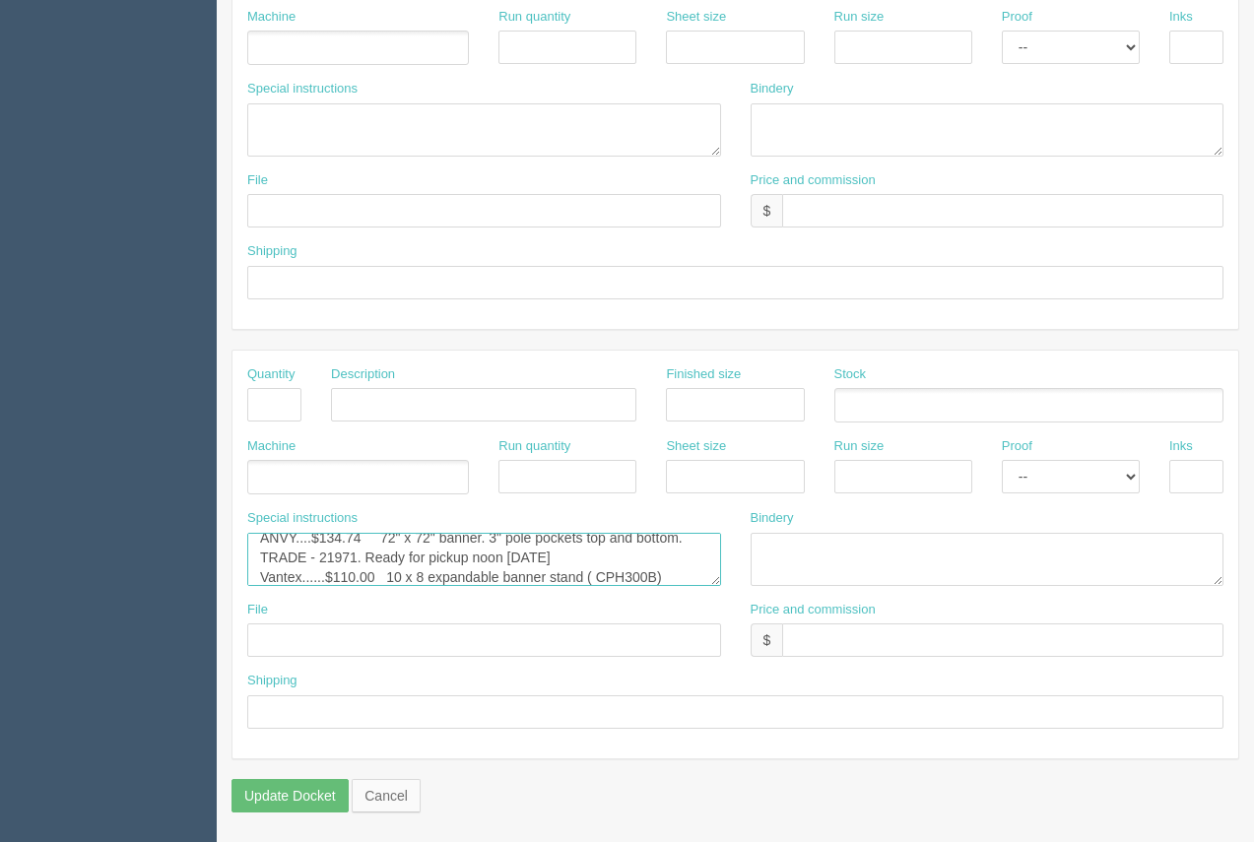
scroll to position [32, 0]
click at [411, 577] on textarea "ANVY....$134.74 72" x 72" banner. 3" pole pockets top and bottom. TRADE - 21971…" at bounding box center [484, 559] width 474 height 53
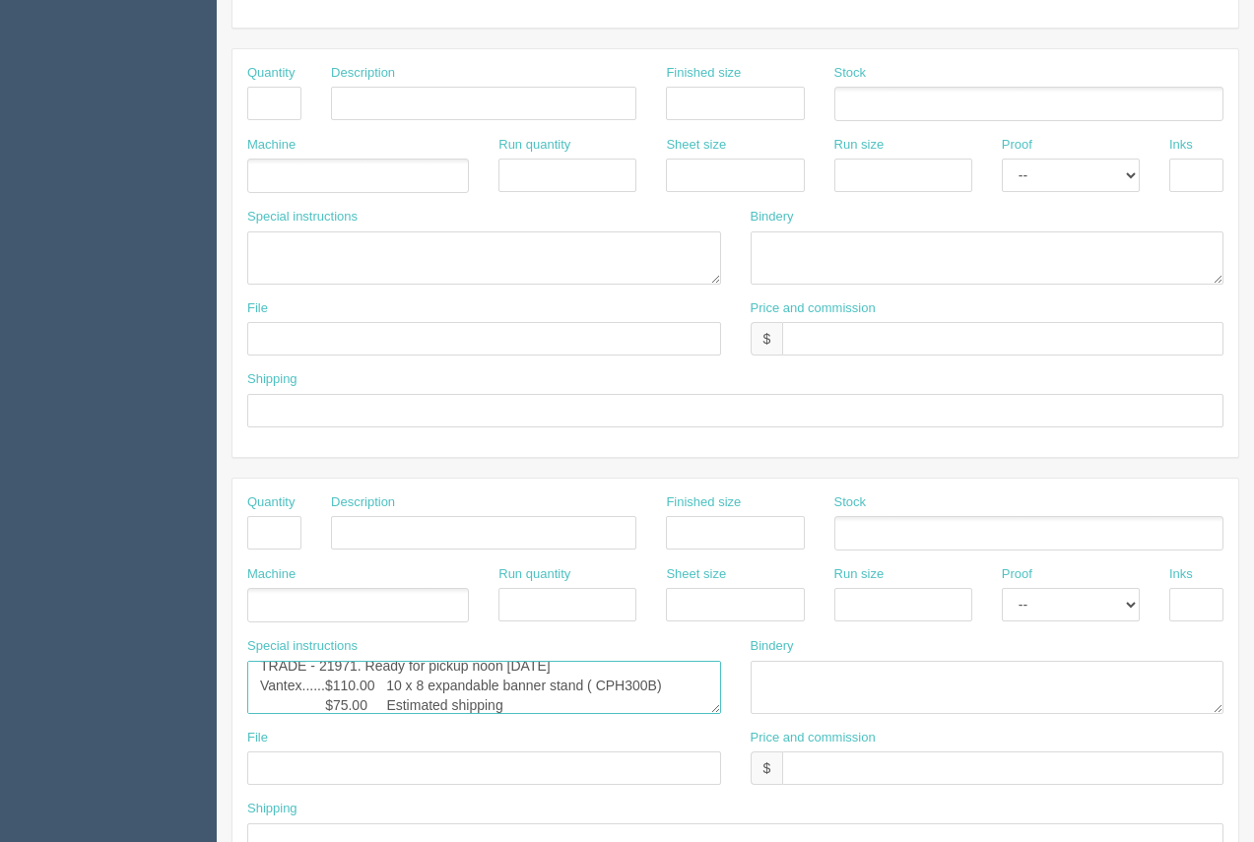
scroll to position [779, 0]
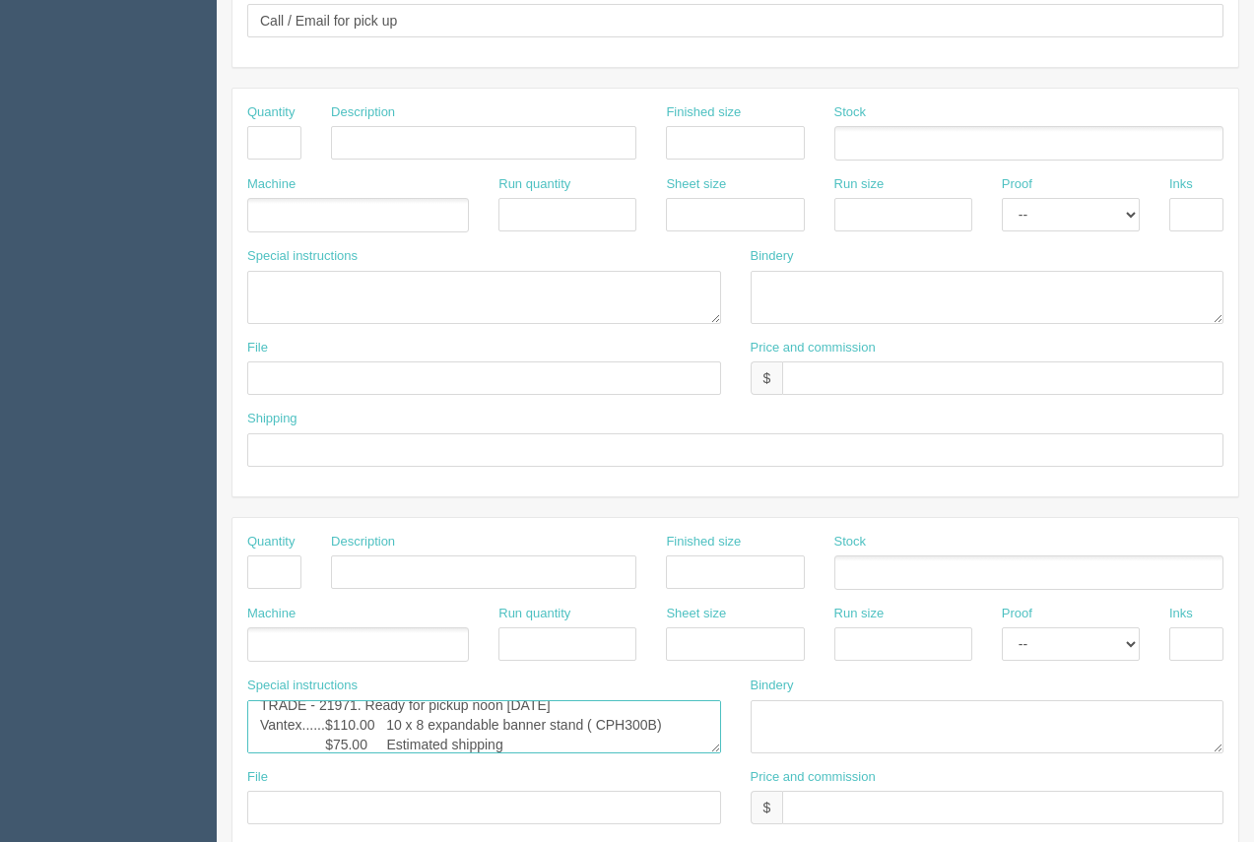
click at [452, 744] on textarea "ANVY....$134.74 72" x 72" banner. 3" pole pockets top and bottom. TRADE - 21971…" at bounding box center [484, 726] width 474 height 53
drag, startPoint x: 453, startPoint y: 747, endPoint x: 411, endPoint y: 742, distance: 42.6
click at [411, 742] on textarea "ANVY....$134.74 72" x 72" banner. 3" pole pockets top and bottom. TRADE - 21971…" at bounding box center [484, 726] width 474 height 53
click at [453, 723] on textarea "ANVY....$134.74 72" x 72" banner. 3" pole pockets top and bottom. TRADE - 21971…" at bounding box center [484, 726] width 474 height 53
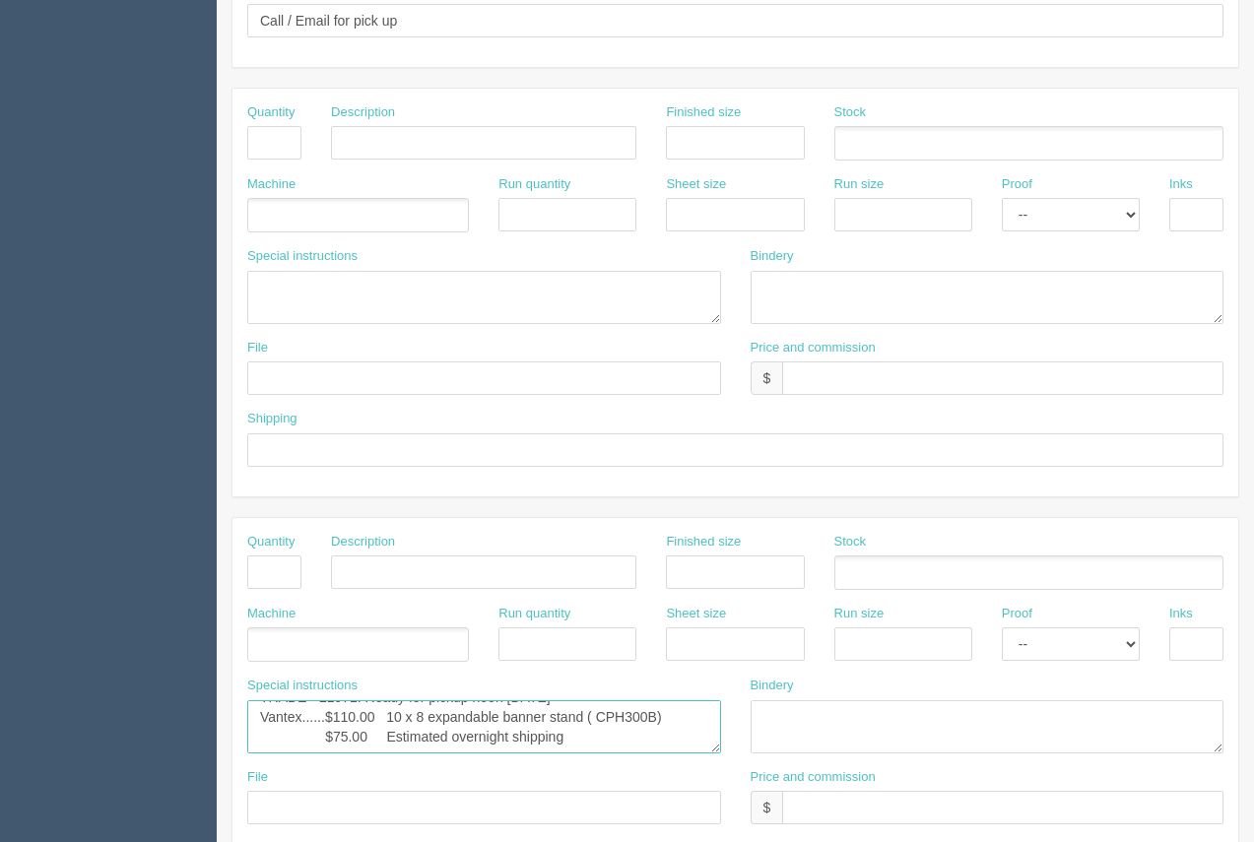
drag, startPoint x: 454, startPoint y: 715, endPoint x: 601, endPoint y: 738, distance: 148.5
click at [455, 715] on textarea "ANVY....$134.74 72" x 72" banner. 3" pole pockets top and bottom. TRADE - 21971…" at bounding box center [484, 726] width 474 height 53
click at [600, 737] on textarea "ANVY....$134.74 72" x 72" banner. 3" pole pockets top and bottom. TRADE - 21971…" at bounding box center [484, 726] width 474 height 53
click at [600, 733] on textarea "ANVY....$134.74 72" x 72" banner. 3" pole pockets top and bottom. TRADE - 21971…" at bounding box center [484, 726] width 474 height 53
click at [609, 718] on textarea "ANVY....$134.74 72" x 72" banner. 3" pole pockets top and bottom. TRADE - 21971…" at bounding box center [484, 726] width 474 height 53
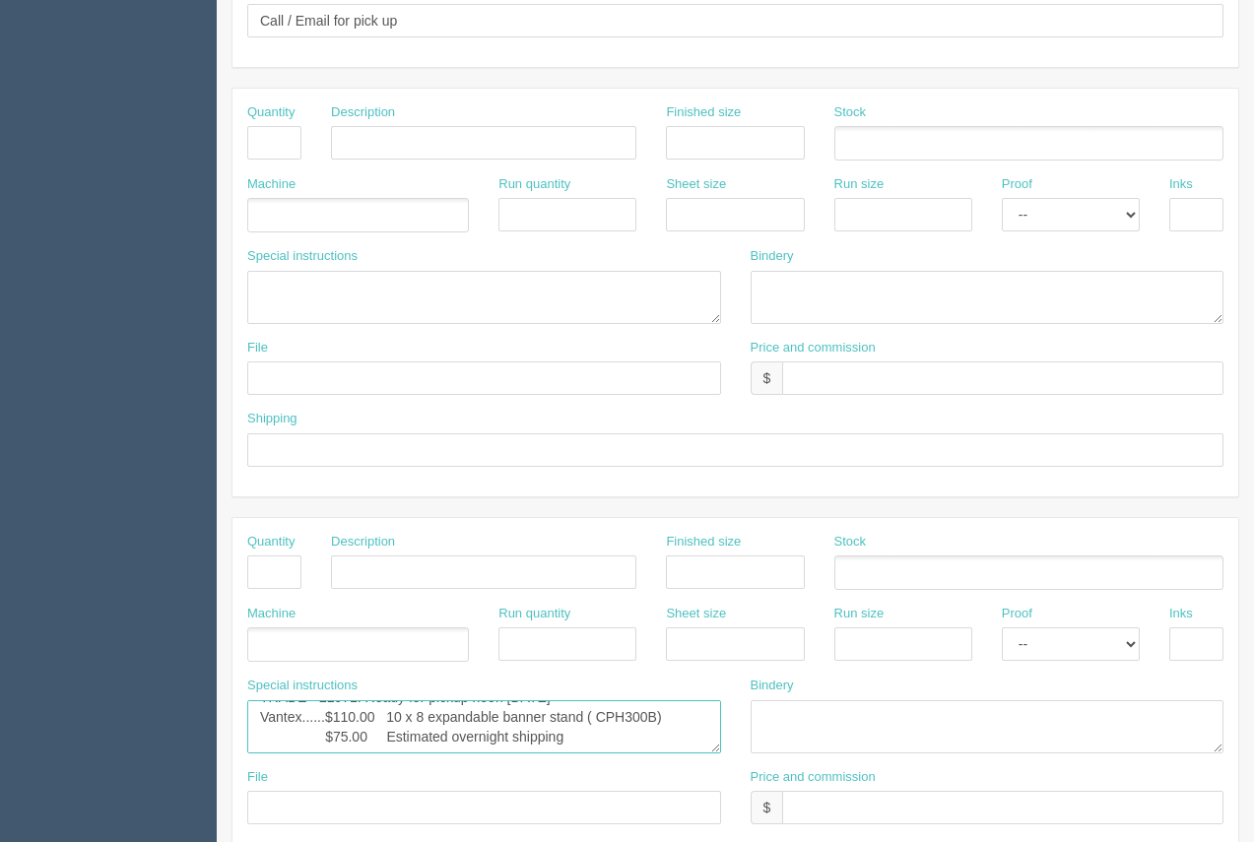
click at [609, 719] on textarea "ANVY....$134.74 72" x 72" banner. 3" pole pockets top and bottom. TRADE - 21971…" at bounding box center [484, 726] width 474 height 53
drag, startPoint x: 624, startPoint y: 522, endPoint x: 598, endPoint y: 580, distance: 63.9
click at [623, 522] on div "Quantity Description Finished size Stock Machine Run quantity Sheet size Run si…" at bounding box center [735, 722] width 1006 height 408
click at [452, 717] on textarea "ANVY....$134.74 72" x 72" banner. 3" pole pockets top and bottom. TRADE - 21971…" at bounding box center [484, 726] width 474 height 53
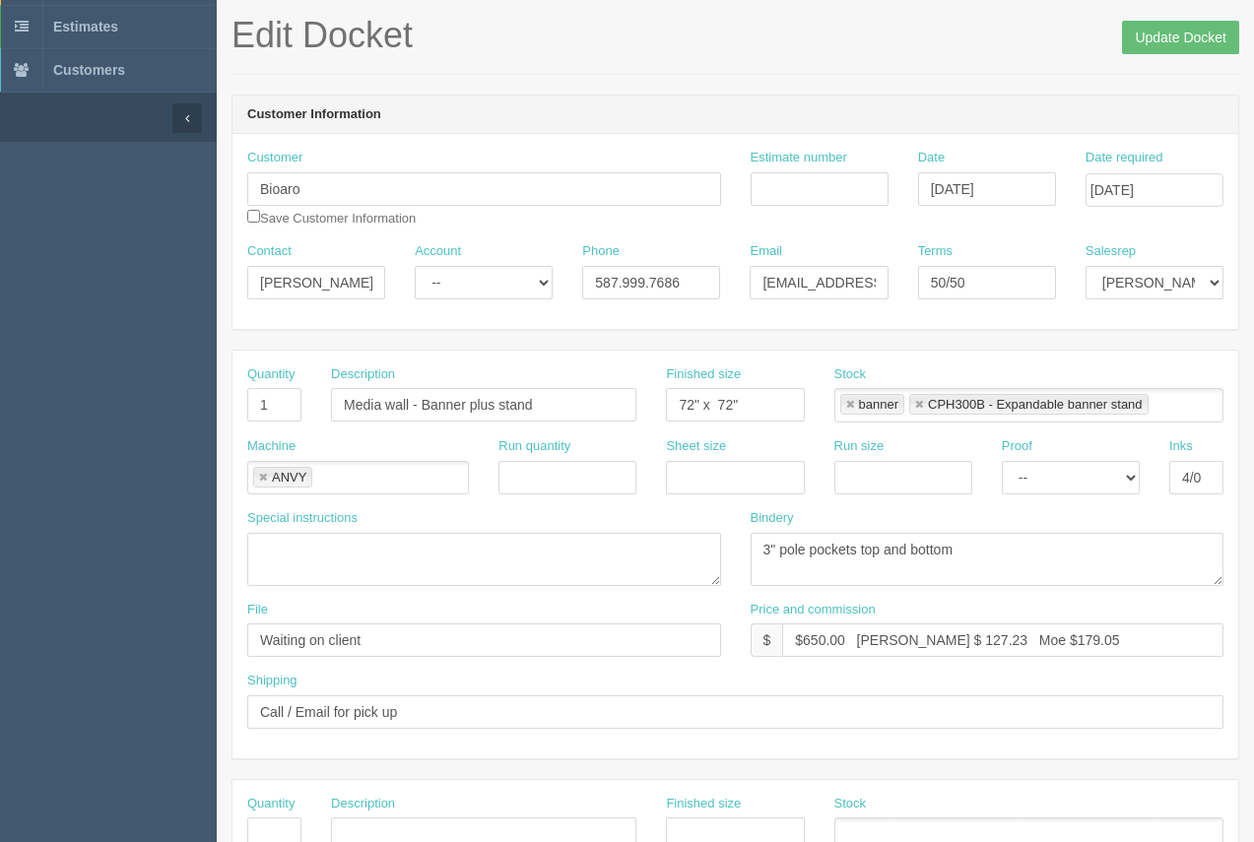
scroll to position [91, 0]
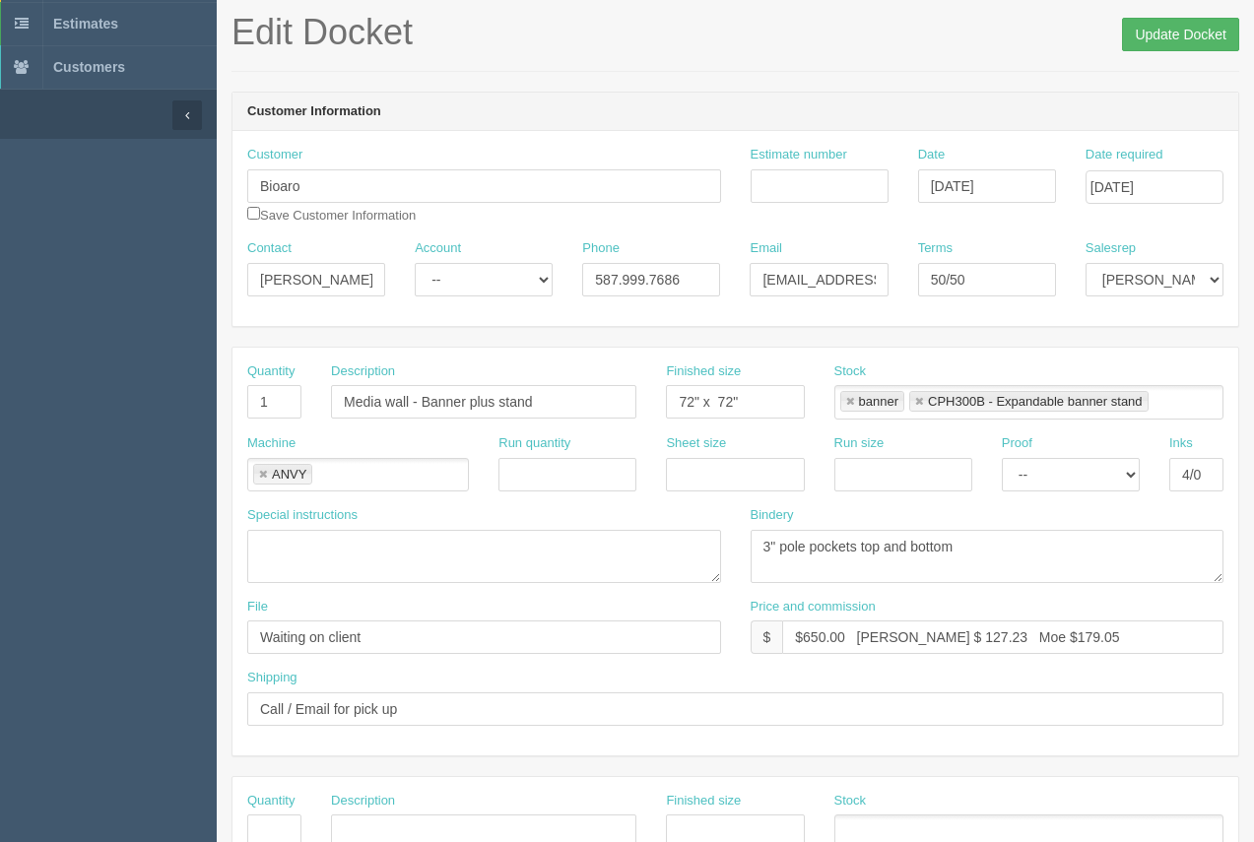
type textarea "ANVY....$134.74 72" x 72" banner. 3" pole pockets top and bottom. TRADE - 21971…"
click at [1174, 33] on input "Update Docket" at bounding box center [1180, 34] width 117 height 33
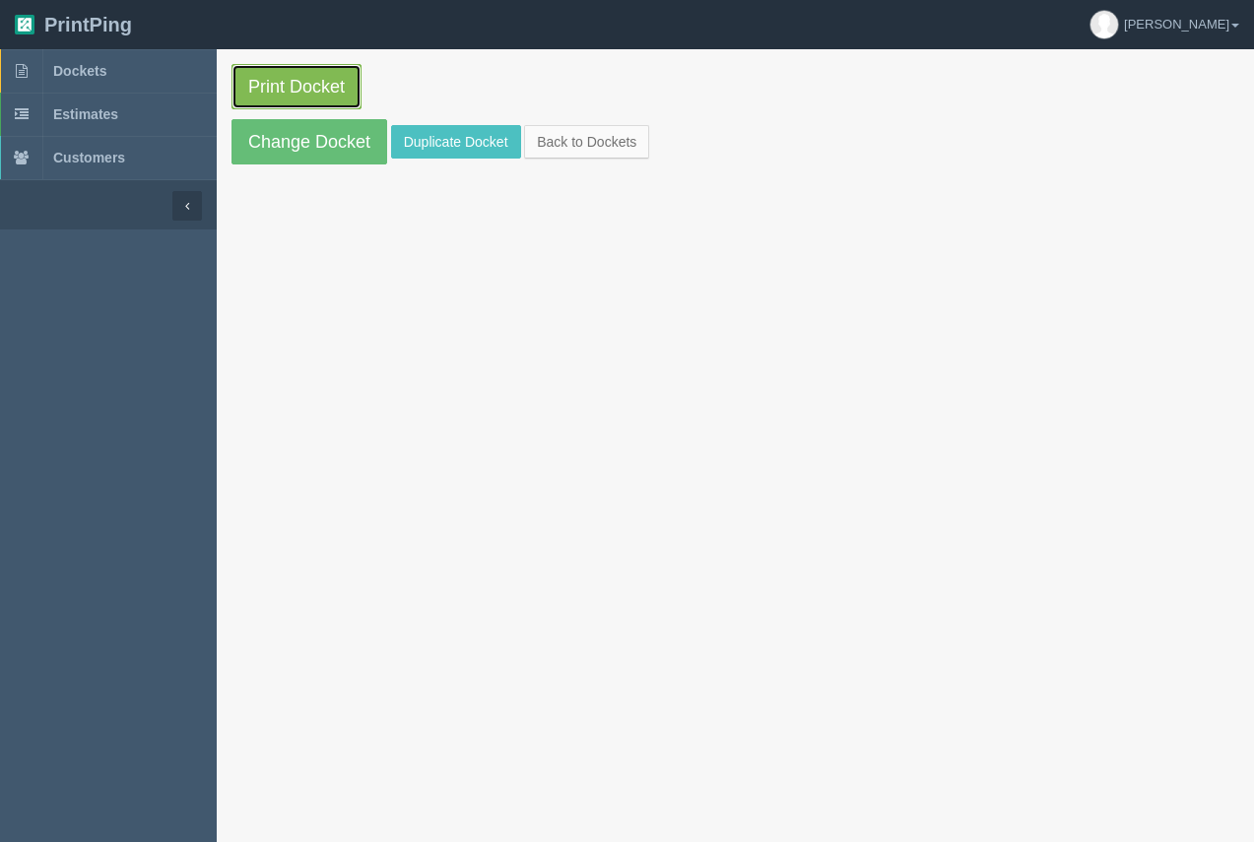
click at [286, 86] on link "Print Docket" at bounding box center [296, 86] width 130 height 45
click at [84, 70] on span "Dockets" at bounding box center [79, 71] width 53 height 16
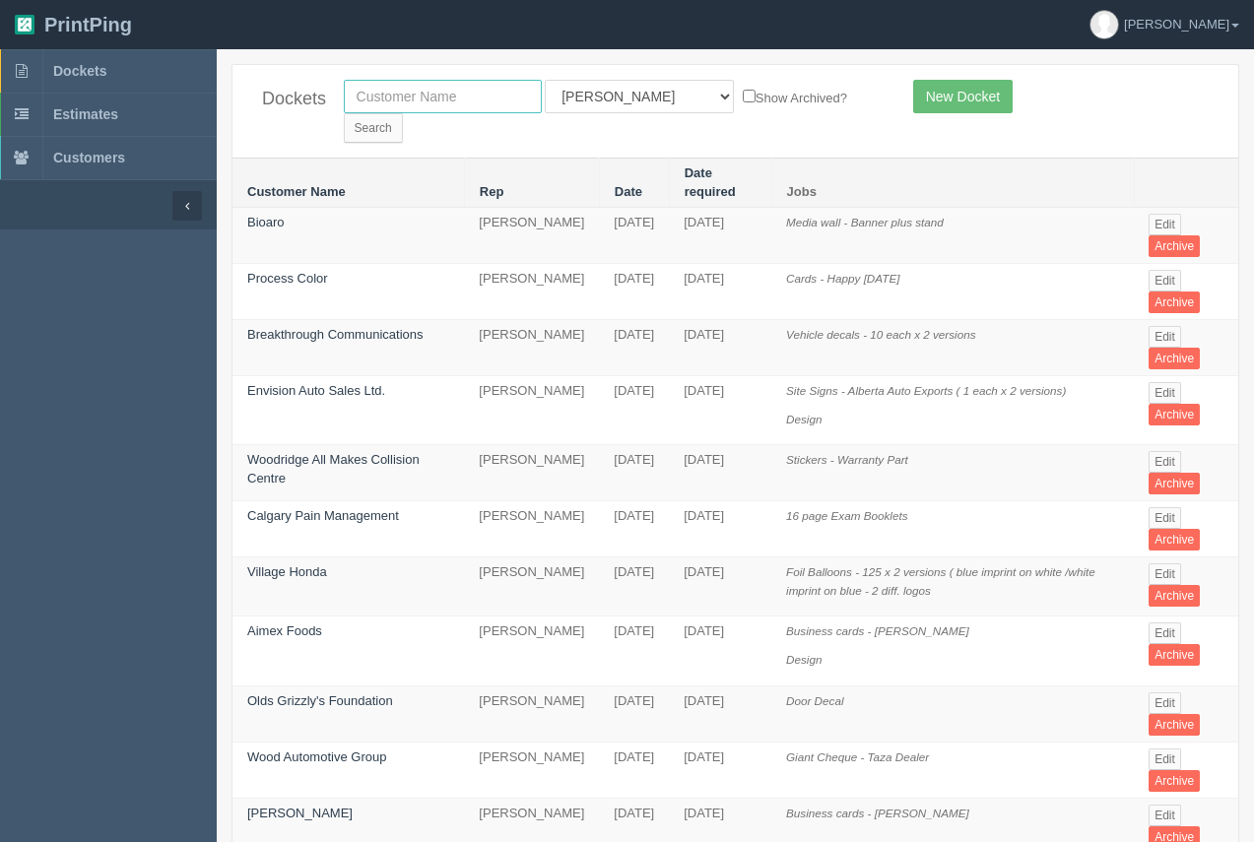
click at [386, 111] on input "text" at bounding box center [443, 96] width 198 height 33
type input "united roofing"
click at [403, 113] on input "Search" at bounding box center [373, 128] width 59 height 30
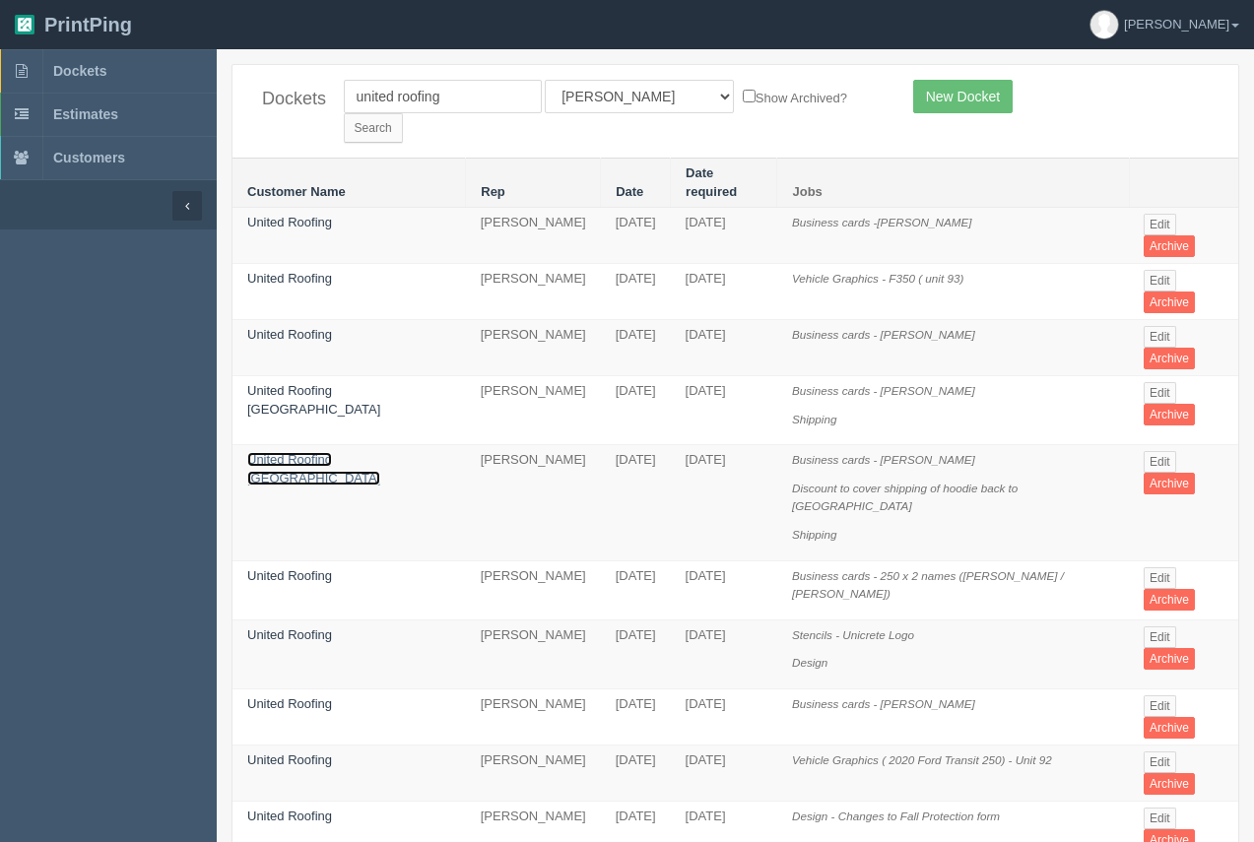
click at [335, 452] on link "United Roofing [GEOGRAPHIC_DATA]" at bounding box center [313, 468] width 133 height 33
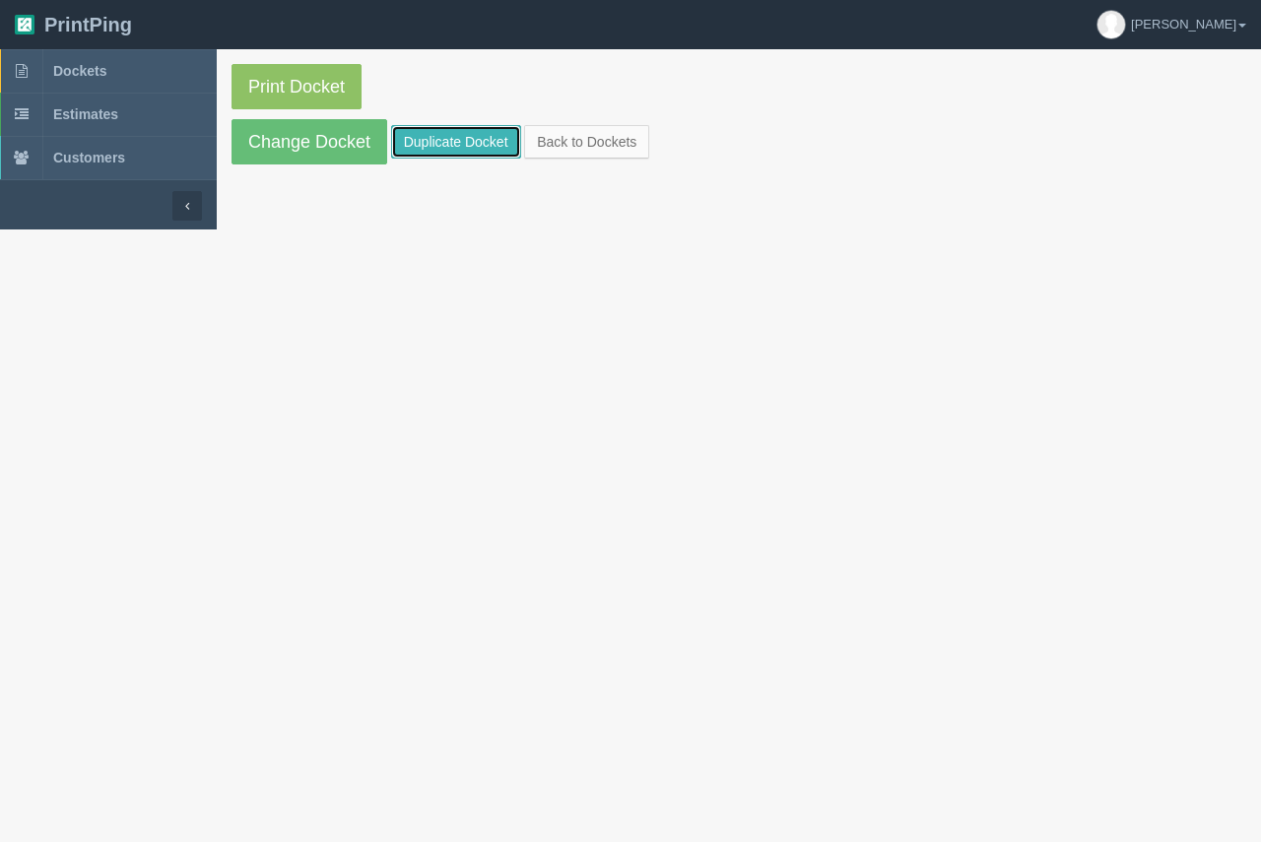
drag, startPoint x: 491, startPoint y: 135, endPoint x: 495, endPoint y: 148, distance: 13.4
click at [491, 135] on link "Duplicate Docket" at bounding box center [456, 141] width 130 height 33
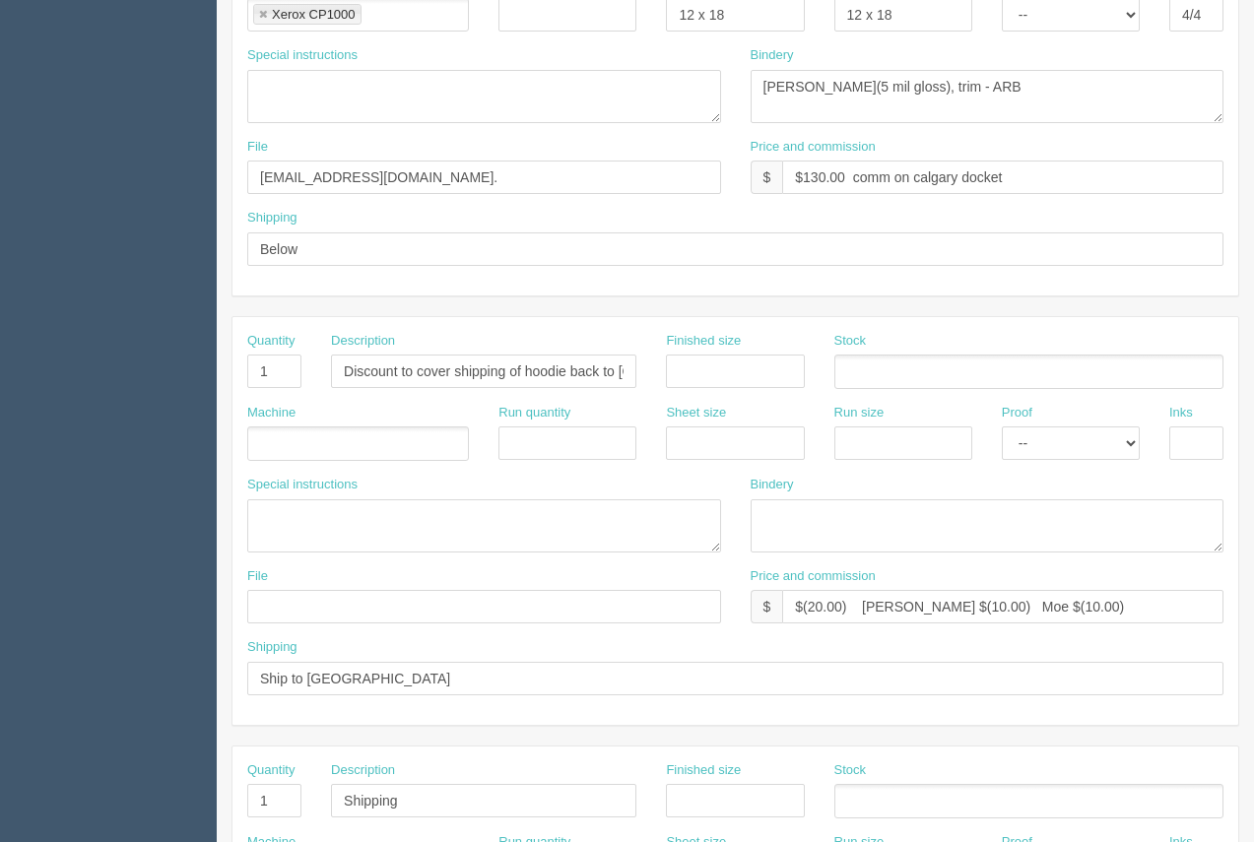
scroll to position [545, 0]
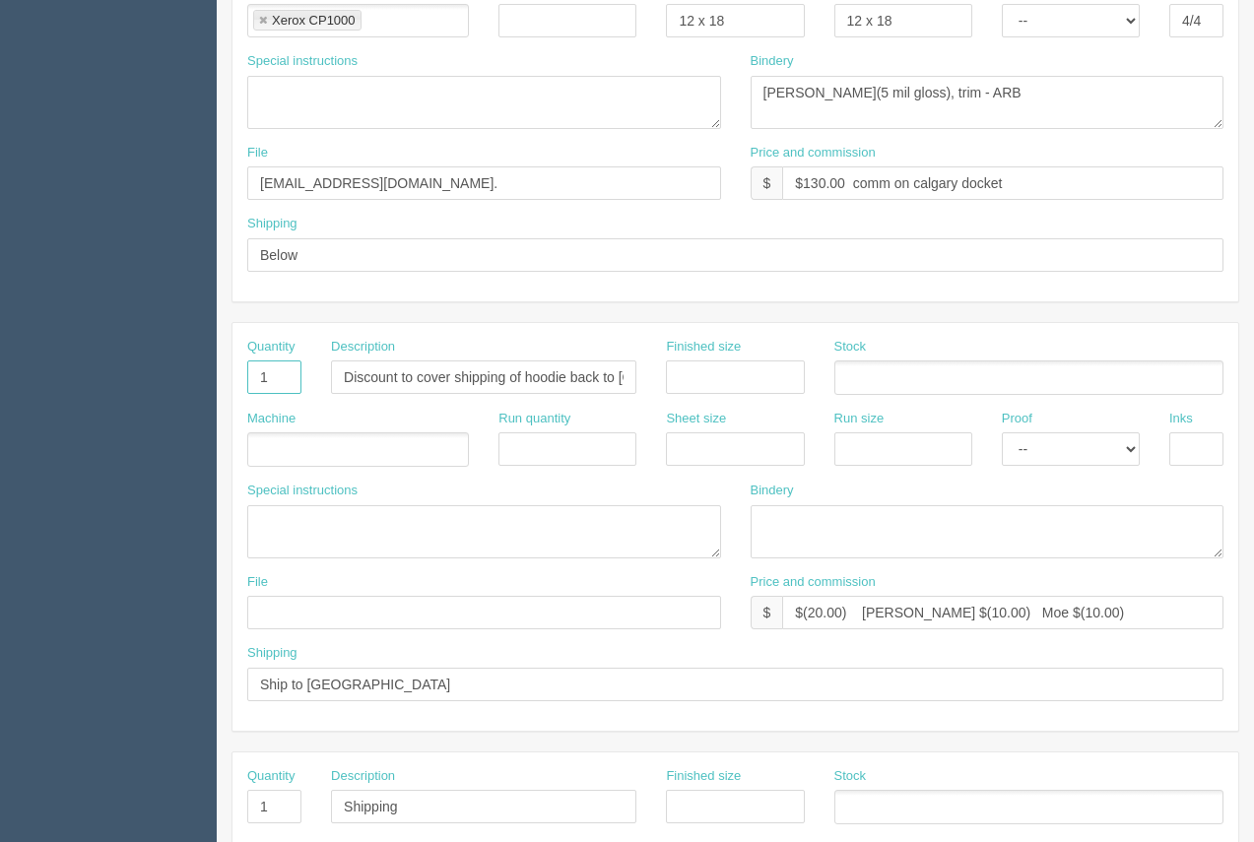
click at [254, 388] on input "1" at bounding box center [274, 376] width 54 height 33
drag, startPoint x: 1100, startPoint y: 620, endPoint x: 542, endPoint y: 665, distance: 560.2
click at [539, 662] on div "Quantity Description Discount to cover shipping of hoodie back to Calgary Finis…" at bounding box center [735, 527] width 1006 height 408
drag, startPoint x: 342, startPoint y: 377, endPoint x: 759, endPoint y: 377, distance: 417.6
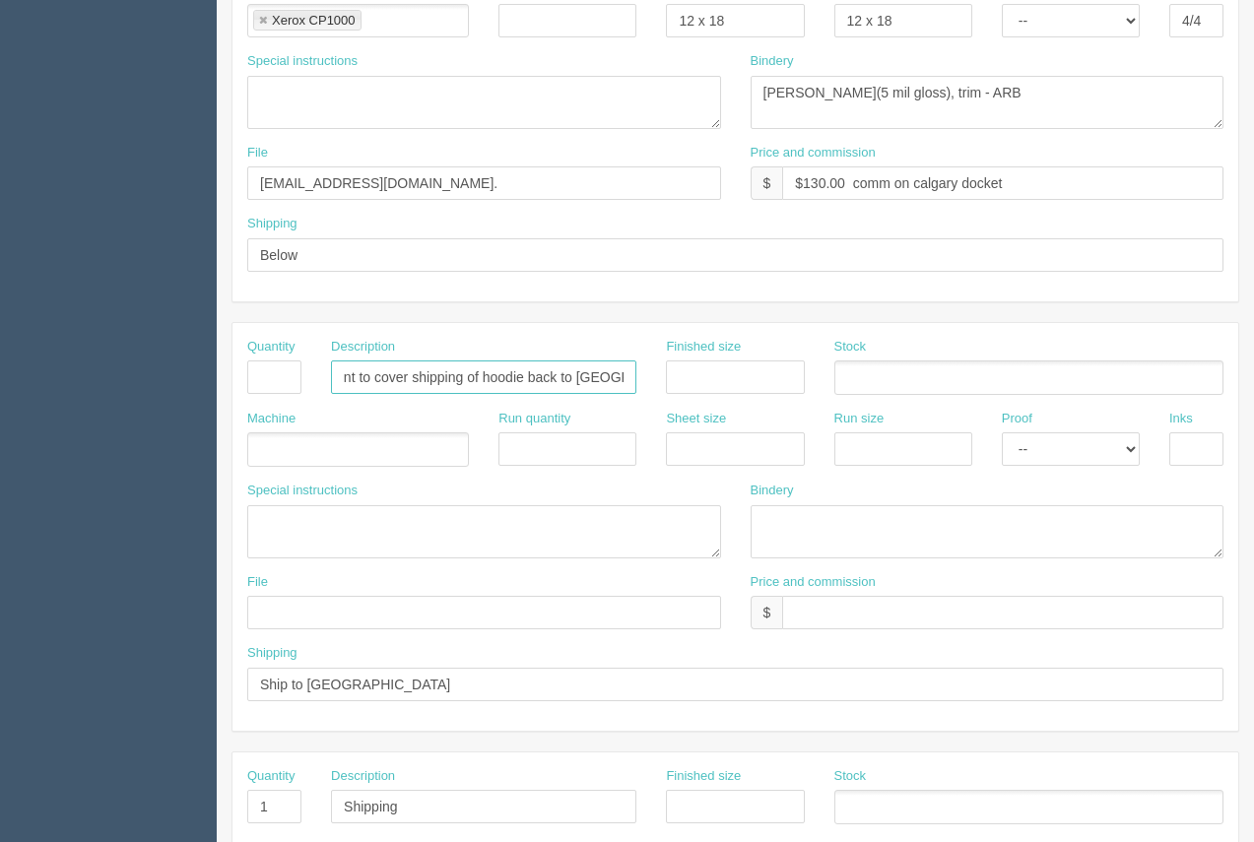
click at [759, 377] on div "Quantity Description Discount to cover shipping of hoodie back to Calgary Finis…" at bounding box center [735, 374] width 1006 height 72
drag, startPoint x: 412, startPoint y: 687, endPoint x: 222, endPoint y: 663, distance: 191.7
click at [222, 663] on section "New Docket Create Docket Customer Information Customer United Roofing Edmonton …" at bounding box center [735, 374] width 1037 height 1739
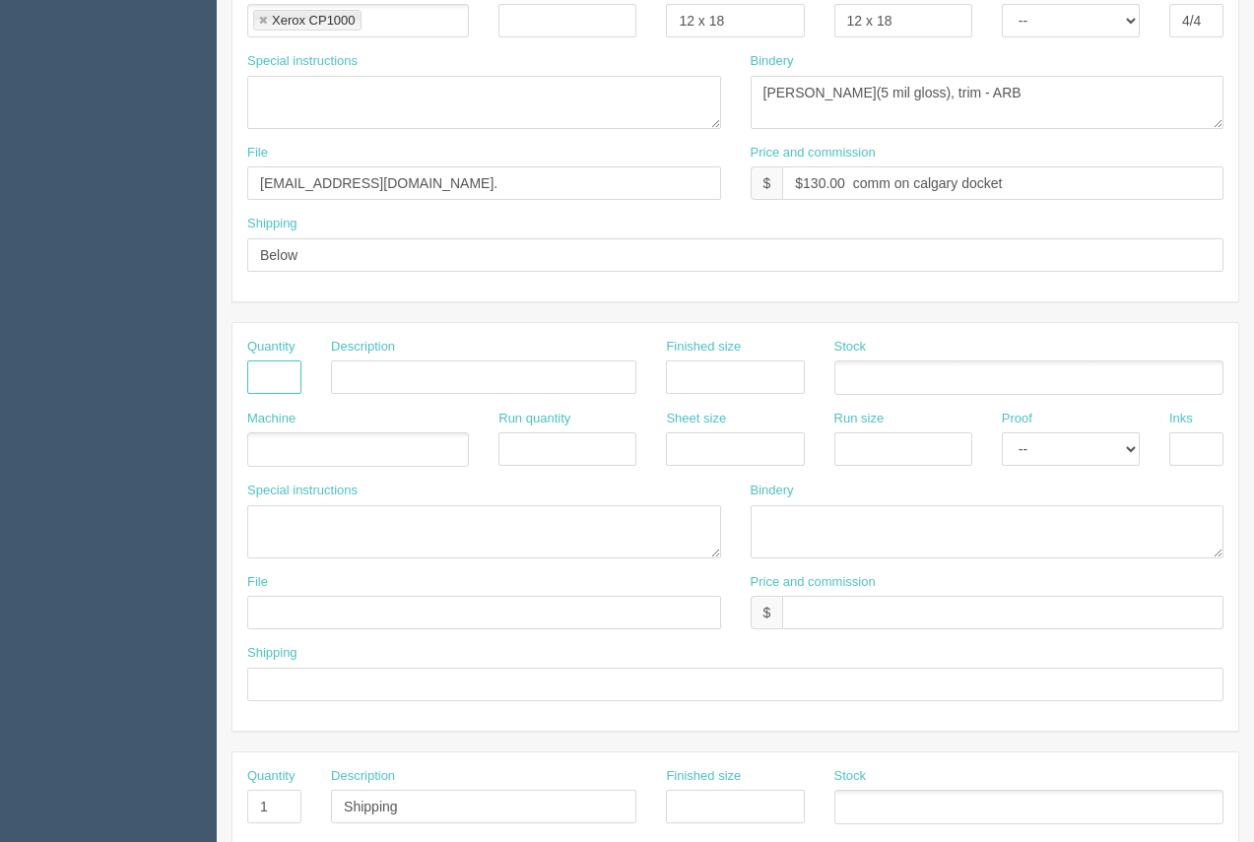
click at [289, 363] on input "text" at bounding box center [274, 376] width 54 height 33
type input "1"
click at [383, 371] on input "text" at bounding box center [483, 376] width 305 height 33
type input "Shipping"
click at [341, 677] on input "text" at bounding box center [735, 684] width 976 height 33
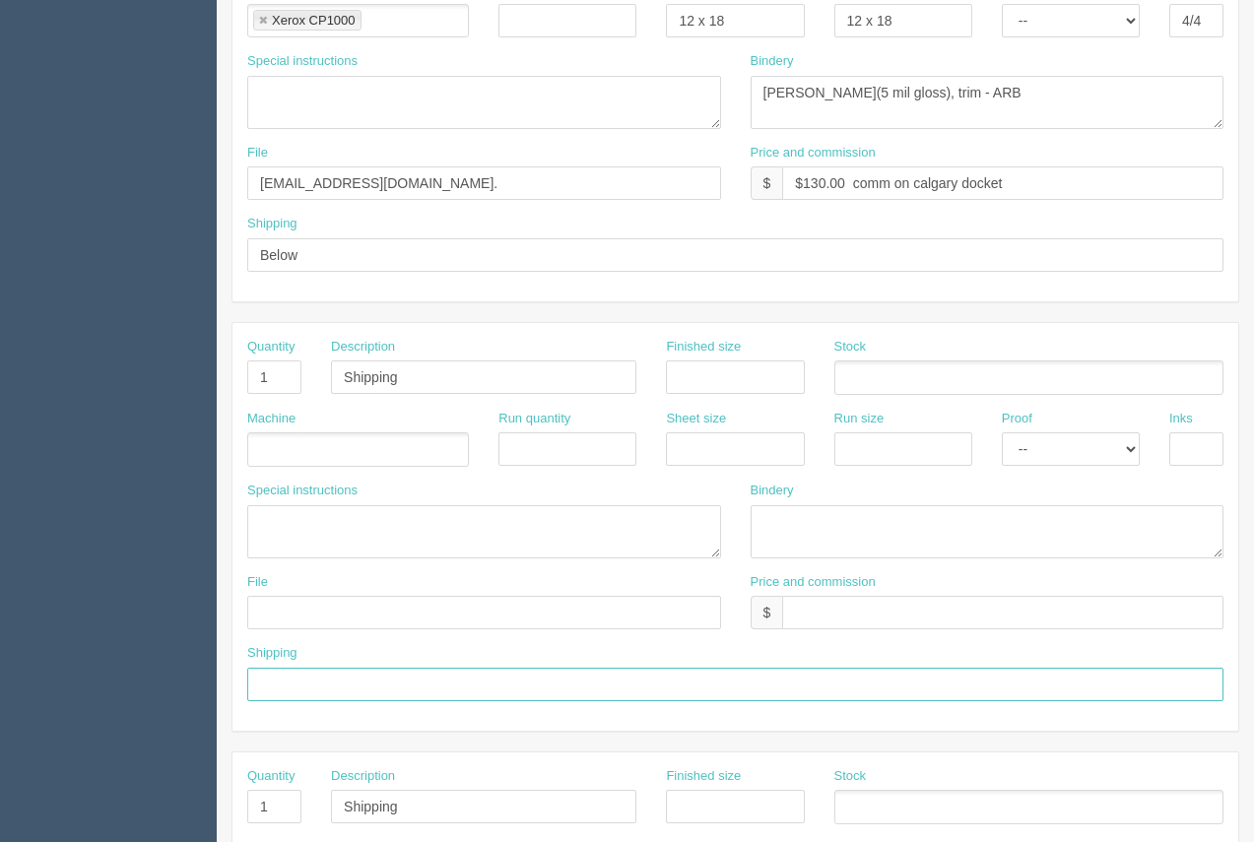
type input "Ship to Edmonton"
drag, startPoint x: 289, startPoint y: 801, endPoint x: 228, endPoint y: 797, distance: 61.2
click at [228, 797] on section "New Docket Create Docket Customer Information Customer United Roofing Edmonton …" at bounding box center [735, 374] width 1037 height 1739
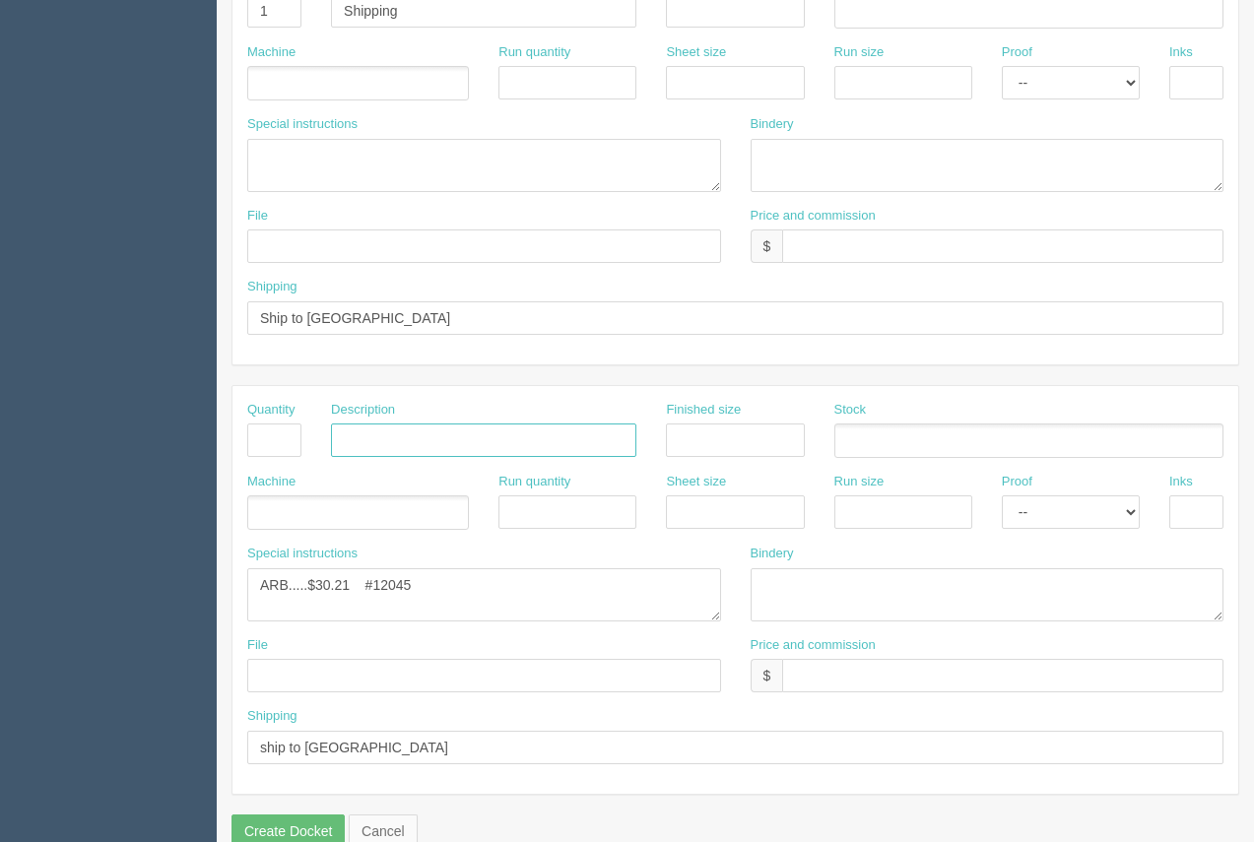
scroll to position [947, 0]
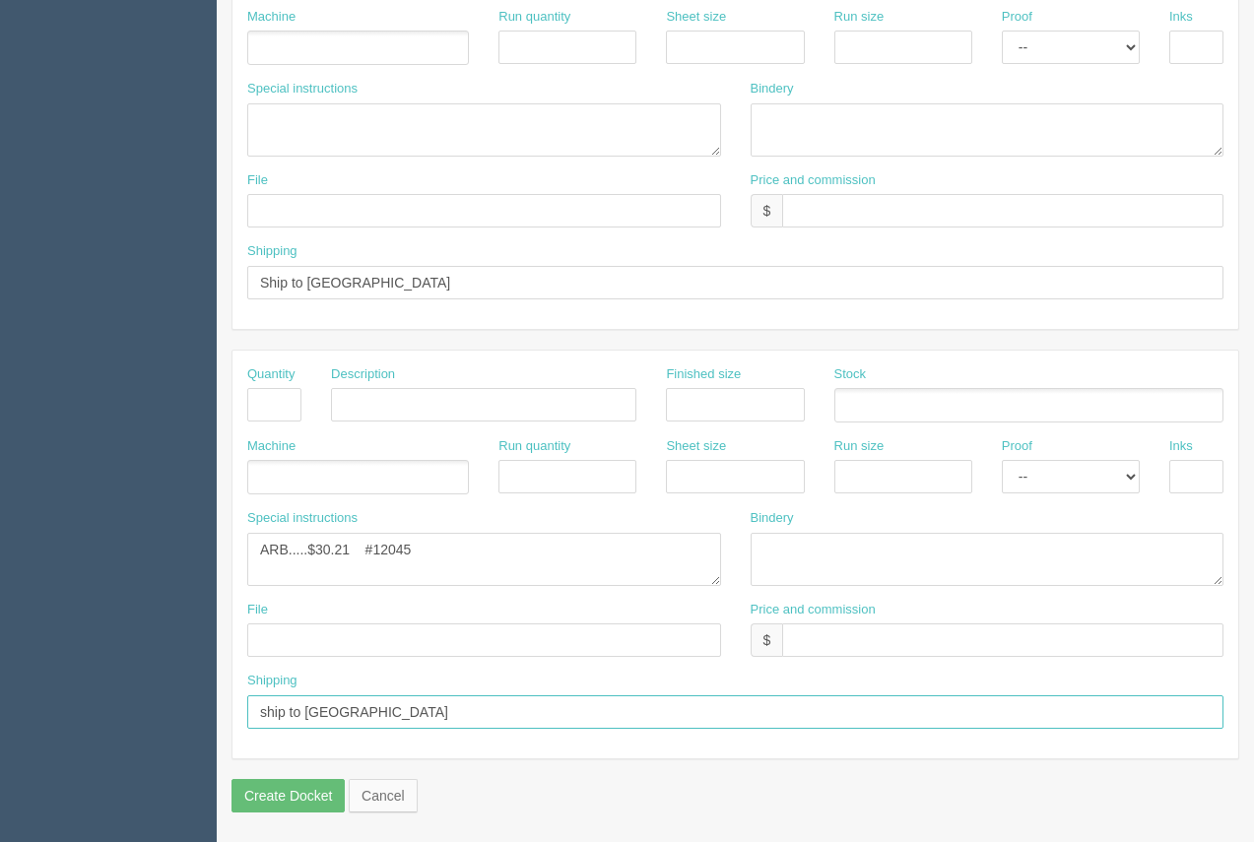
drag, startPoint x: 419, startPoint y: 714, endPoint x: 230, endPoint y: 705, distance: 188.3
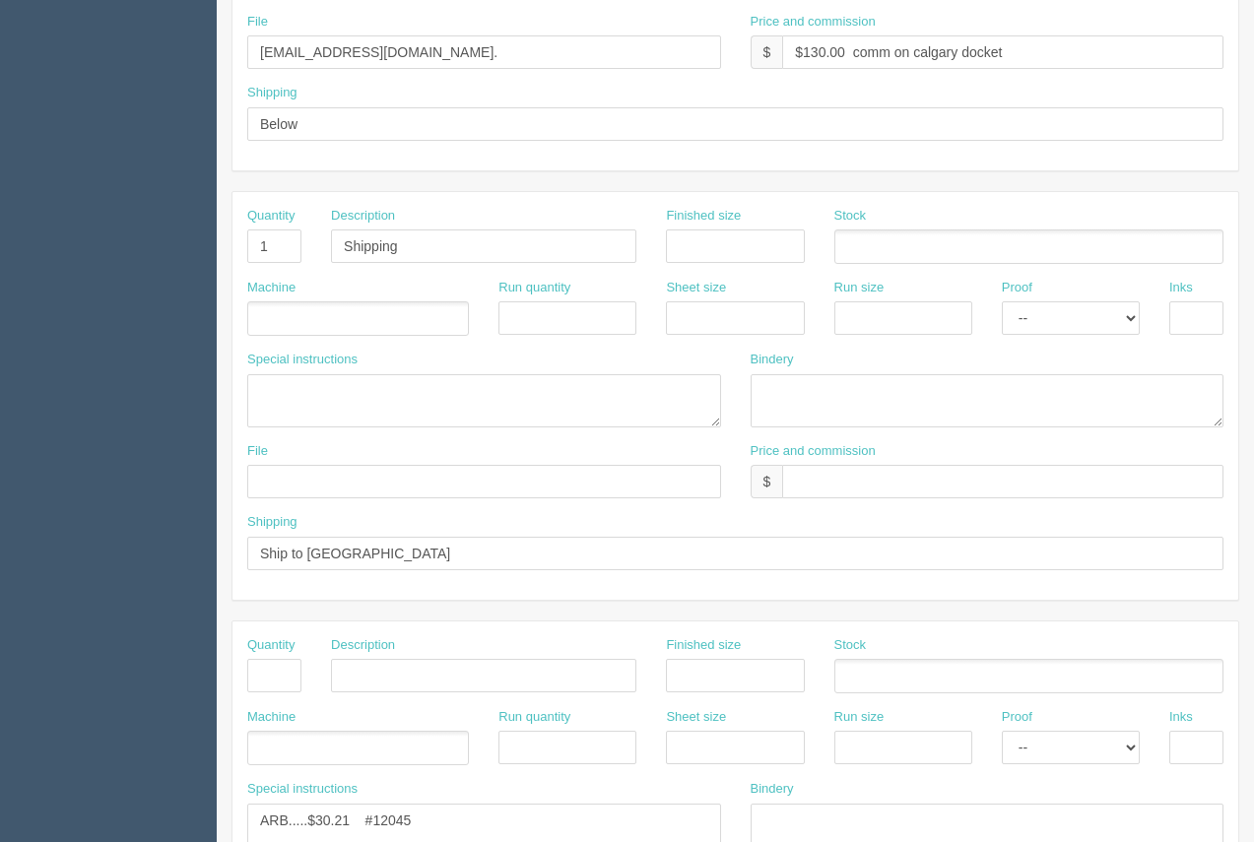
scroll to position [686, 0]
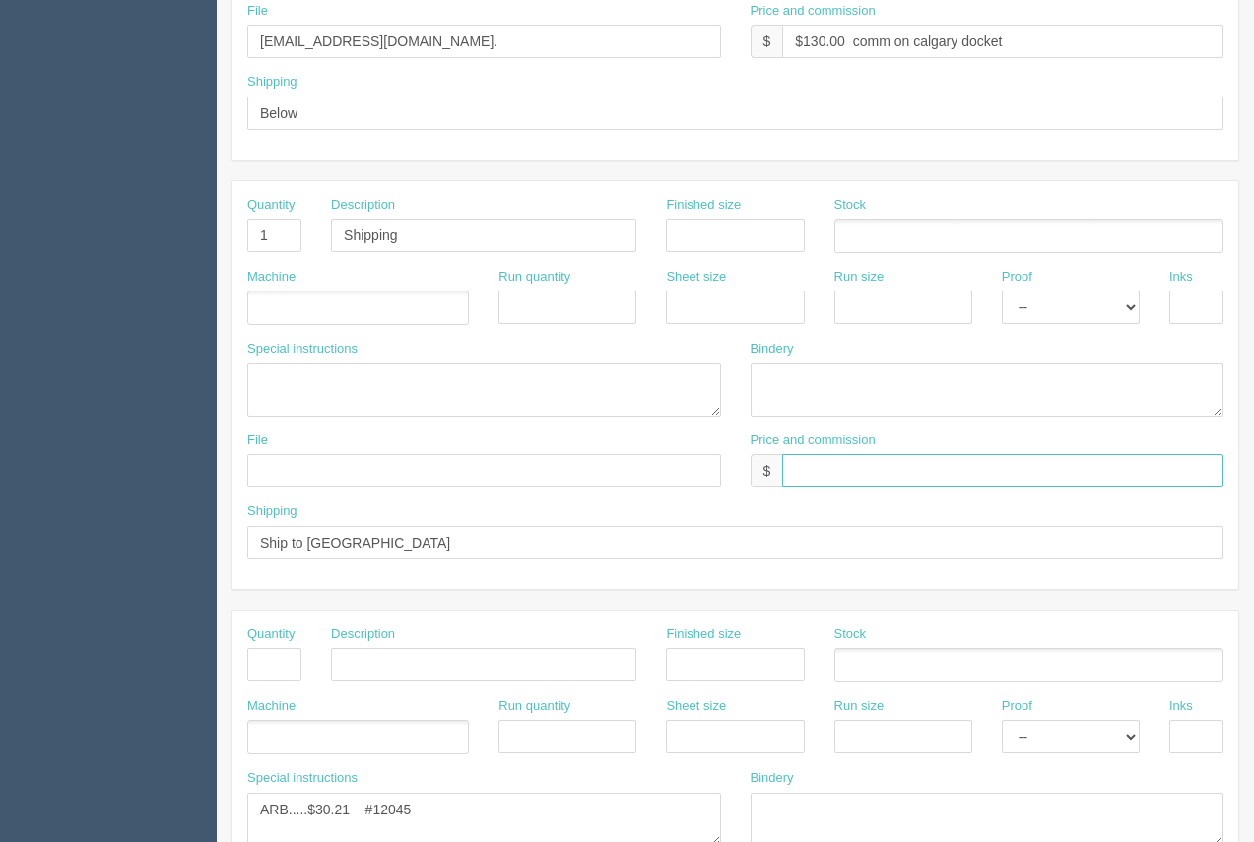
click at [814, 475] on input "text" at bounding box center [1002, 470] width 441 height 33
click at [862, 470] on input "N/C Arif $11.50 Moe $11.50" at bounding box center [1002, 470] width 441 height 33
click at [908, 475] on input "N/C Arif ($11.50 Moe $11.50" at bounding box center [1002, 470] width 441 height 33
click at [954, 472] on input "N/C Arif ($11.50) Moe $11.50" at bounding box center [1002, 470] width 441 height 33
click at [1017, 463] on input "N/C Arif ($11.50) Moe ($11.50" at bounding box center [1002, 470] width 441 height 33
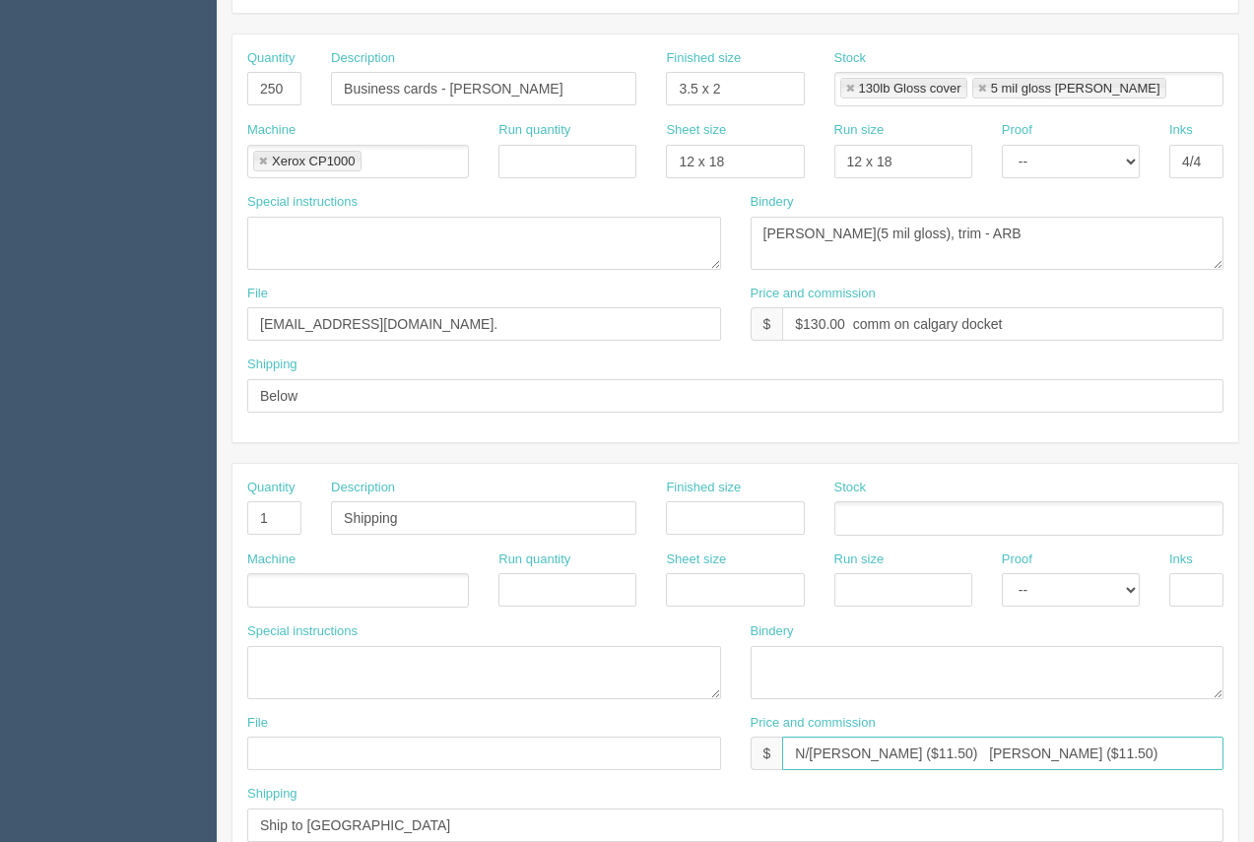
scroll to position [378, 0]
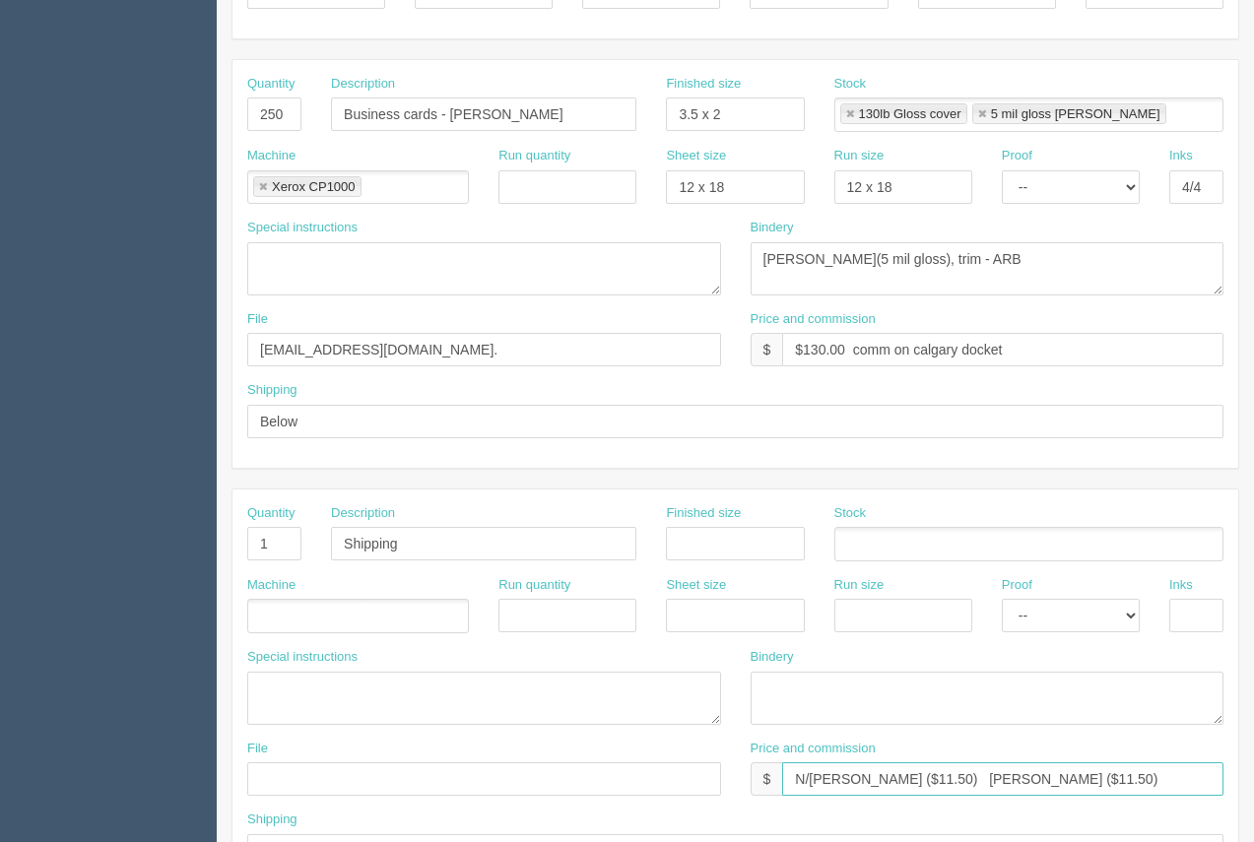
type input "N/C Arif ($11.50) Moe ($11.50)"
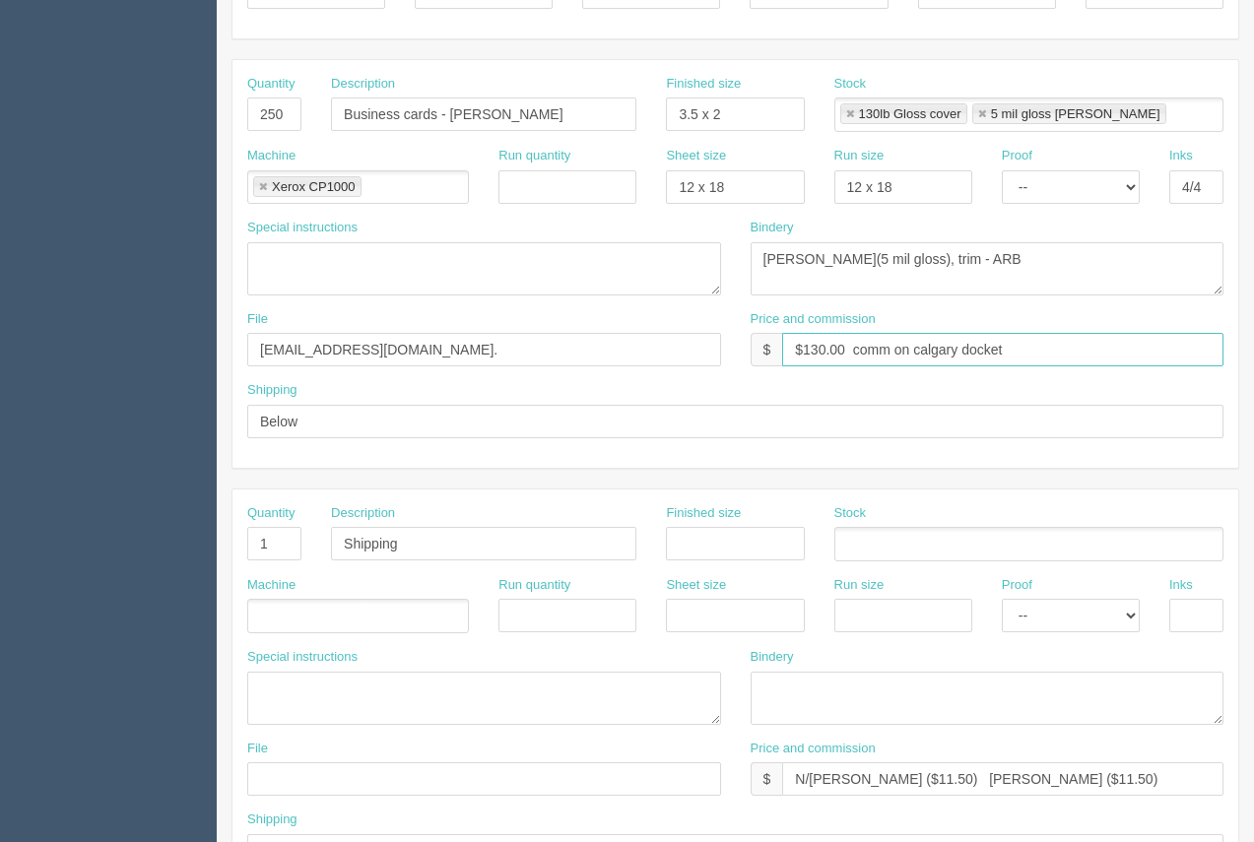
drag, startPoint x: 1066, startPoint y: 361, endPoint x: 759, endPoint y: 396, distance: 308.2
click at [778, 381] on div "Quantity 250 Description Business cards - Trent Finished size 3.5 x 2 Stock 130…" at bounding box center [735, 264] width 1006 height 408
drag, startPoint x: 851, startPoint y: 348, endPoint x: 757, endPoint y: 338, distance: 94.1
click at [757, 338] on div "$ N/C" at bounding box center [988, 349] width 474 height 33
drag, startPoint x: 930, startPoint y: 320, endPoint x: 920, endPoint y: 336, distance: 18.6
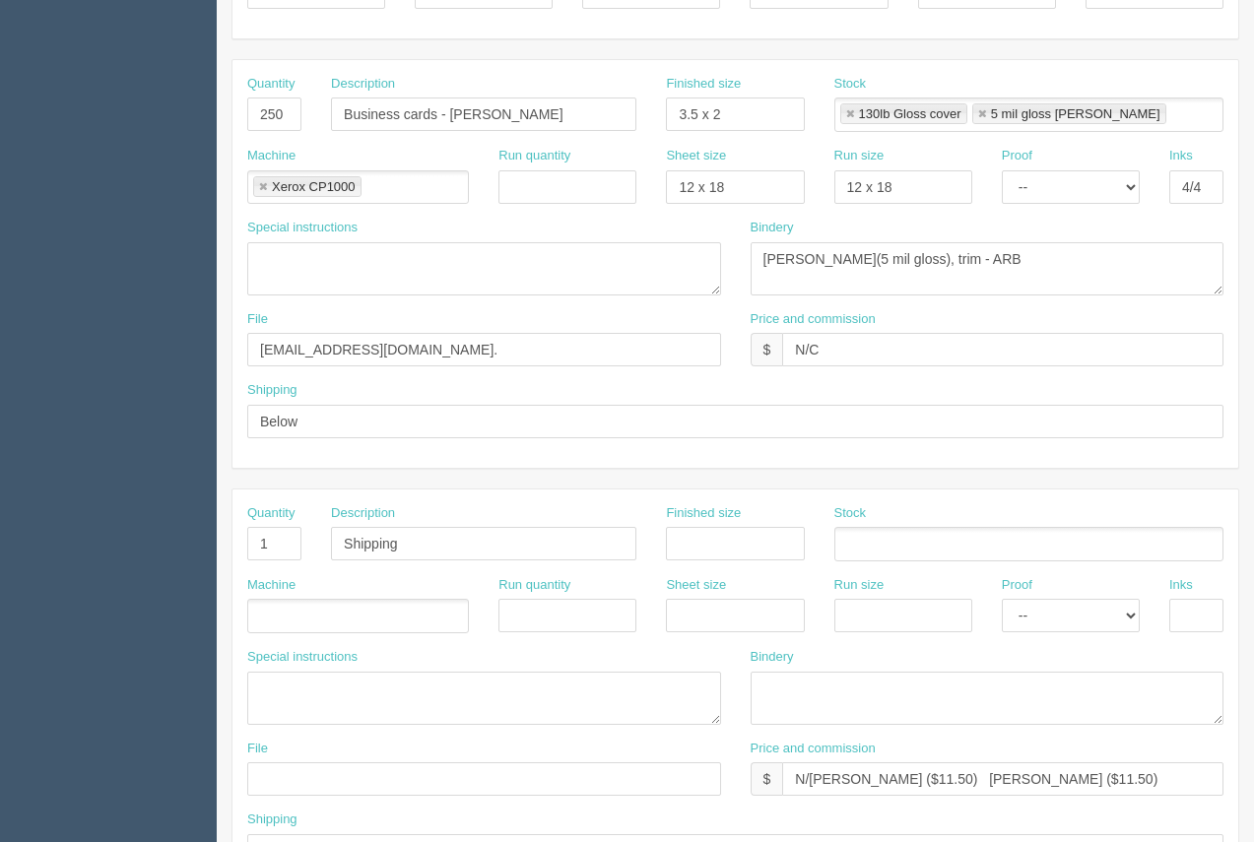
click at [928, 323] on div "Price and commission $ N/C" at bounding box center [988, 338] width 474 height 57
click at [919, 337] on input "N/C" at bounding box center [1002, 349] width 441 height 33
drag, startPoint x: 1062, startPoint y: 785, endPoint x: 840, endPoint y: 770, distance: 222.1
click at [840, 770] on input "N/C Arif ($11.50) Moe ($11.50)" at bounding box center [1002, 778] width 441 height 33
click at [889, 351] on input "N/C" at bounding box center [1002, 349] width 441 height 33
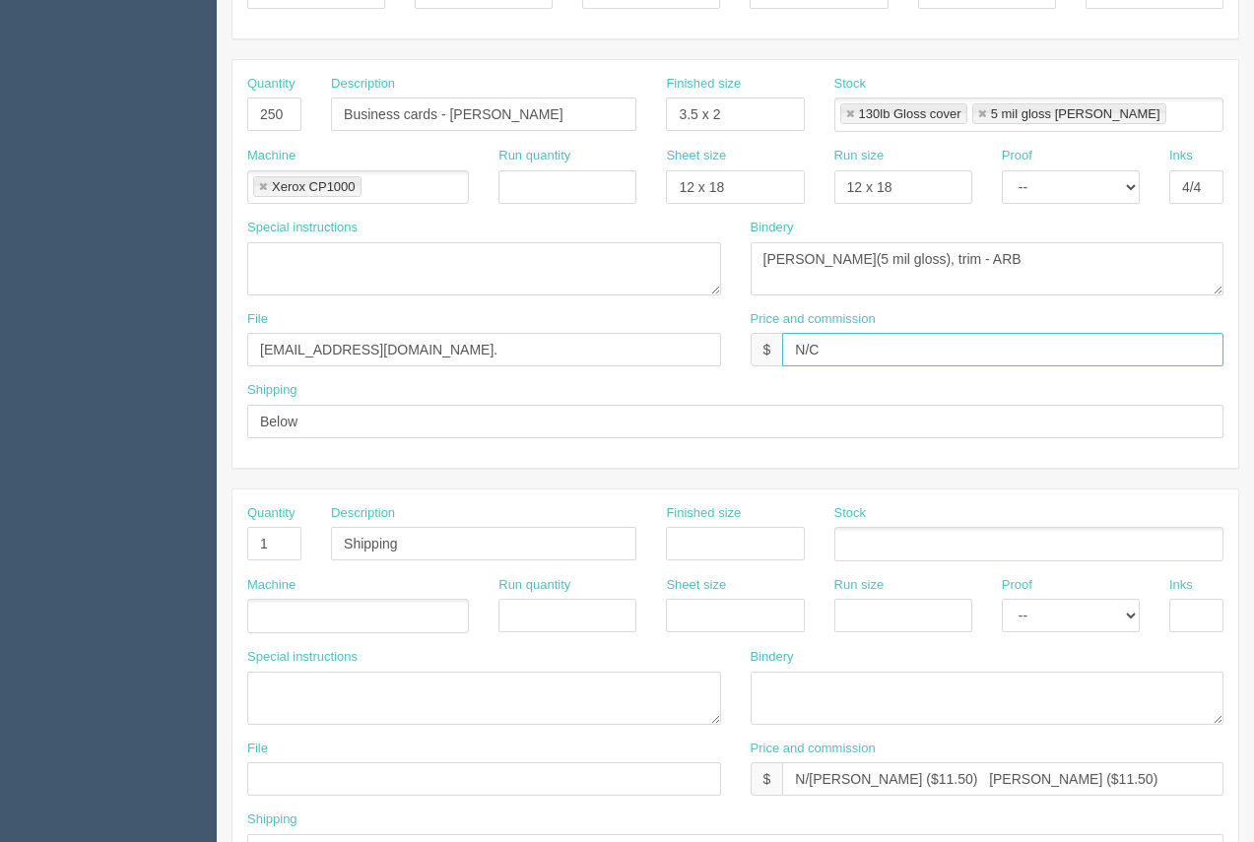
paste input "Arif ($11.50) Moe ($11.50)"
drag, startPoint x: 893, startPoint y: 351, endPoint x: 870, endPoint y: 353, distance: 23.7
click at [870, 353] on input "N/C Arif ($11.50) Moe ($11.50)" at bounding box center [1002, 349] width 441 height 33
click at [987, 351] on input "N/C Arif ($36.33) Moe ($11.50)" at bounding box center [1002, 349] width 441 height 33
type input "N/C Arif ($36.33) Moe ($36.33)"
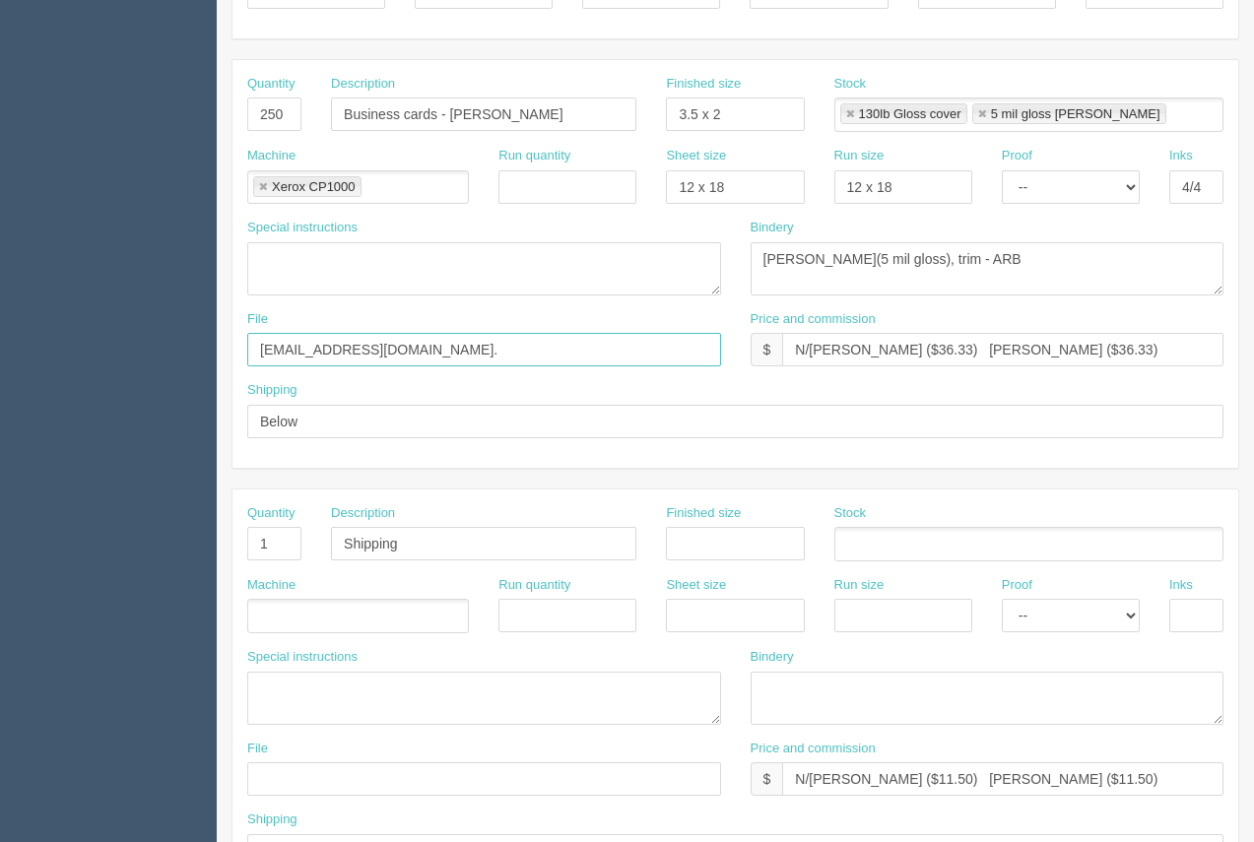
drag, startPoint x: 333, startPoint y: 349, endPoint x: 294, endPoint y: 324, distance: 45.6
click at [247, 334] on input "files@allrush.ca." at bounding box center [484, 349] width 474 height 33
click at [466, 354] on input "United Roofing Edmonton - Auguist 2025" at bounding box center [484, 349] width 474 height 33
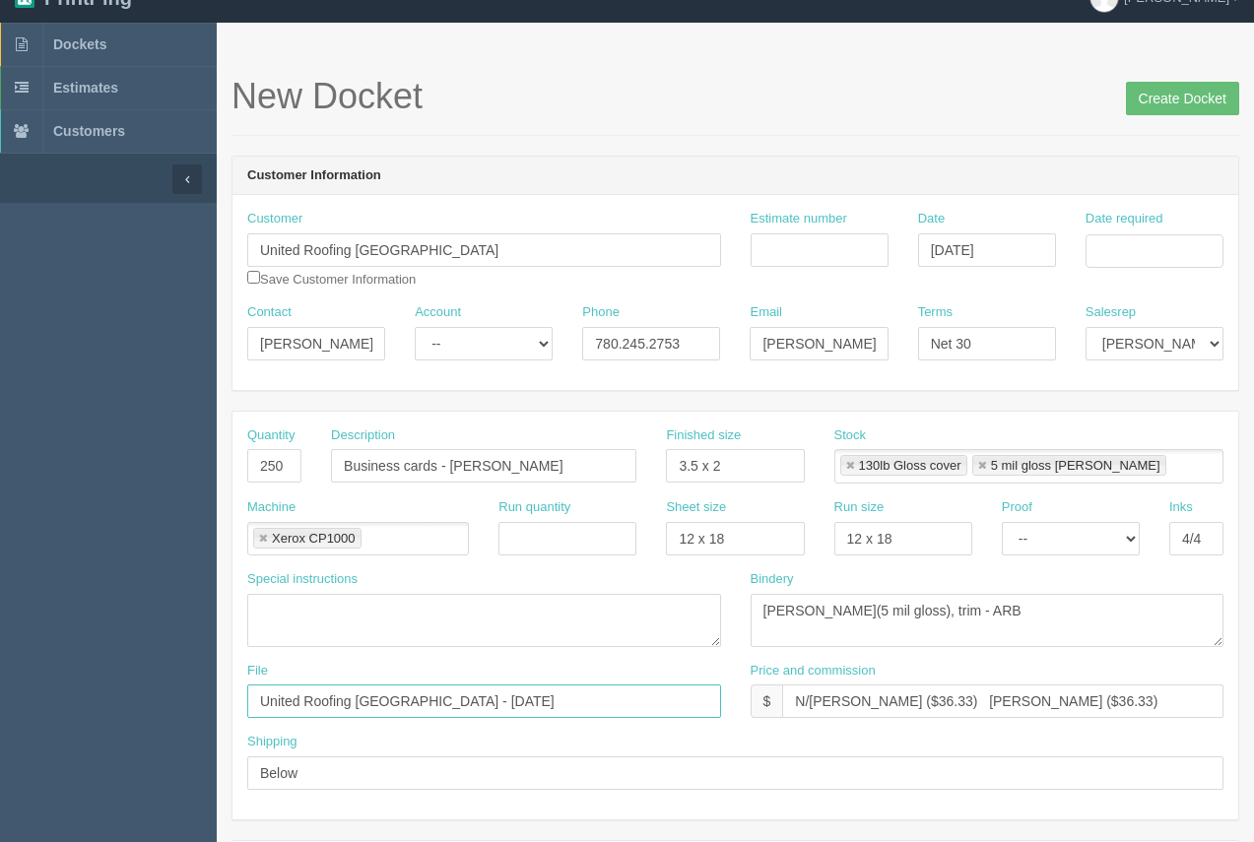
scroll to position [50, 0]
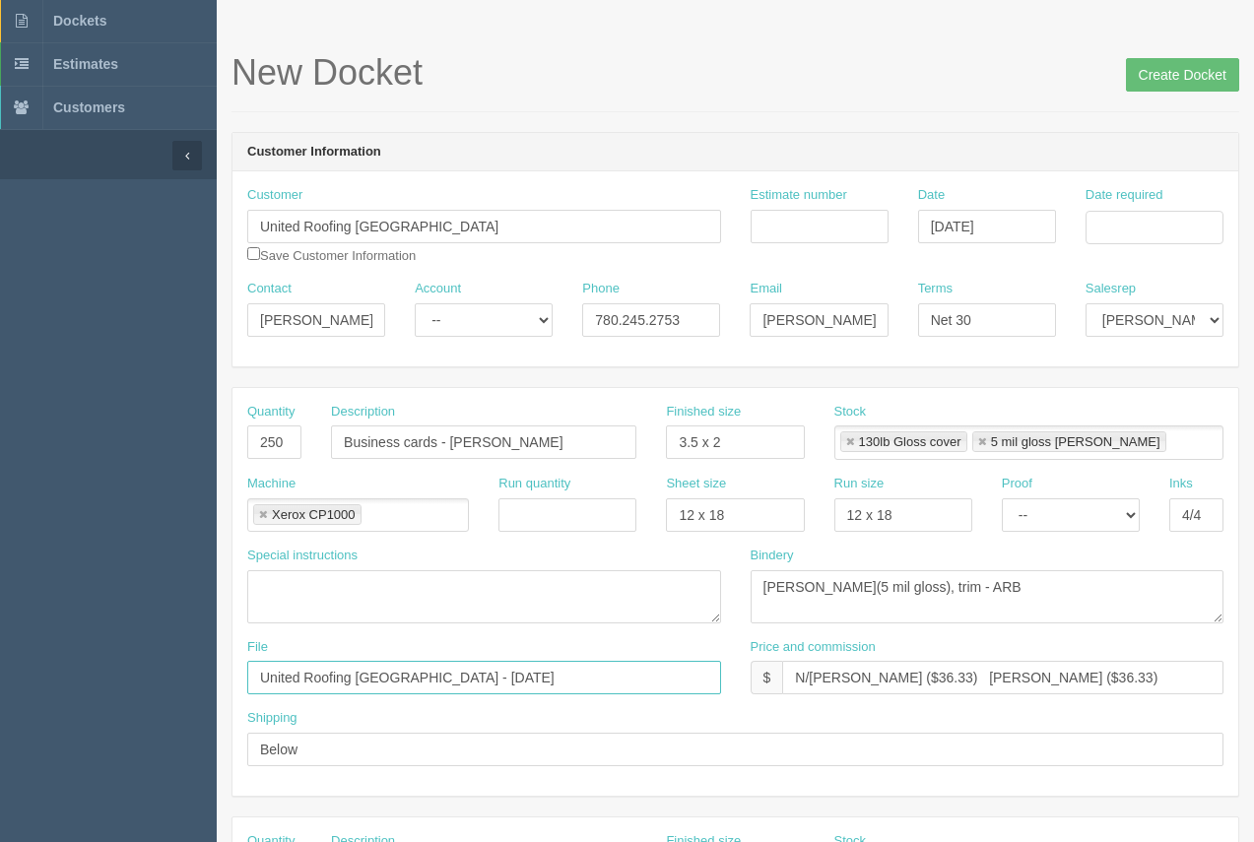
type input "United Roofing Edmonton - August 2025"
click at [1135, 247] on div "Date required" at bounding box center [1154, 222] width 167 height 73
click at [1135, 229] on input "Date required" at bounding box center [1154, 227] width 138 height 33
click at [1075, 411] on td "22" at bounding box center [1075, 416] width 29 height 29
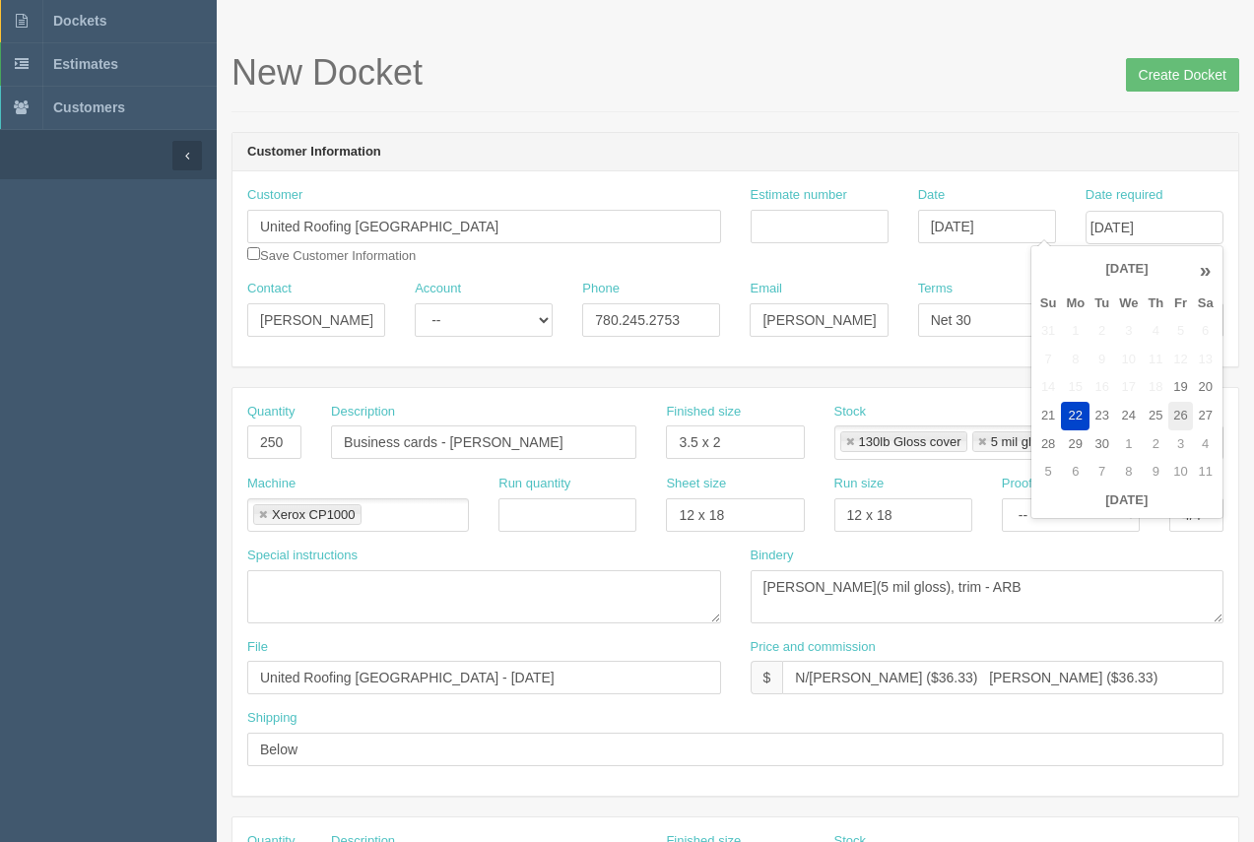
click at [1173, 416] on td "26" at bounding box center [1180, 416] width 24 height 29
type input "September 26, 2025"
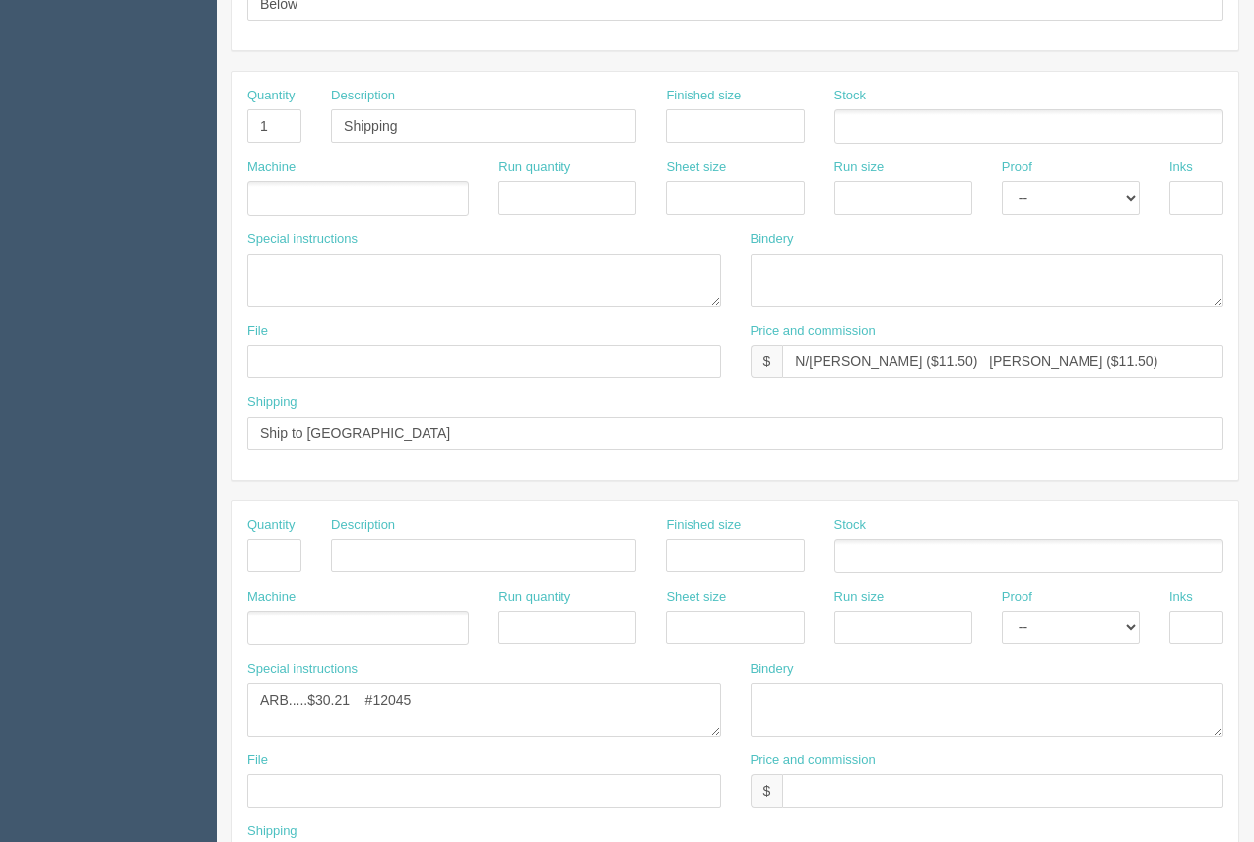
scroll to position [792, 0]
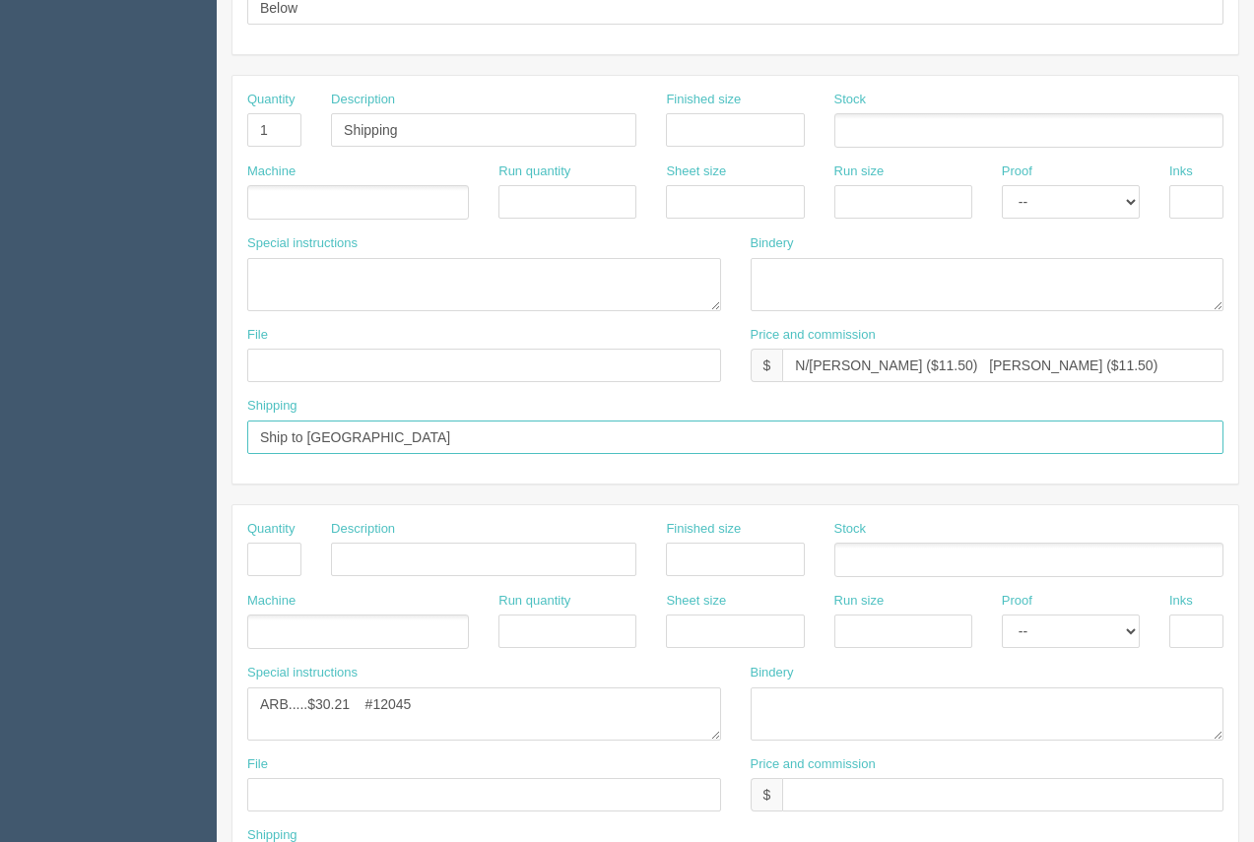
click at [383, 443] on input "Ship to Edmonton" at bounding box center [735, 437] width 976 height 33
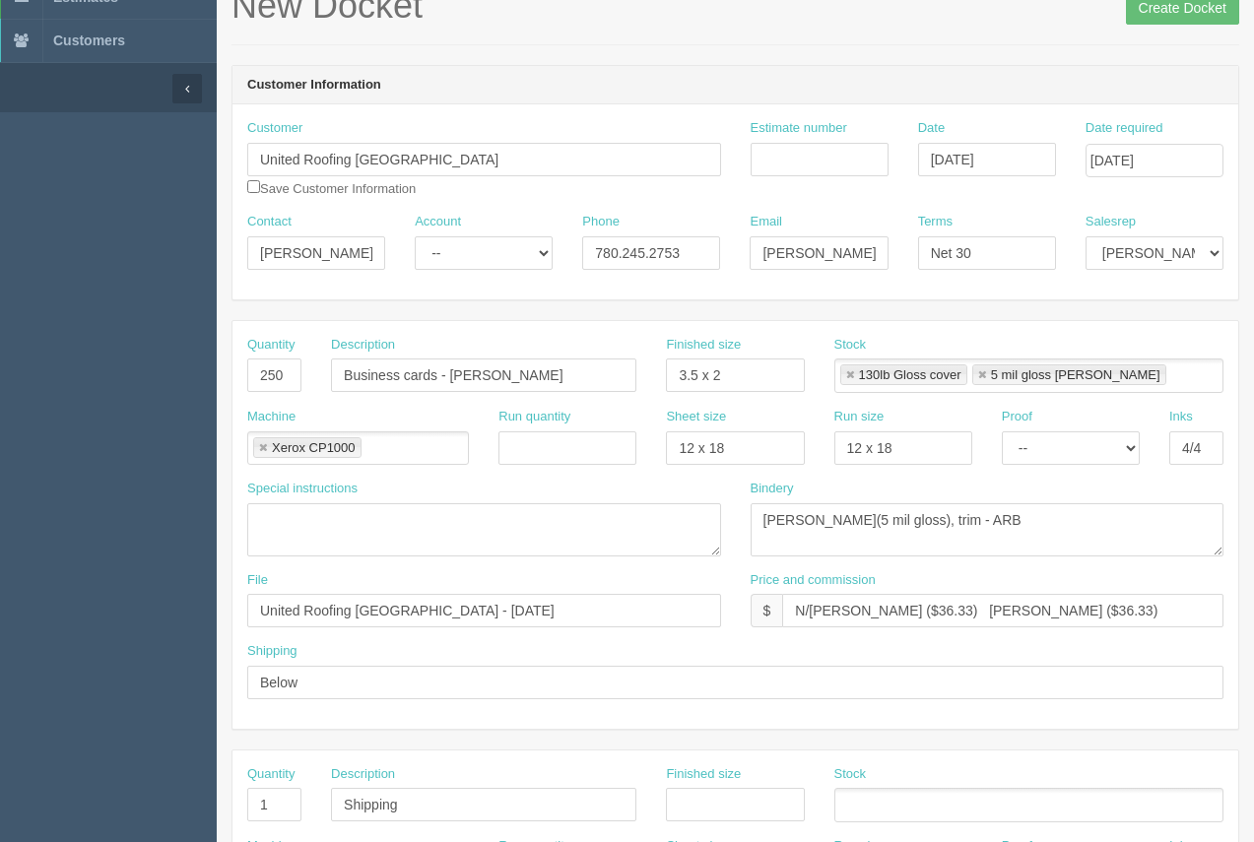
scroll to position [151, 0]
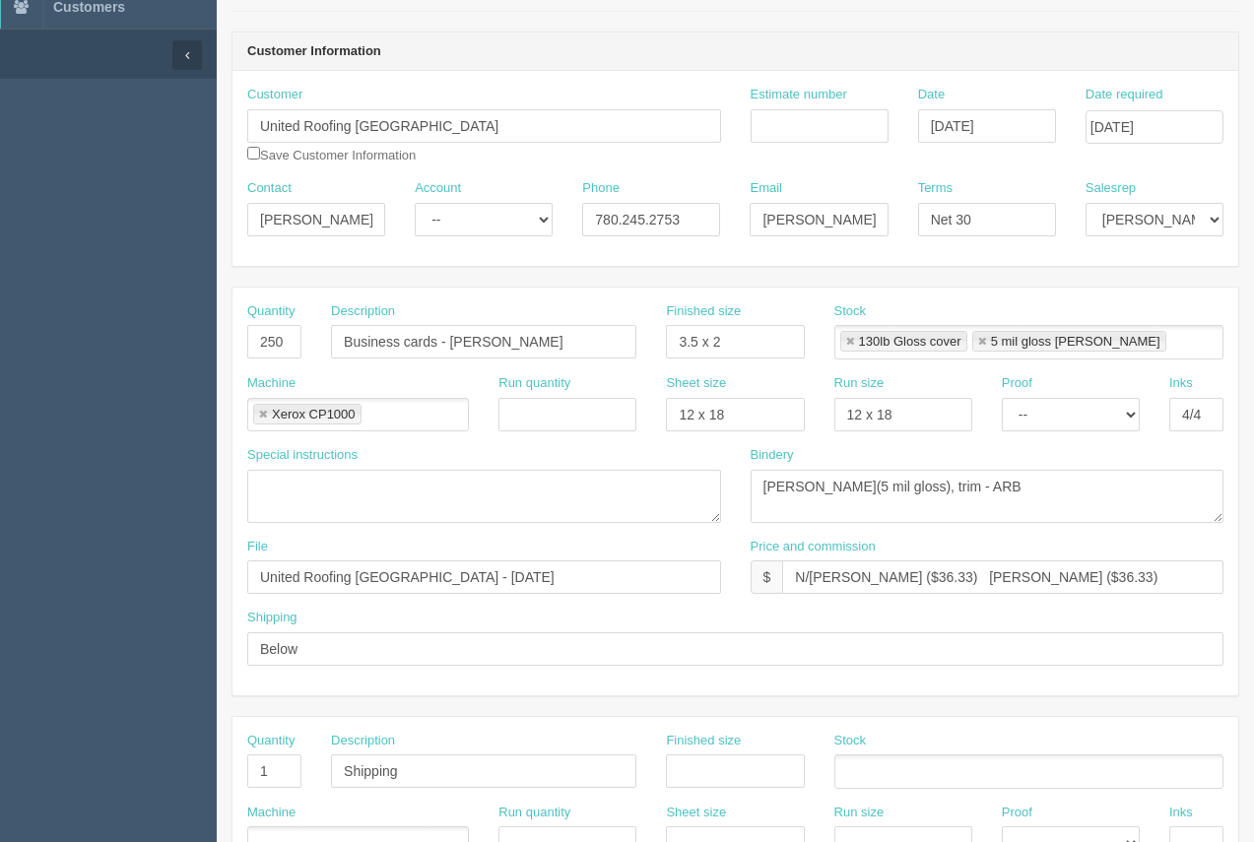
type input "Ship to Edmonton. Should not be delivered on the weekend."
click at [813, 122] on input "Estimate number" at bounding box center [820, 125] width 138 height 33
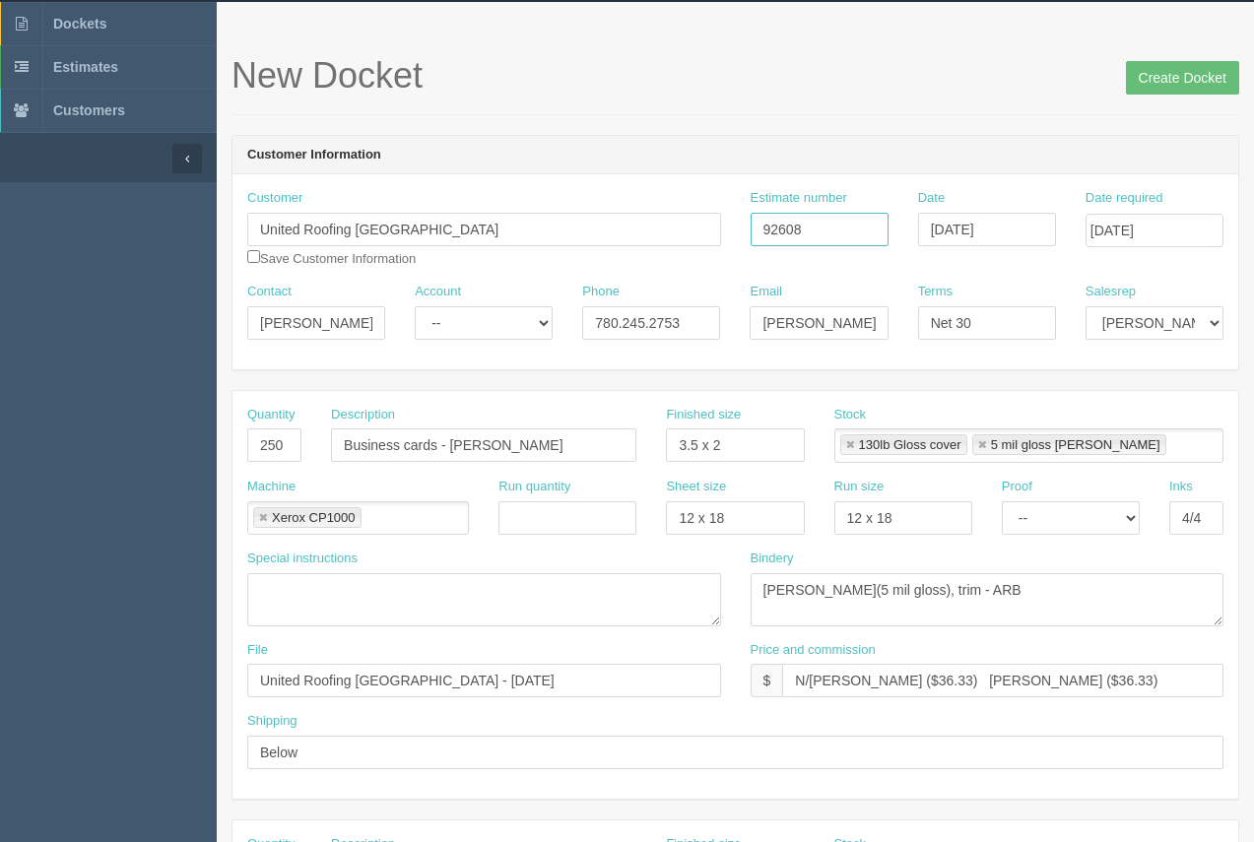
scroll to position [0, 0]
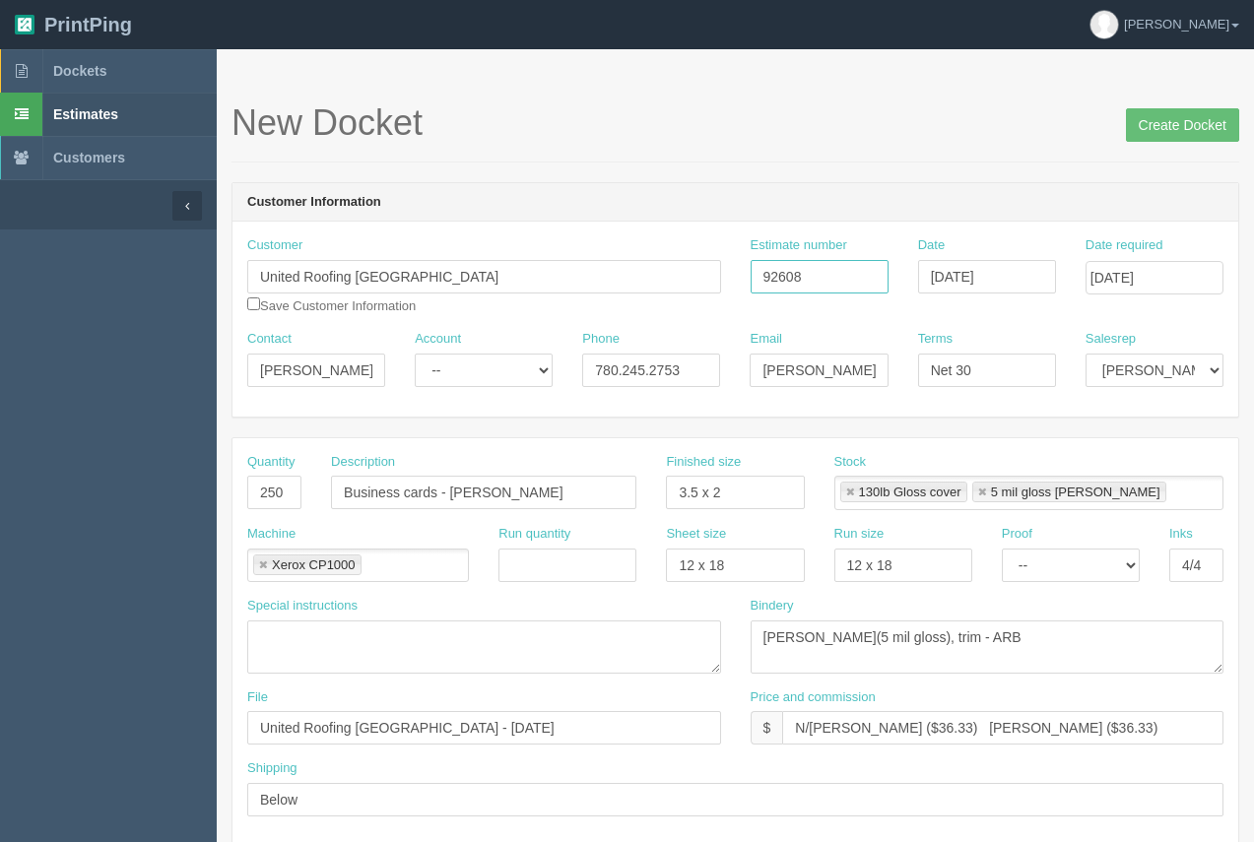
type input "92608"
click at [1168, 134] on input "Create Docket" at bounding box center [1182, 124] width 113 height 33
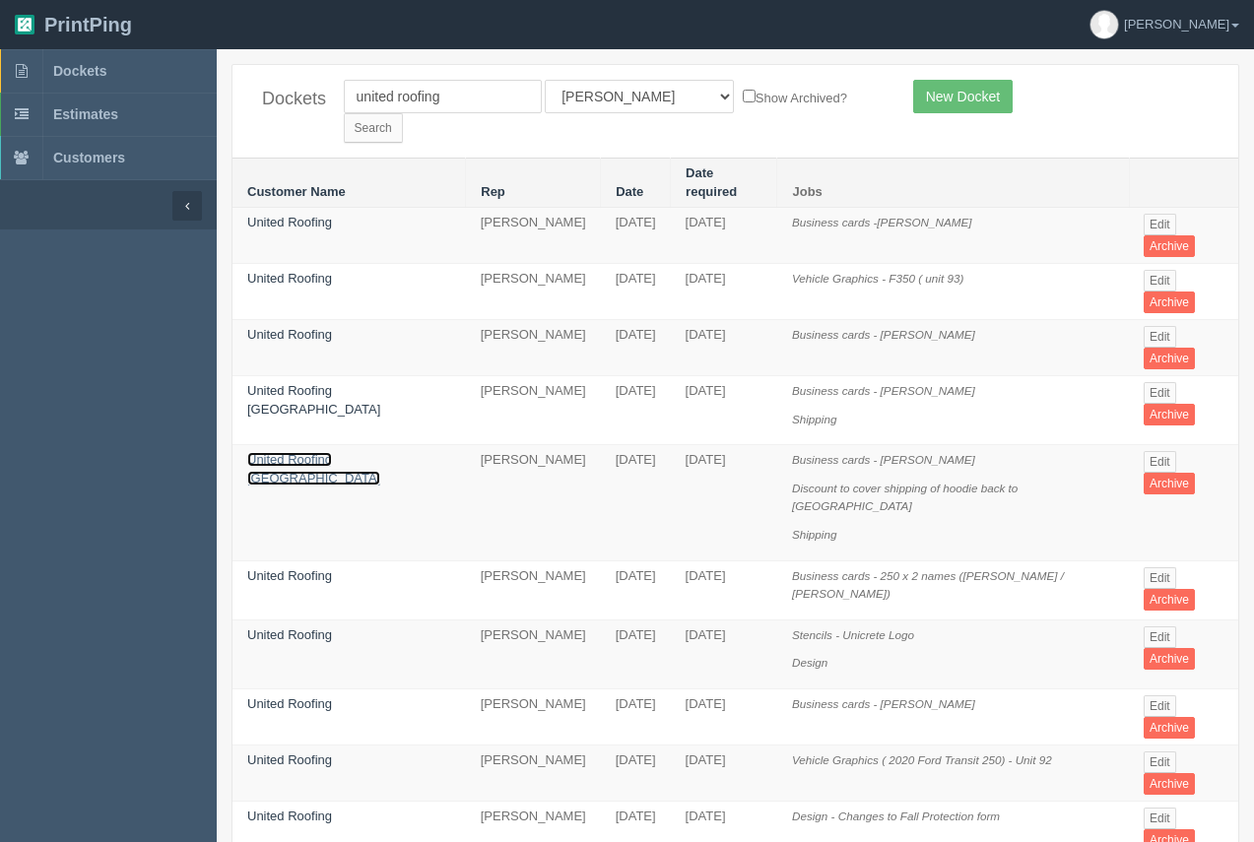
click at [369, 452] on link "United Roofing [GEOGRAPHIC_DATA]" at bounding box center [313, 468] width 133 height 33
click at [307, 215] on link "United Roofing" at bounding box center [289, 222] width 85 height 15
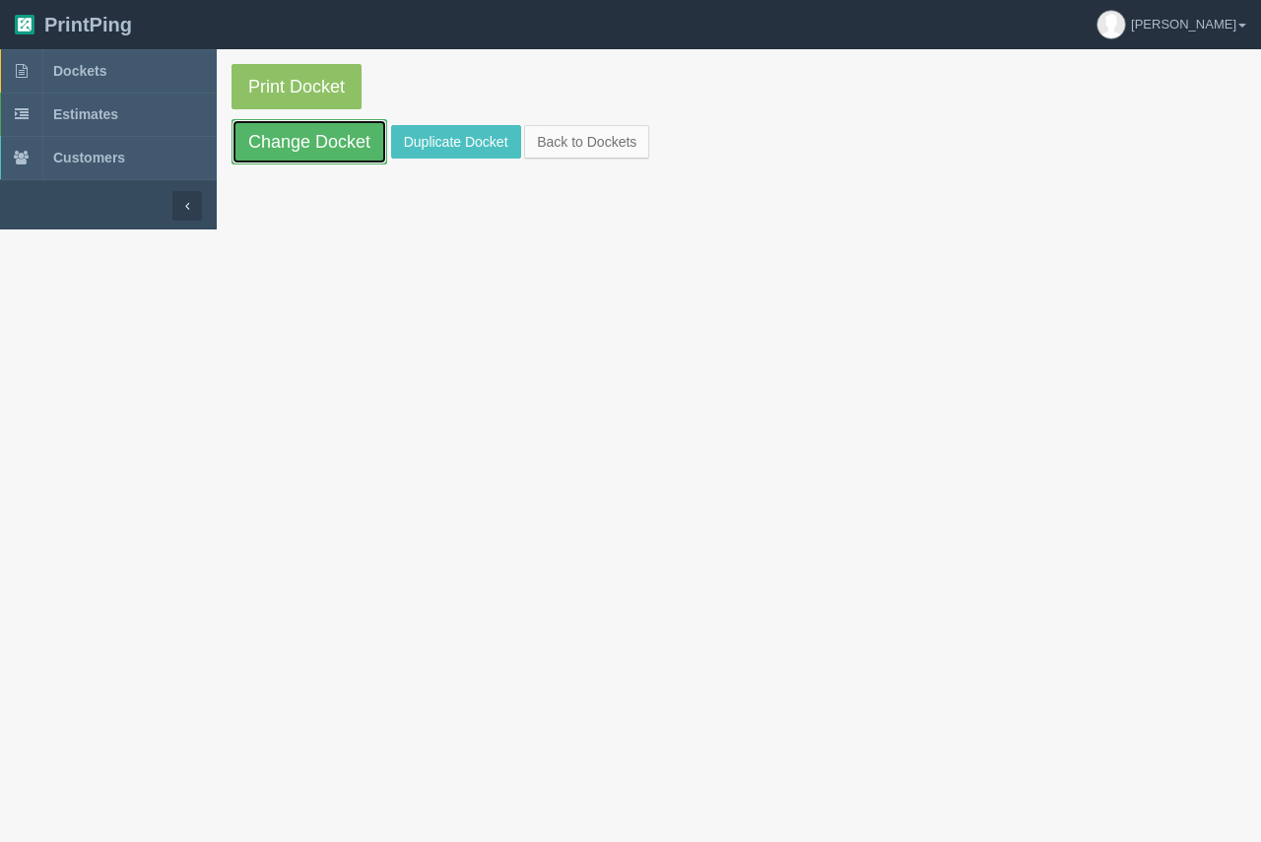
click at [310, 145] on link "Change Docket" at bounding box center [309, 141] width 156 height 45
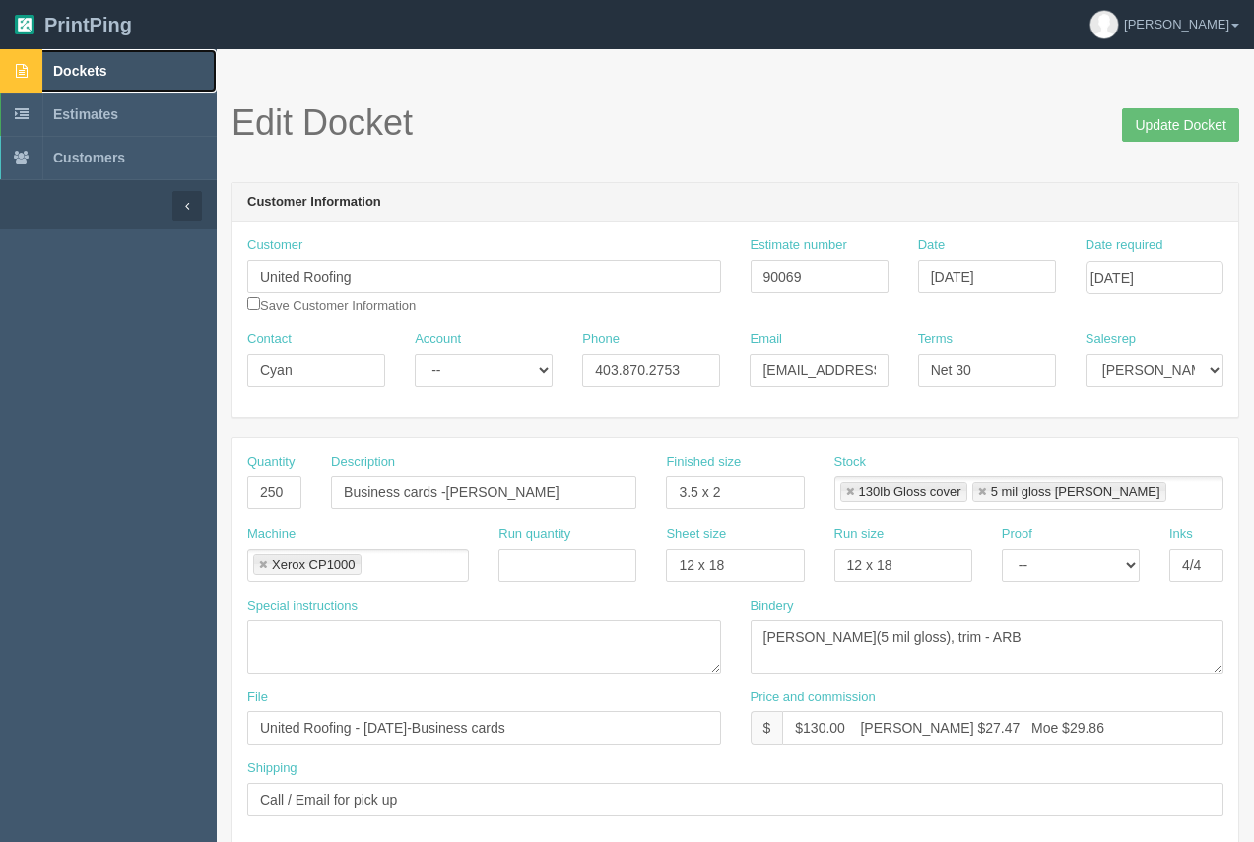
click at [86, 65] on span "Dockets" at bounding box center [79, 71] width 53 height 16
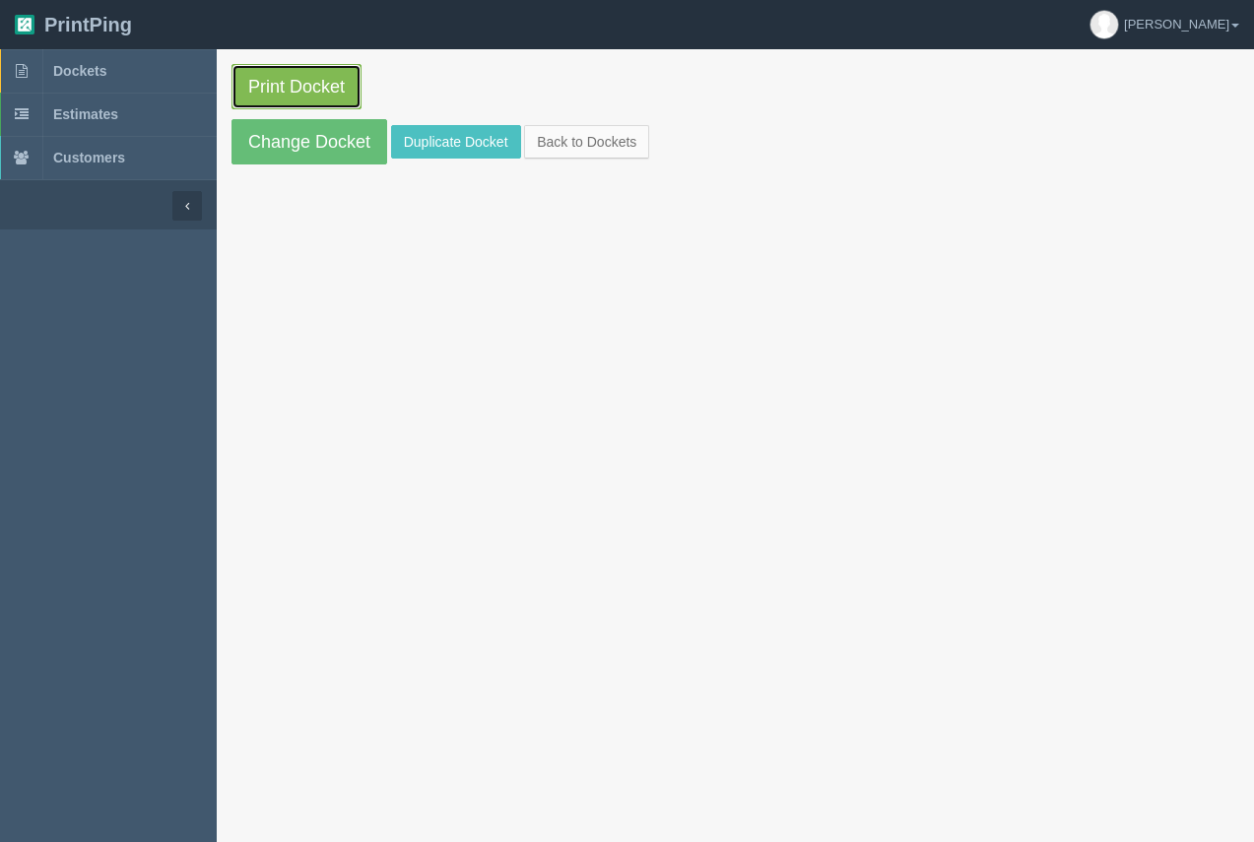
click at [309, 65] on link "Print Docket" at bounding box center [296, 86] width 130 height 45
